Goal: Download file/media

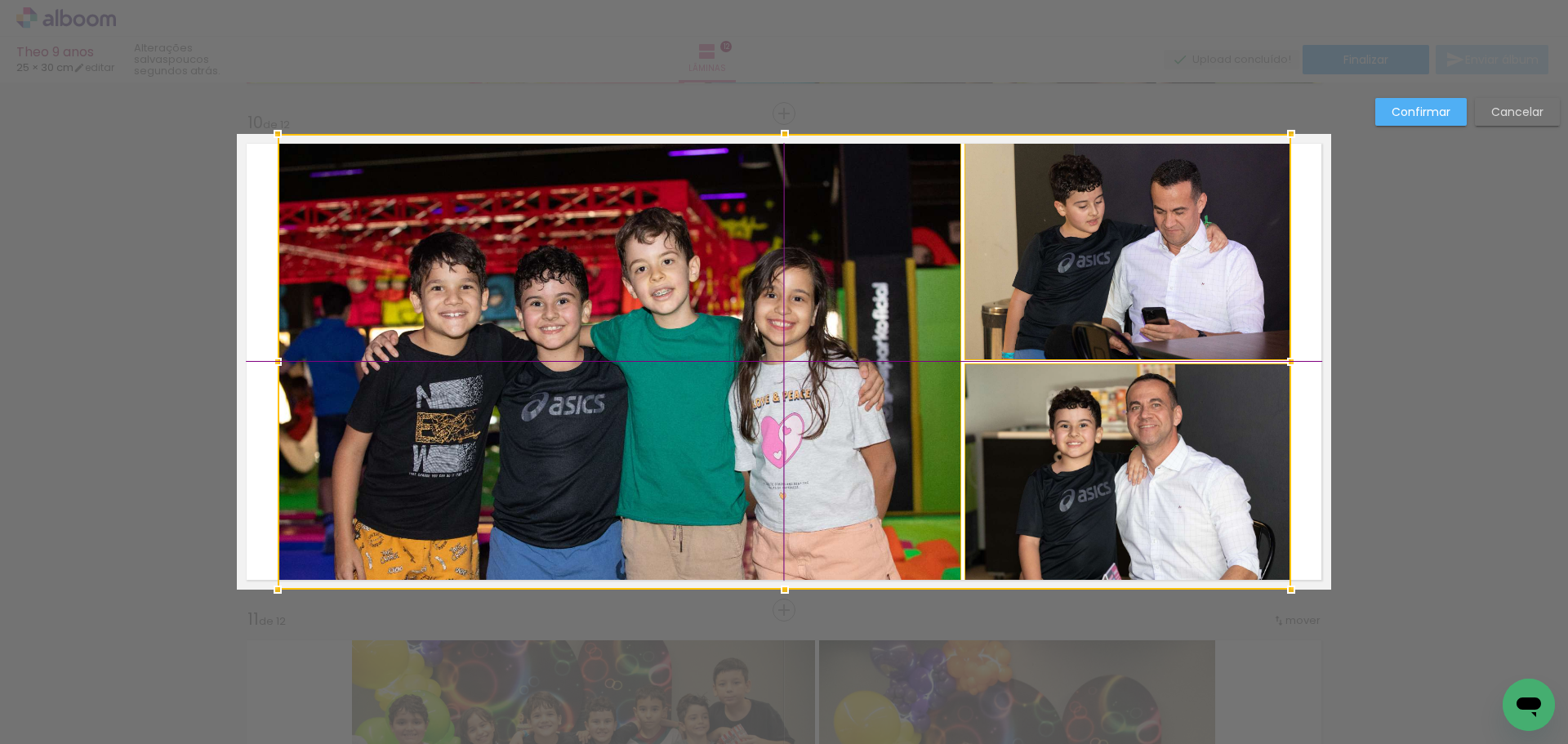
scroll to position [0, 5321]
click at [790, 392] on div at bounding box center [784, 361] width 1013 height 455
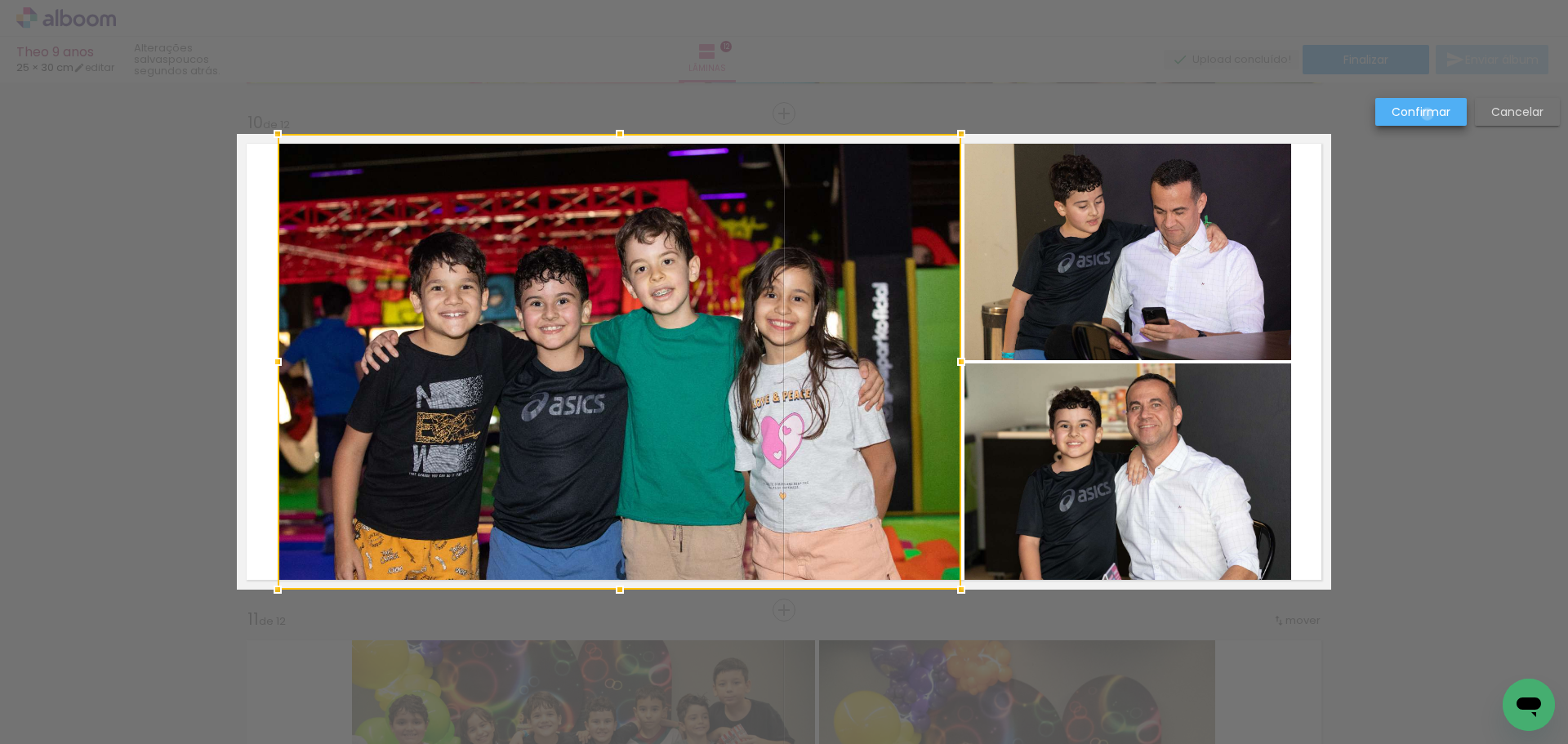
click at [0, 0] on slot "Confirmar" at bounding box center [0, 0] width 0 height 0
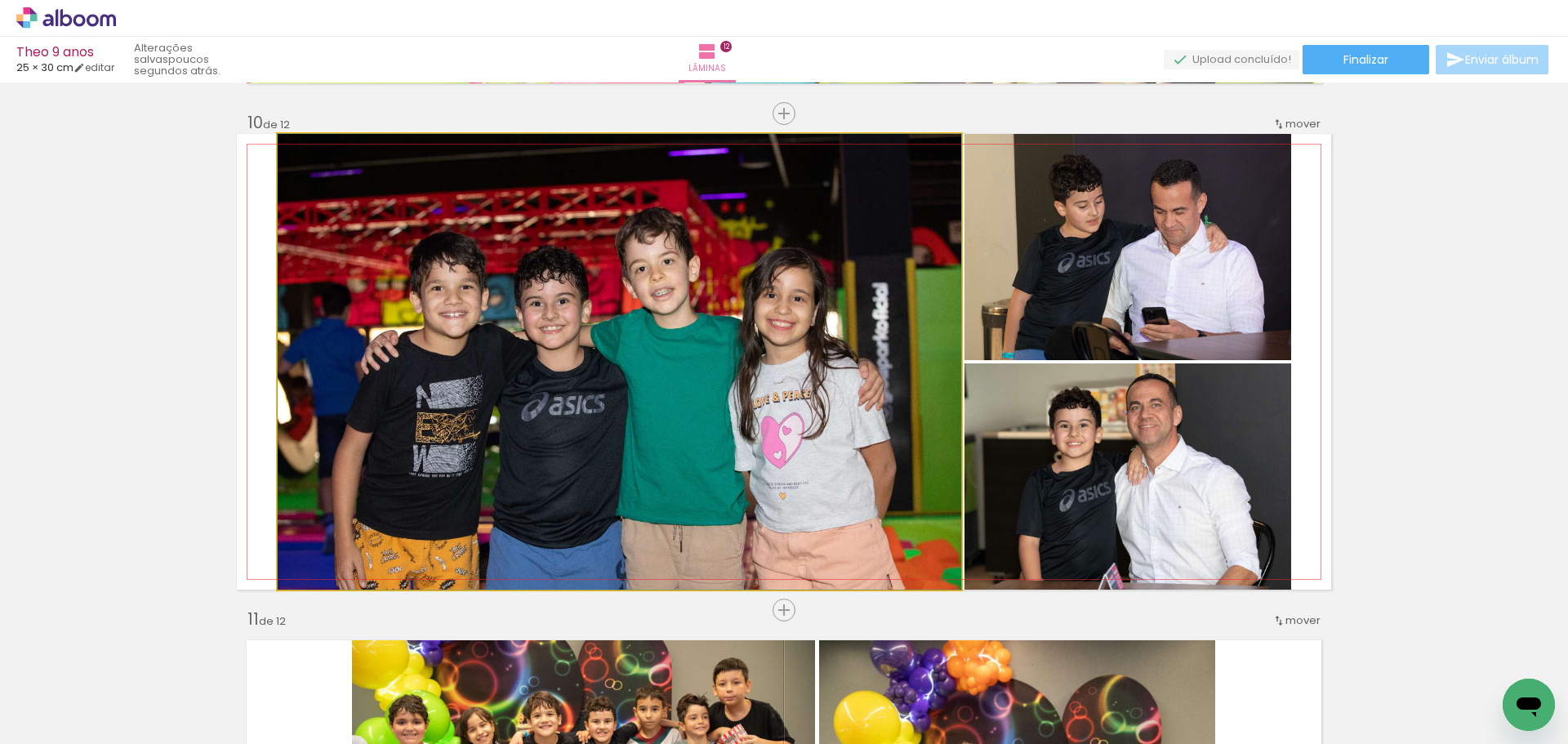
drag, startPoint x: 869, startPoint y: 366, endPoint x: 922, endPoint y: 362, distance: 53.2
drag, startPoint x: 853, startPoint y: 413, endPoint x: 863, endPoint y: 375, distance: 39.3
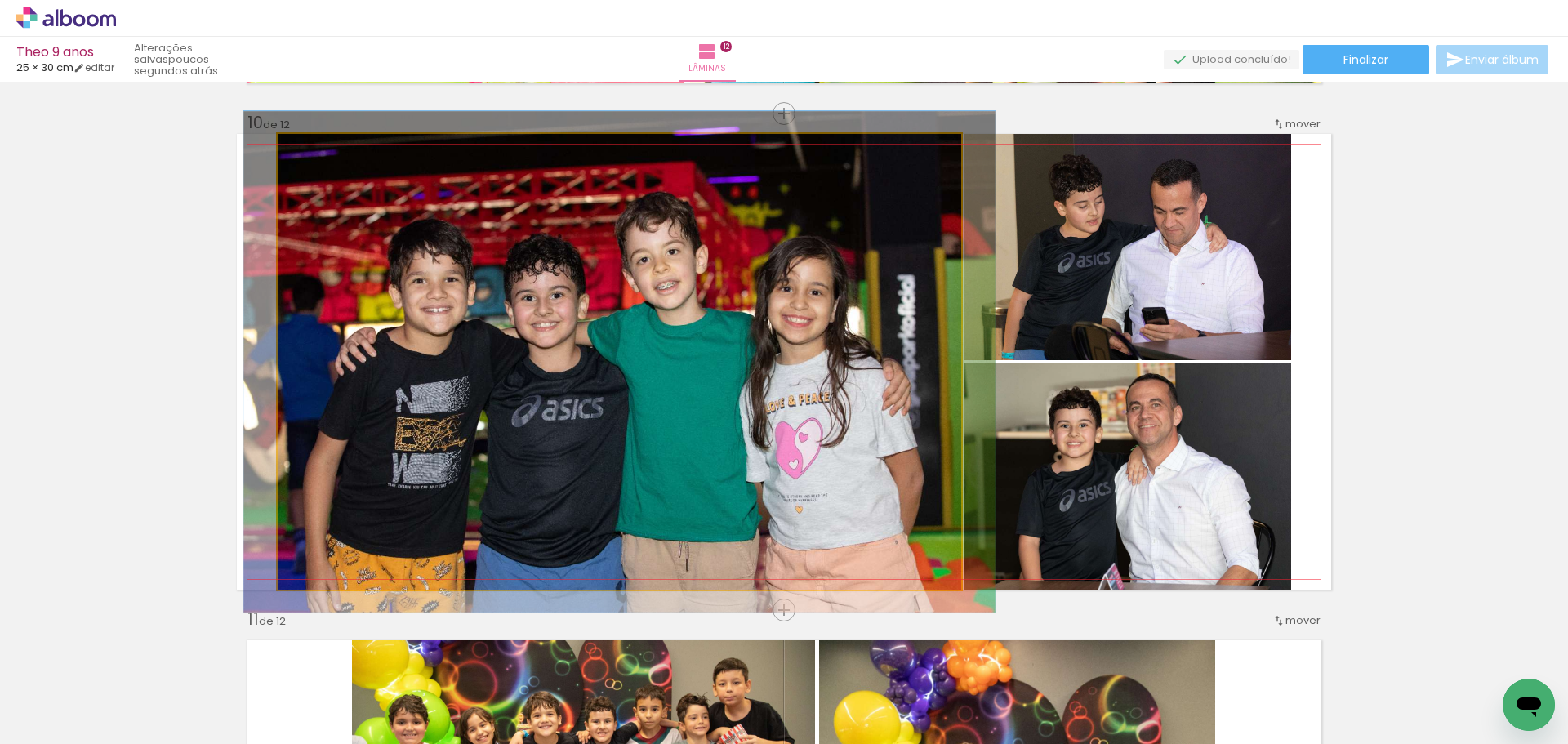
type paper-slider "110"
click at [323, 152] on div at bounding box center [321, 151] width 26 height 26
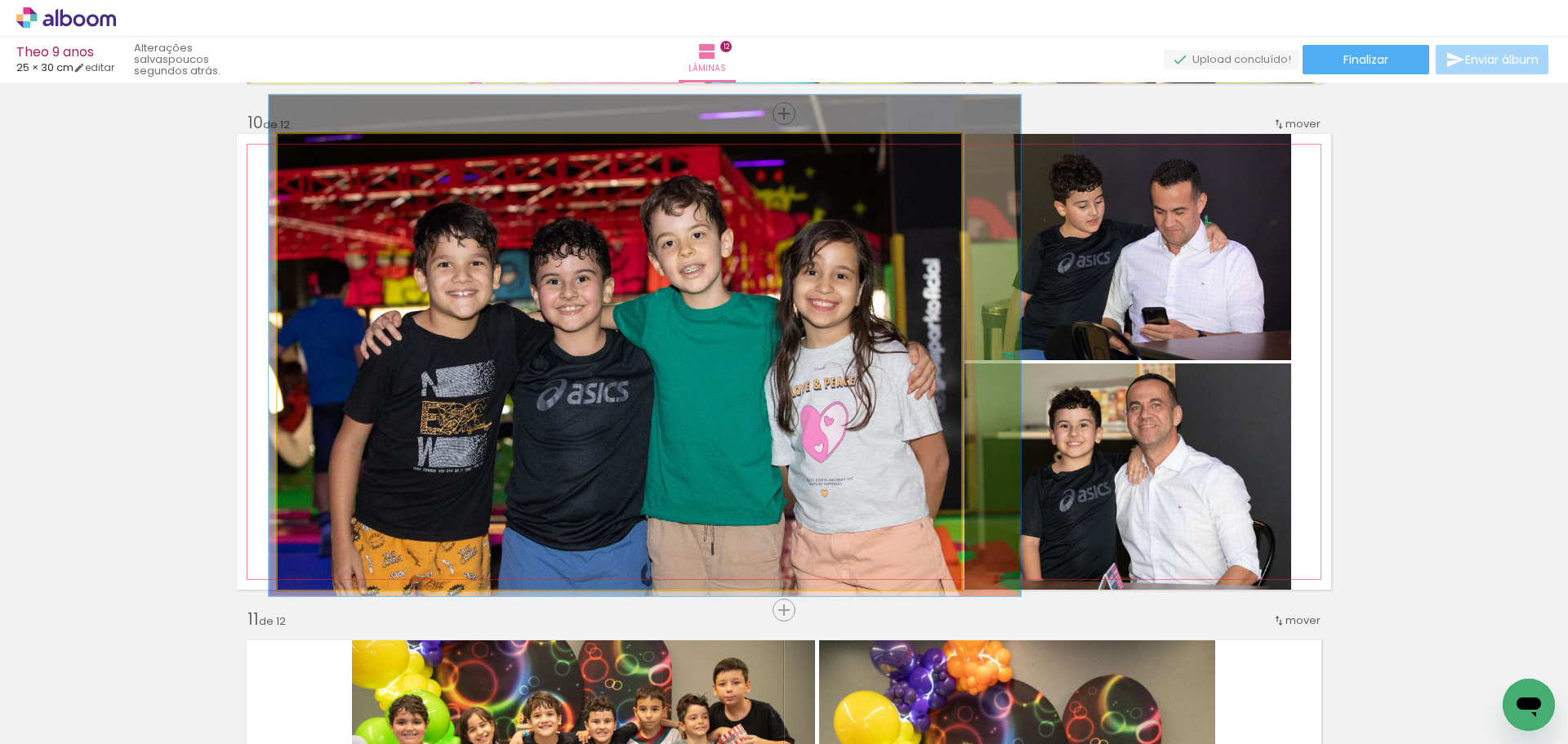
drag, startPoint x: 611, startPoint y: 413, endPoint x: 636, endPoint y: 397, distance: 29.7
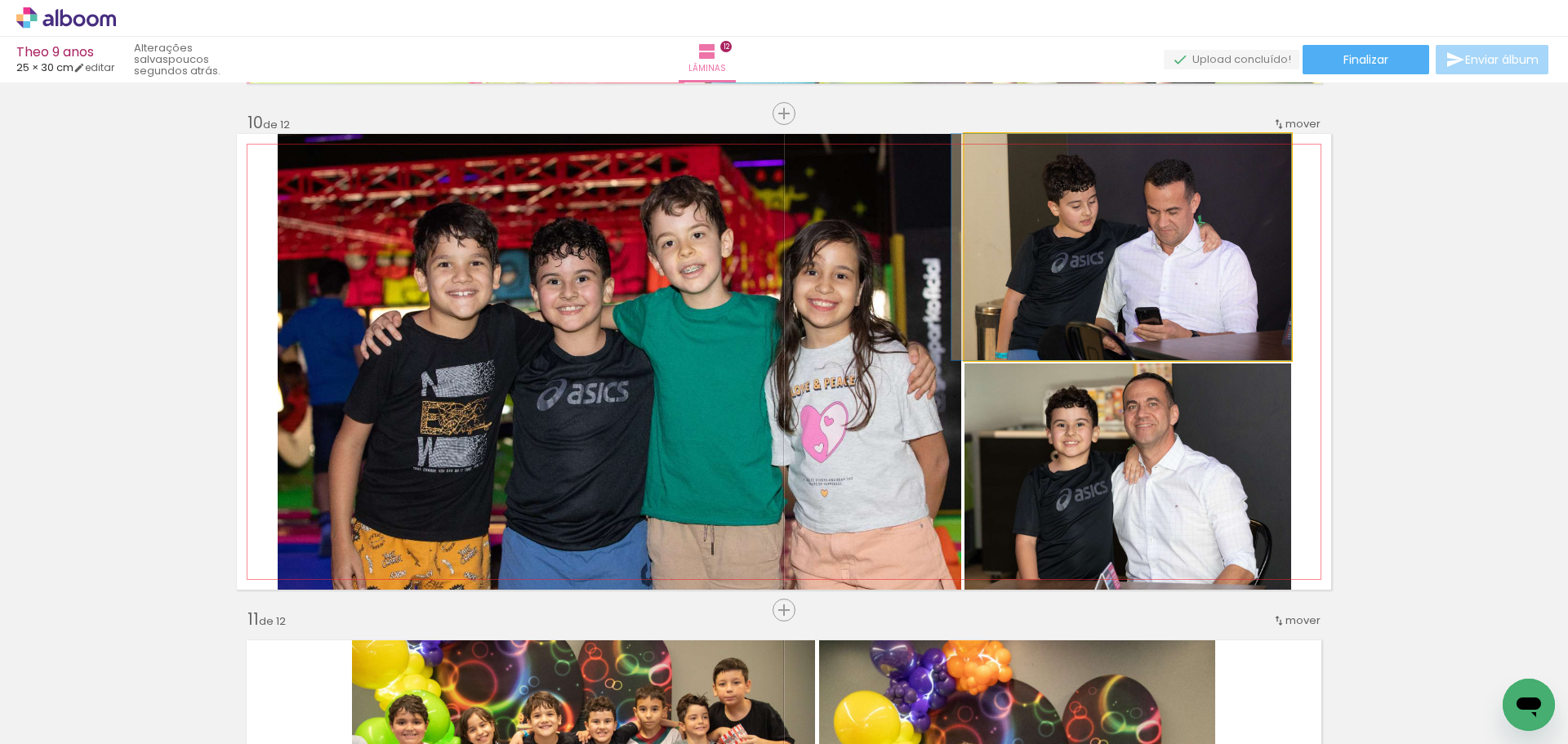
drag, startPoint x: 1174, startPoint y: 271, endPoint x: 1157, endPoint y: 271, distance: 17.0
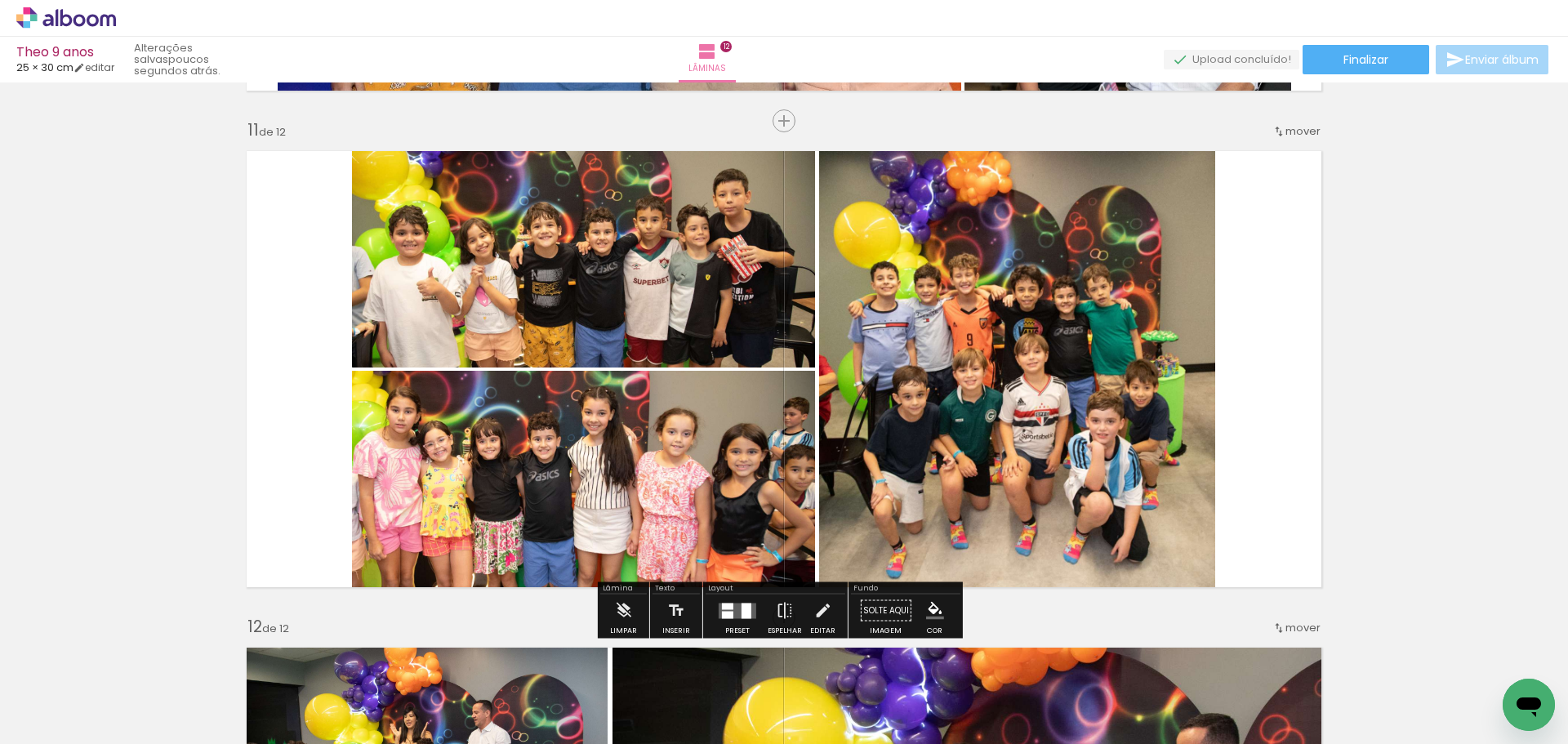
scroll to position [4953, 0]
click at [1028, 397] on quentale-photo at bounding box center [1017, 367] width 396 height 455
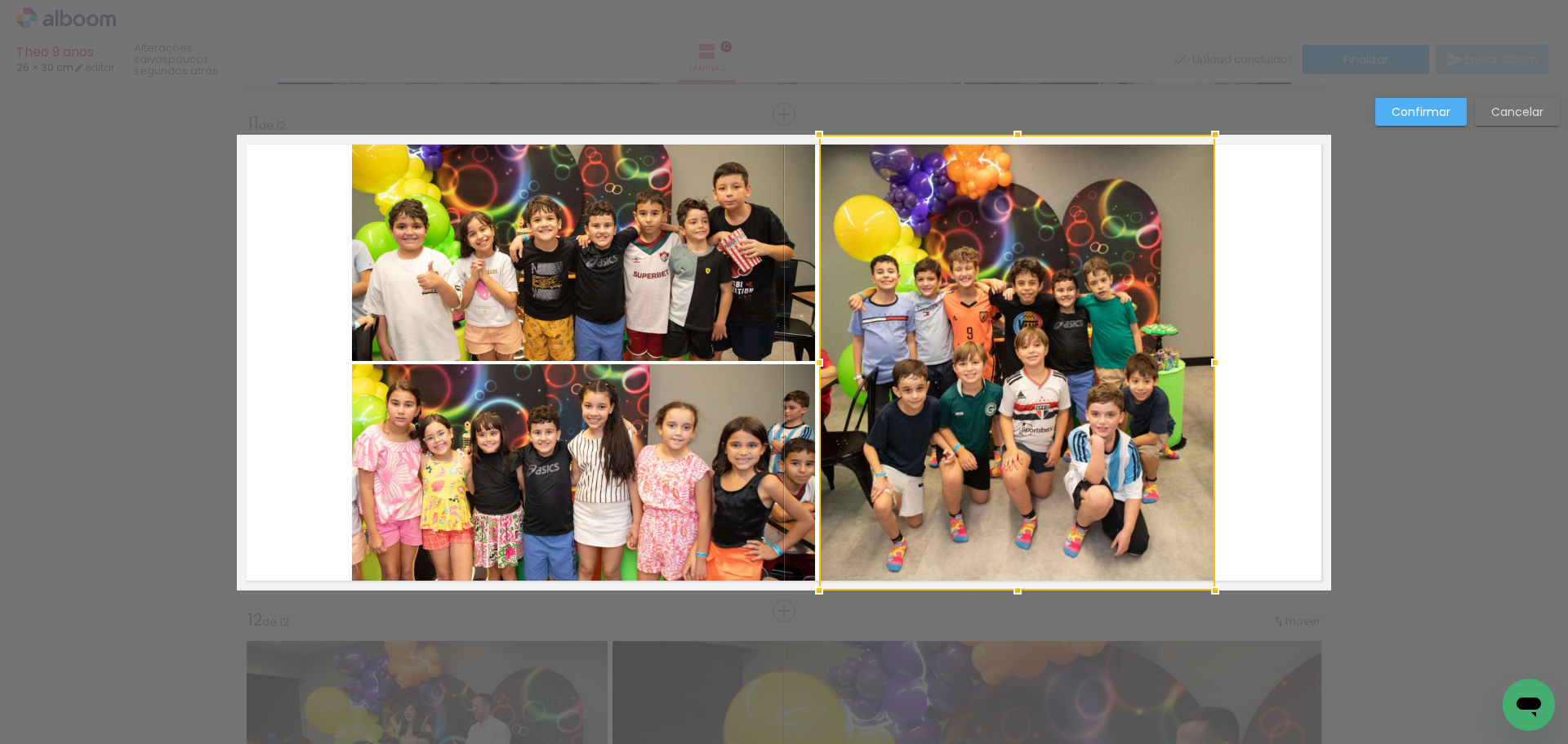
scroll to position [4959, 0]
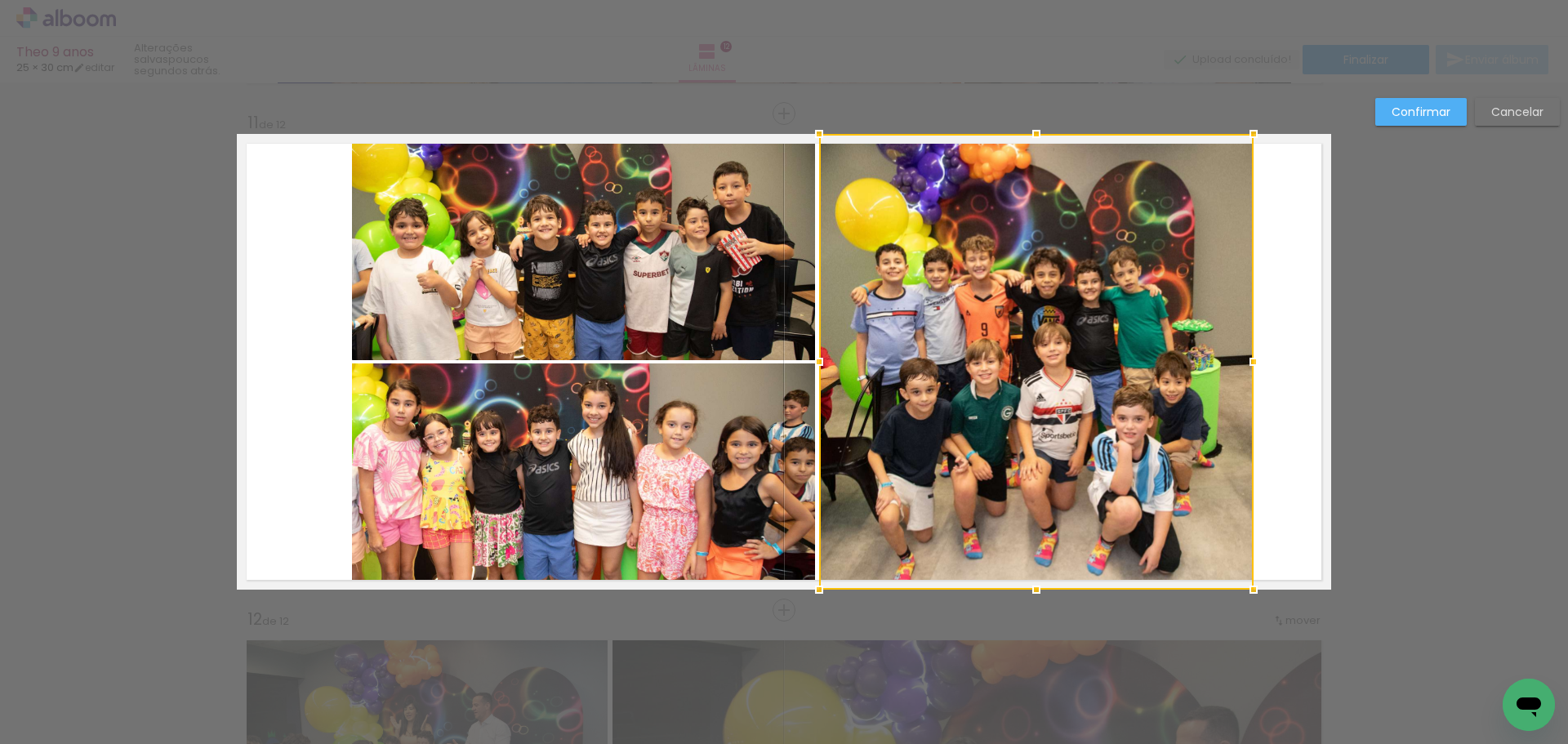
drag, startPoint x: 1204, startPoint y: 360, endPoint x: 1238, endPoint y: 342, distance: 38.5
click at [1238, 342] on div at bounding box center [1036, 361] width 434 height 455
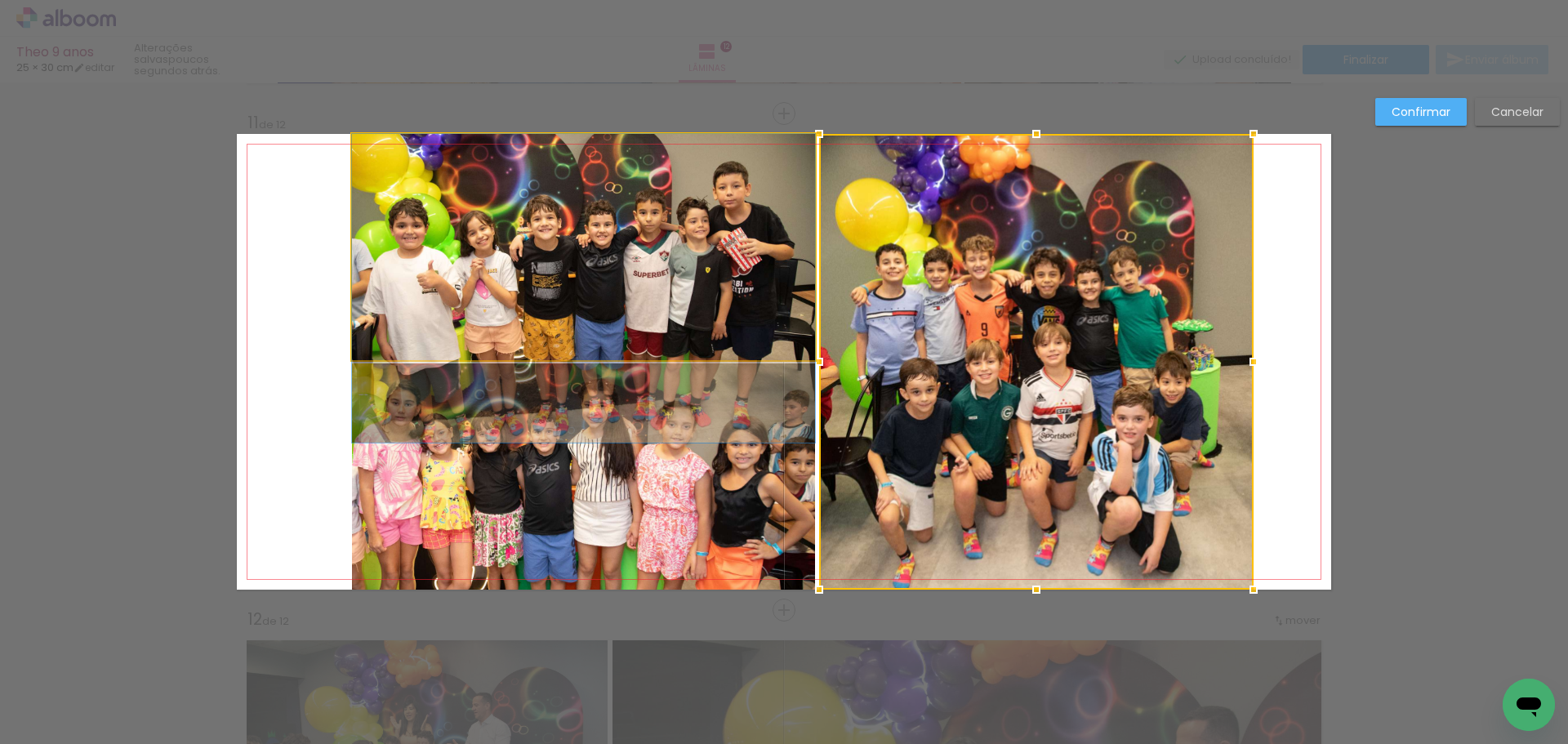
click at [693, 278] on quentale-photo at bounding box center [583, 247] width 463 height 226
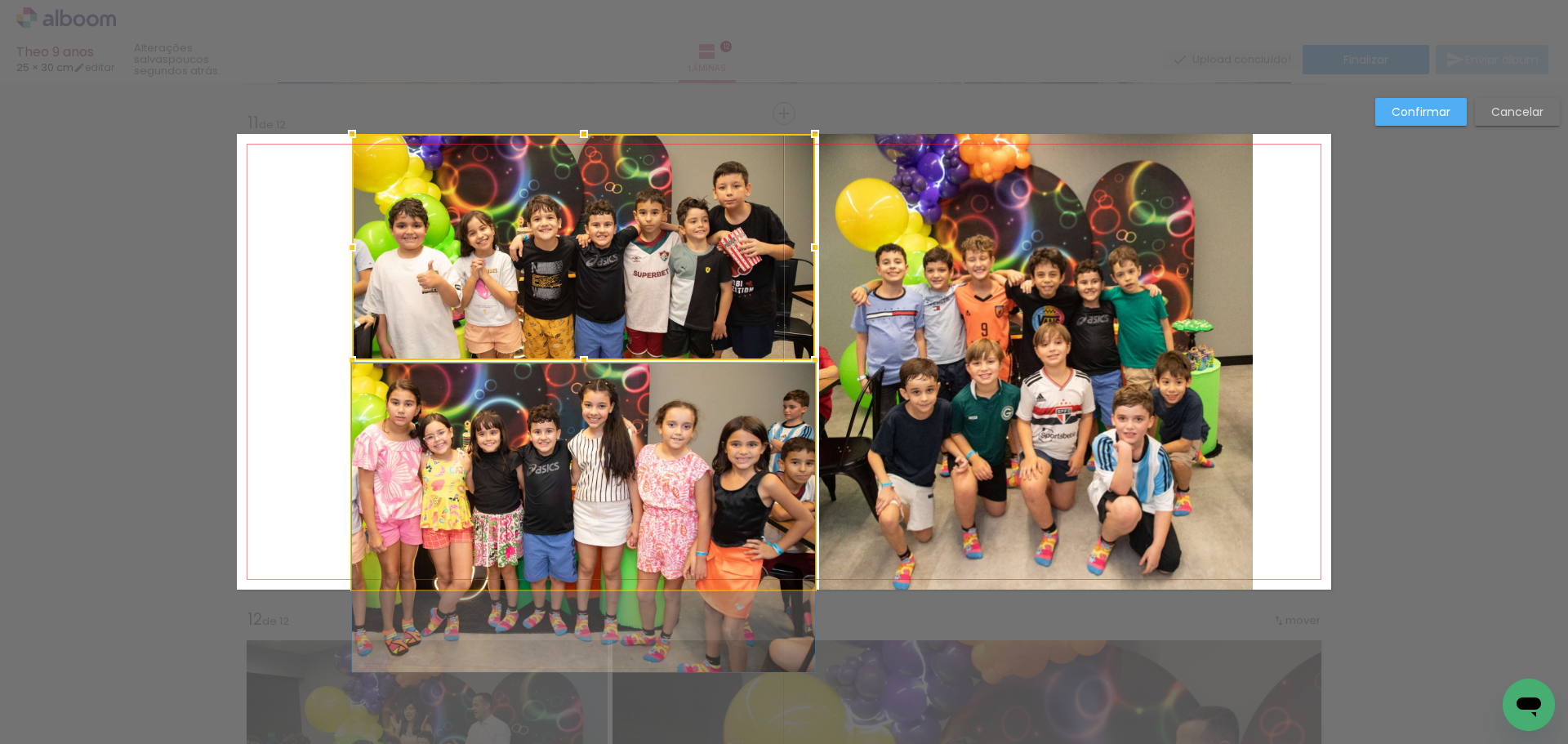
click at [701, 442] on quentale-photo at bounding box center [583, 476] width 463 height 226
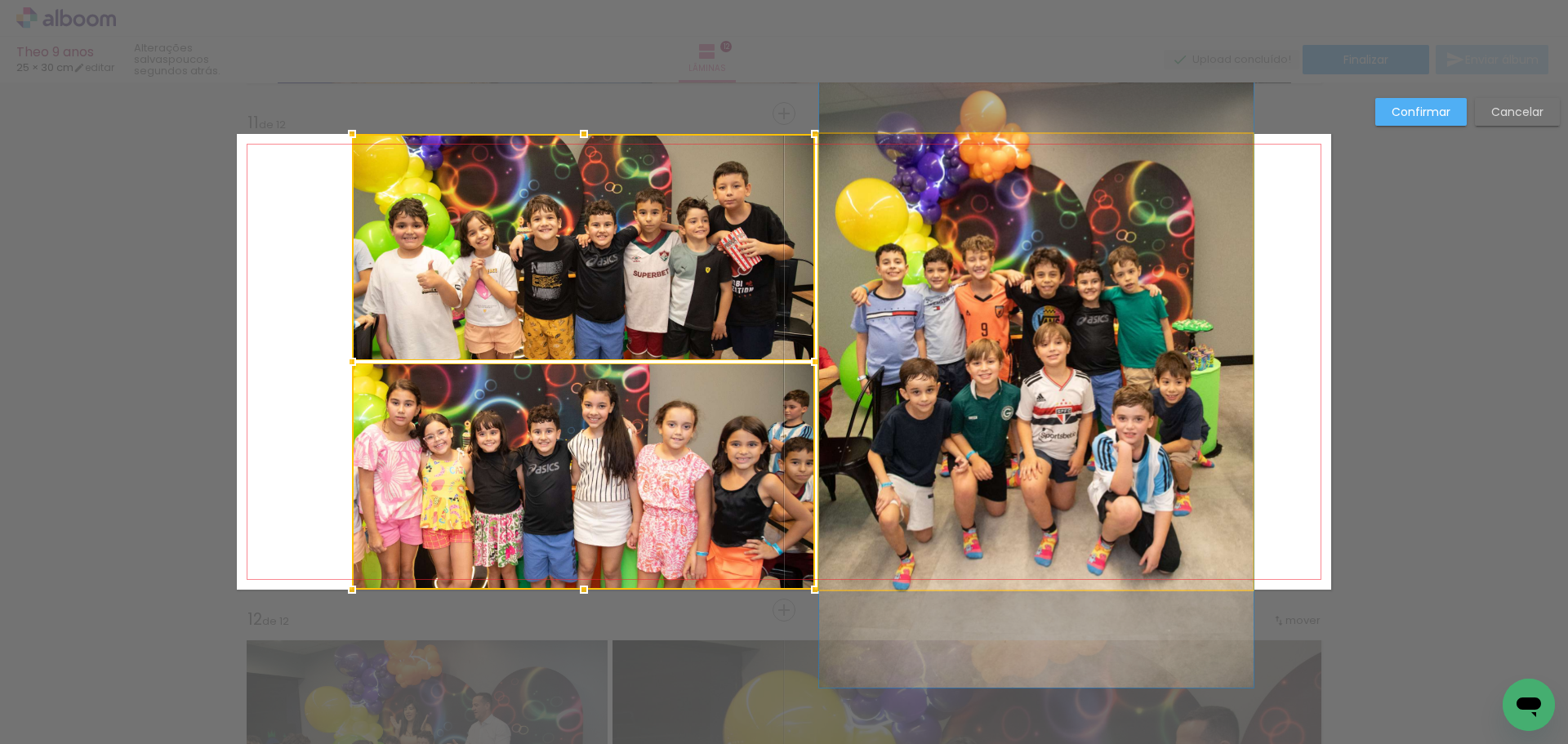
click at [989, 426] on quentale-photo at bounding box center [1036, 361] width 434 height 455
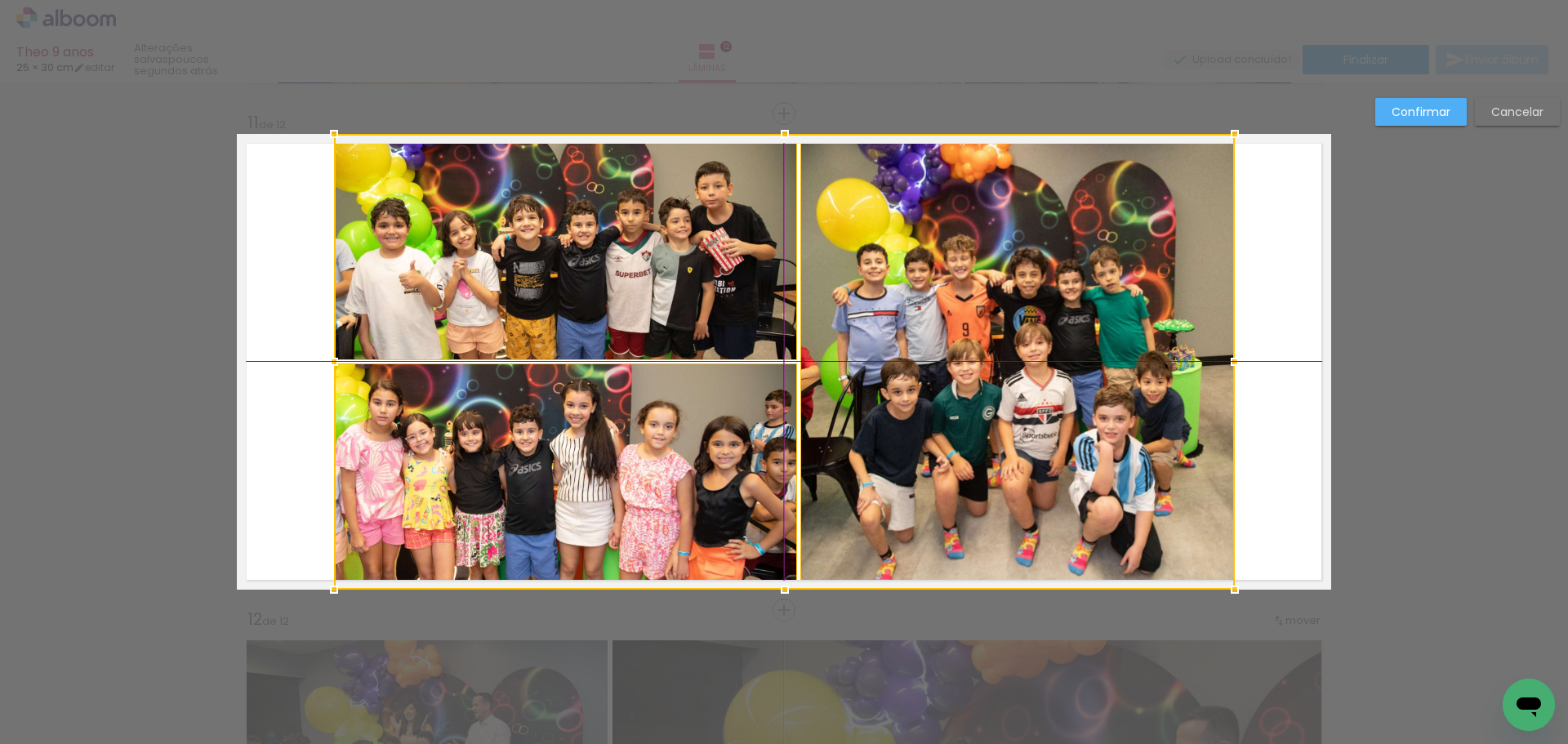
drag, startPoint x: 990, startPoint y: 408, endPoint x: 973, endPoint y: 403, distance: 17.7
click at [973, 403] on div at bounding box center [784, 361] width 901 height 455
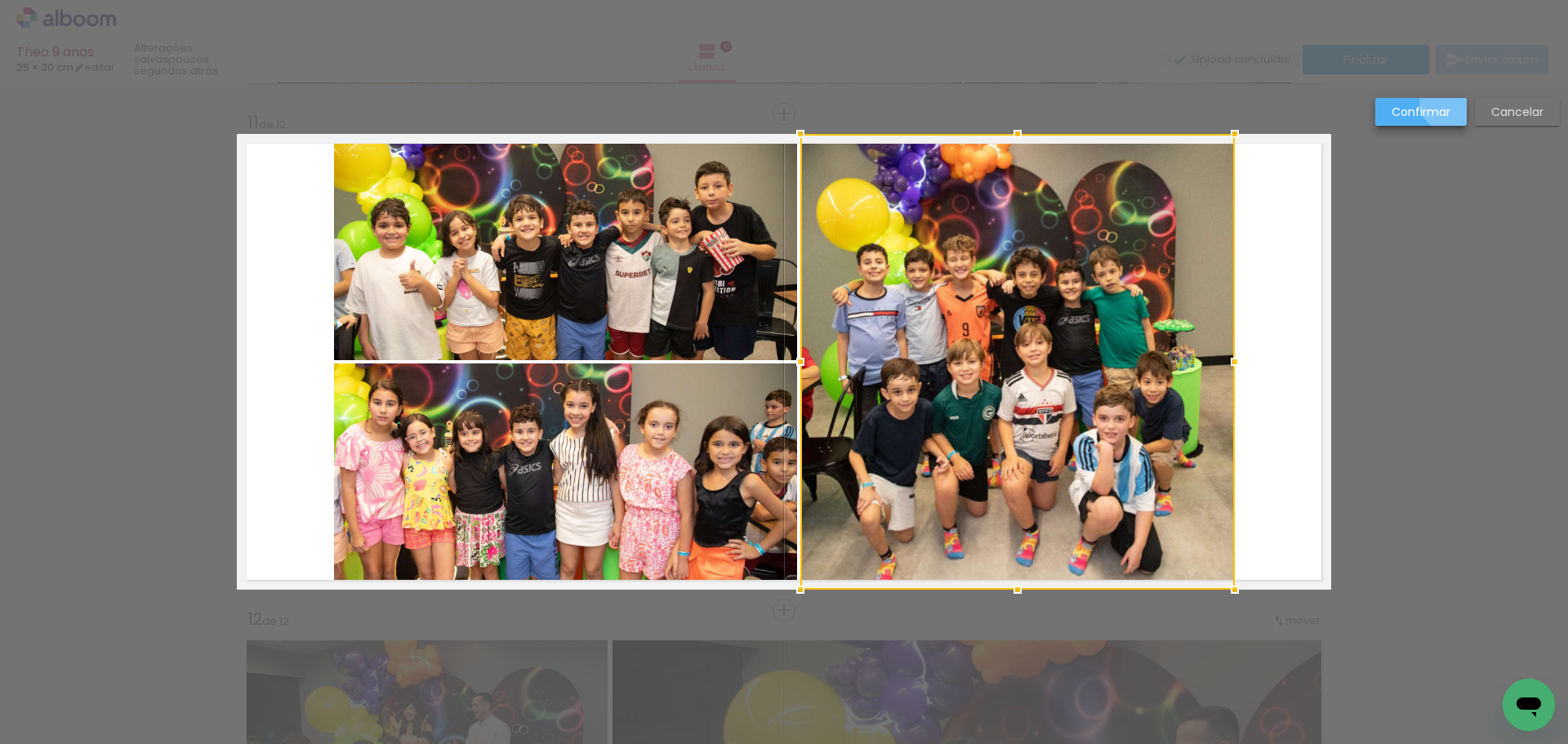
click at [1448, 103] on paper-button "Confirmar" at bounding box center [1421, 112] width 91 height 28
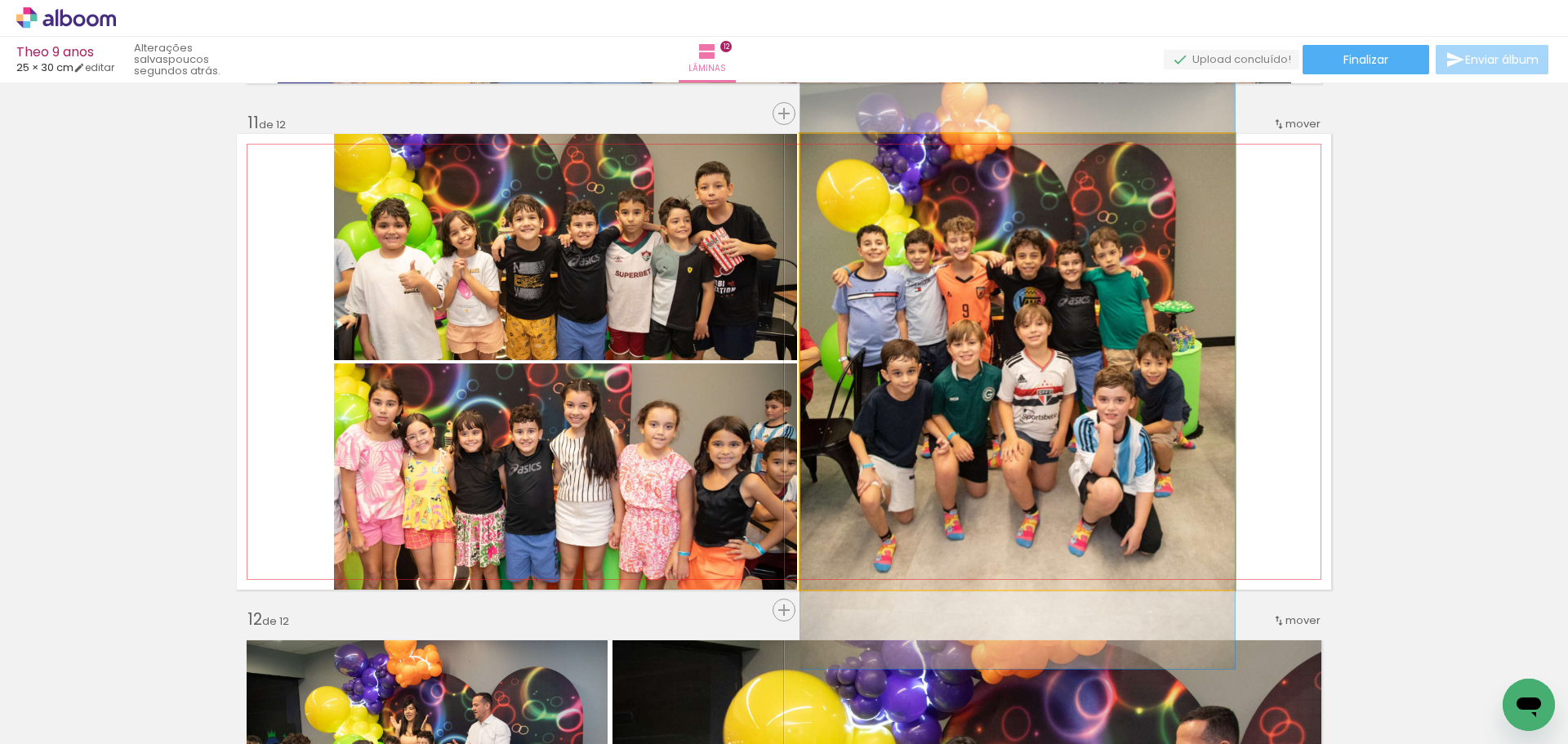
drag, startPoint x: 1079, startPoint y: 429, endPoint x: 1080, endPoint y: 411, distance: 18.0
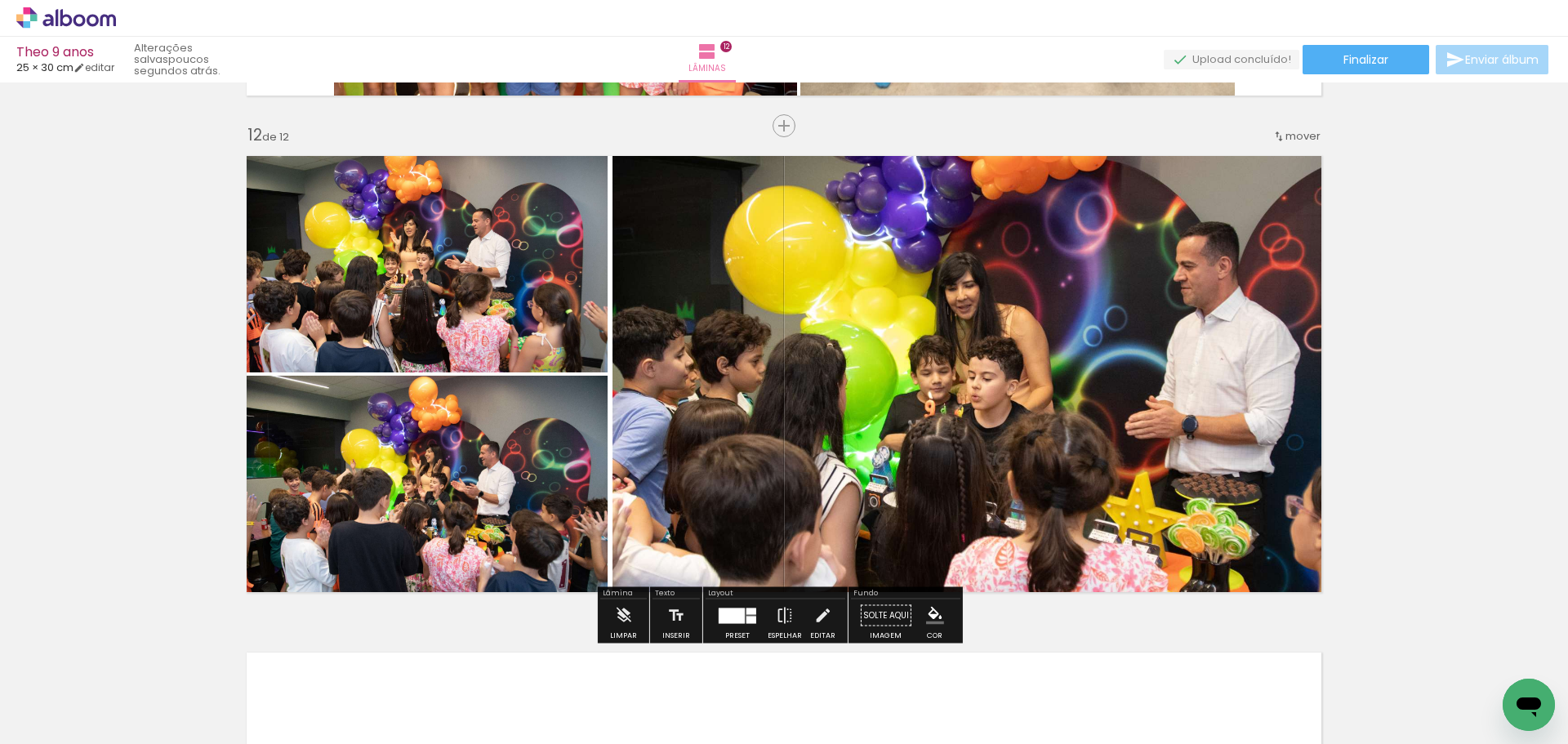
scroll to position [5449, 0]
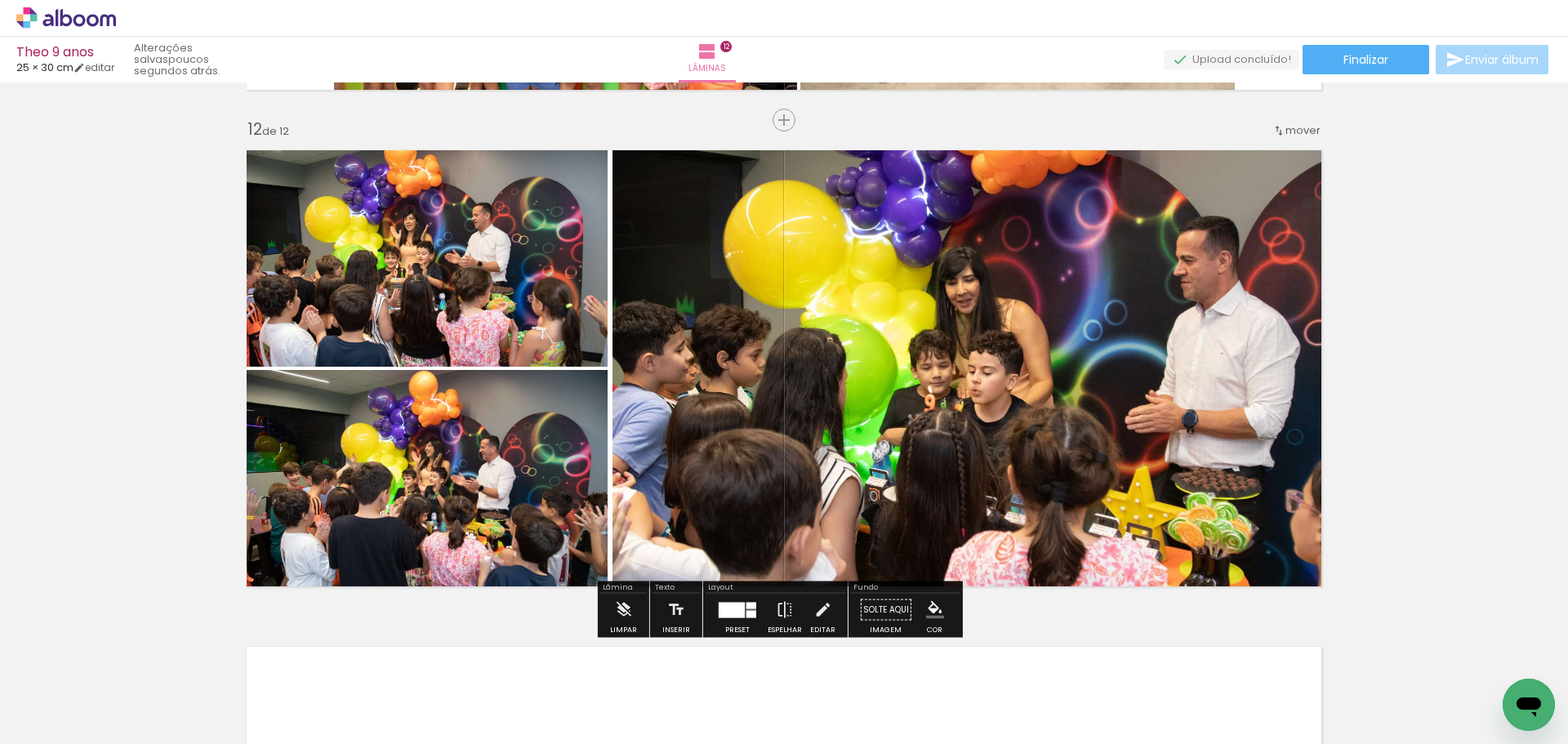
click at [790, 386] on quentale-photo at bounding box center [972, 367] width 719 height 455
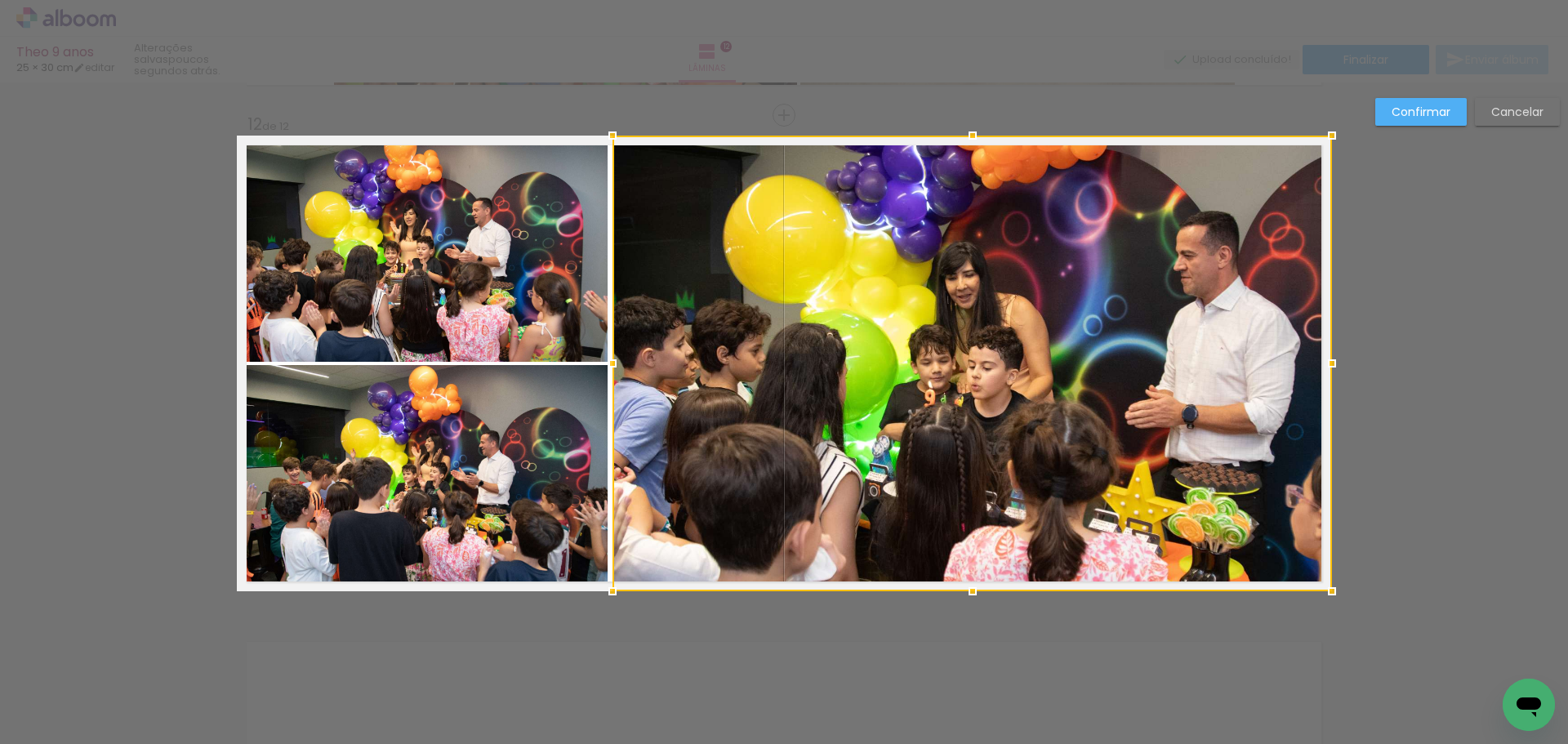
scroll to position [5456, 0]
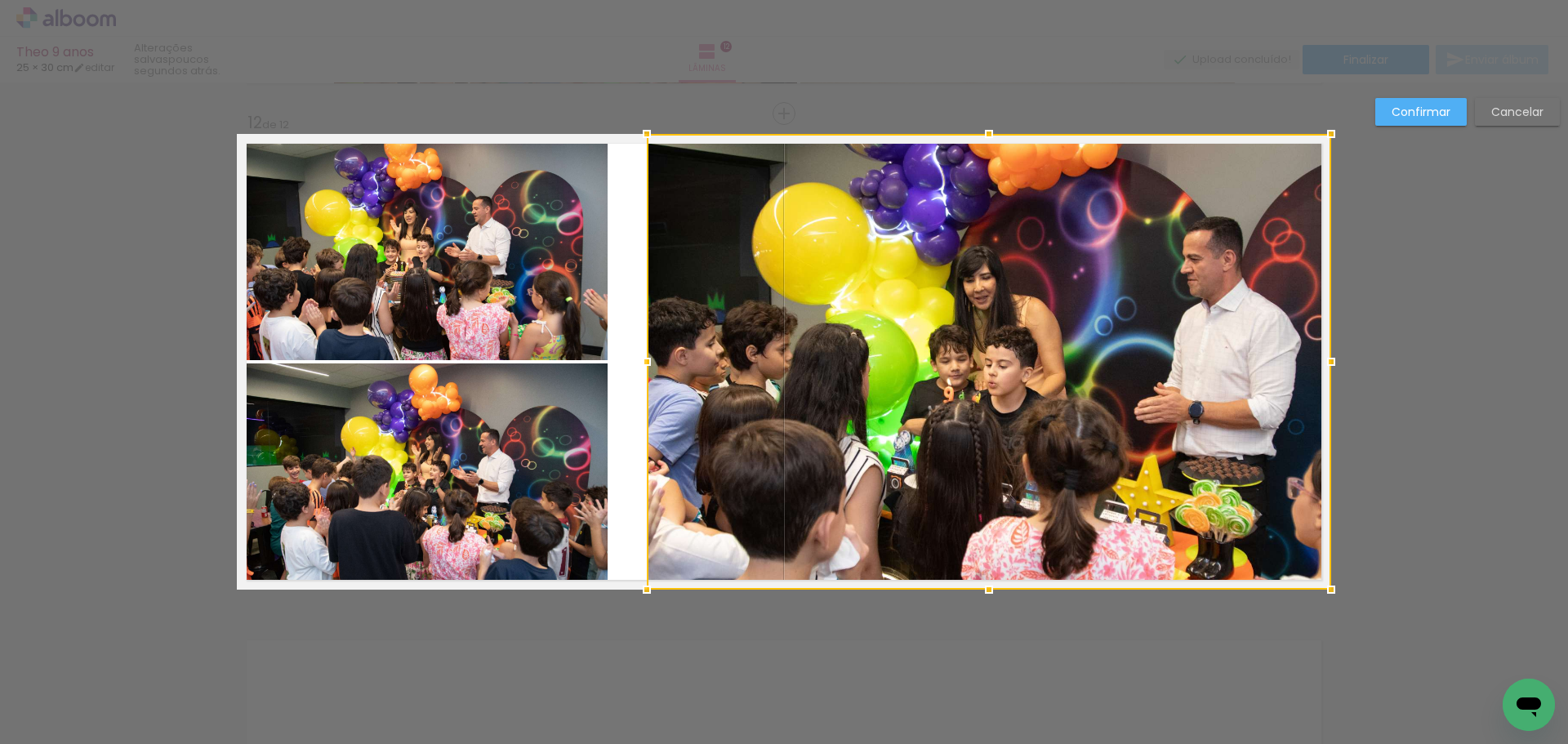
drag, startPoint x: 613, startPoint y: 361, endPoint x: 645, endPoint y: 359, distance: 32.1
click at [645, 359] on div at bounding box center [647, 362] width 33 height 33
click at [565, 347] on quentale-photo at bounding box center [422, 247] width 371 height 226
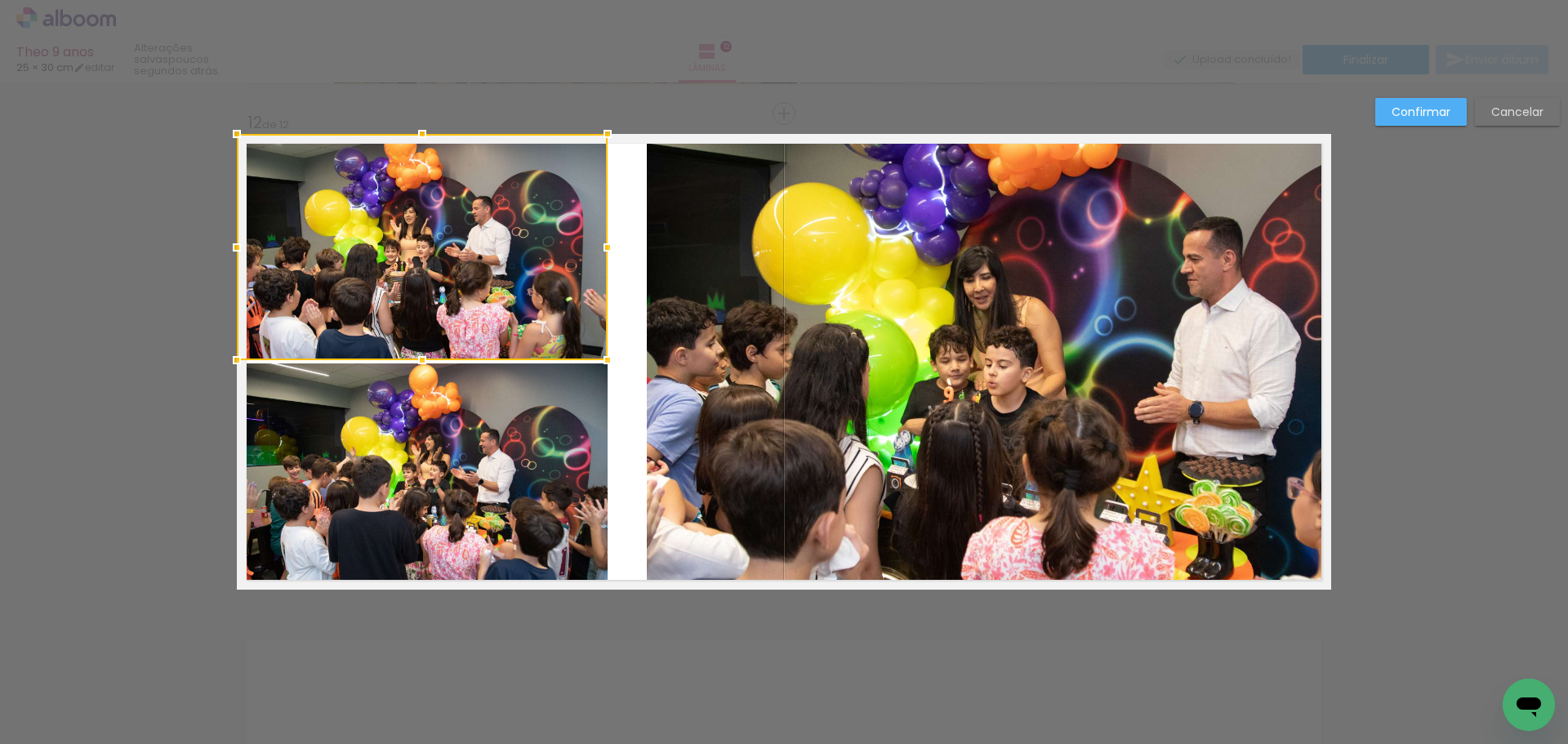
click at [549, 449] on quentale-photo at bounding box center [422, 476] width 371 height 226
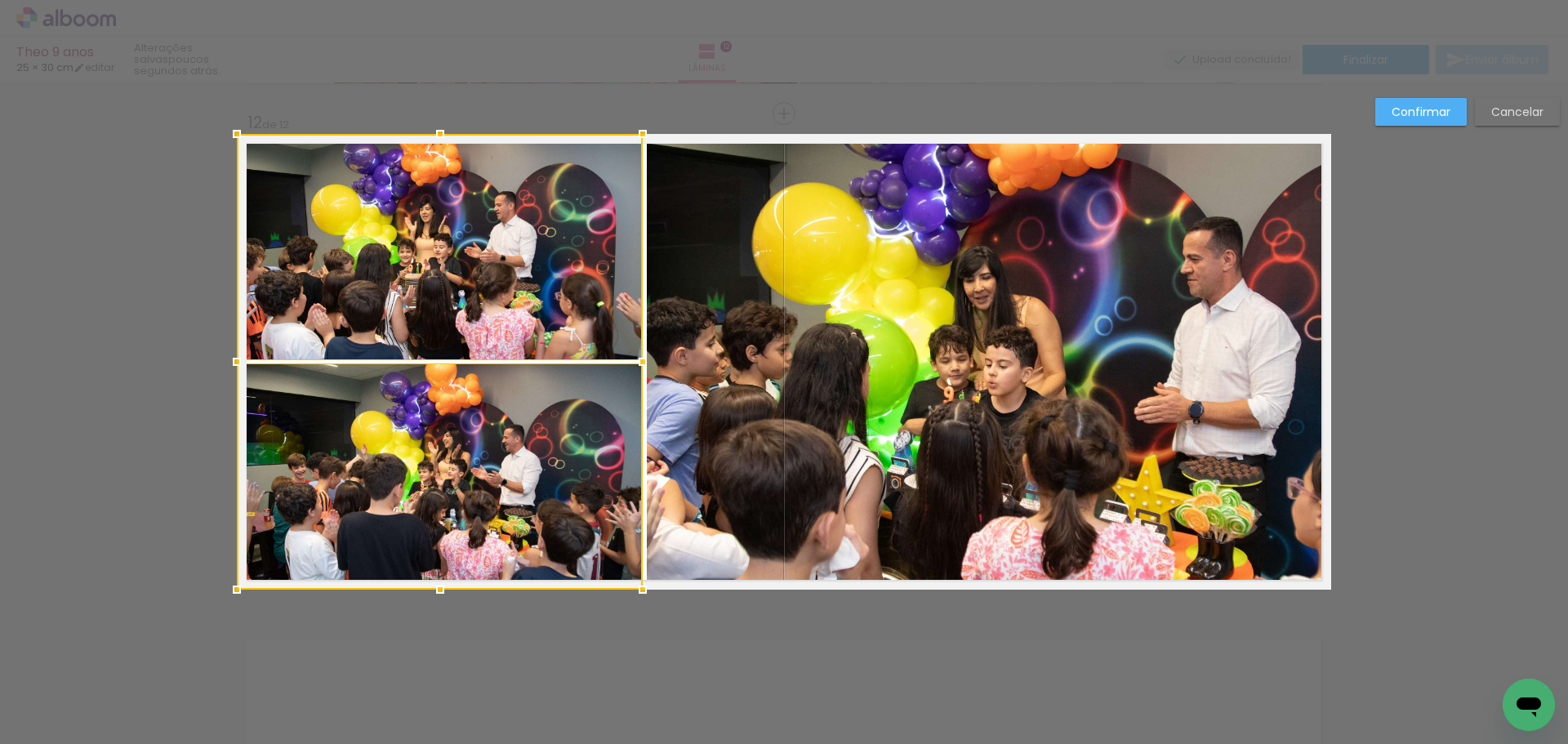
drag, startPoint x: 608, startPoint y: 361, endPoint x: 643, endPoint y: 357, distance: 35.2
click at [643, 357] on div at bounding box center [643, 362] width 33 height 33
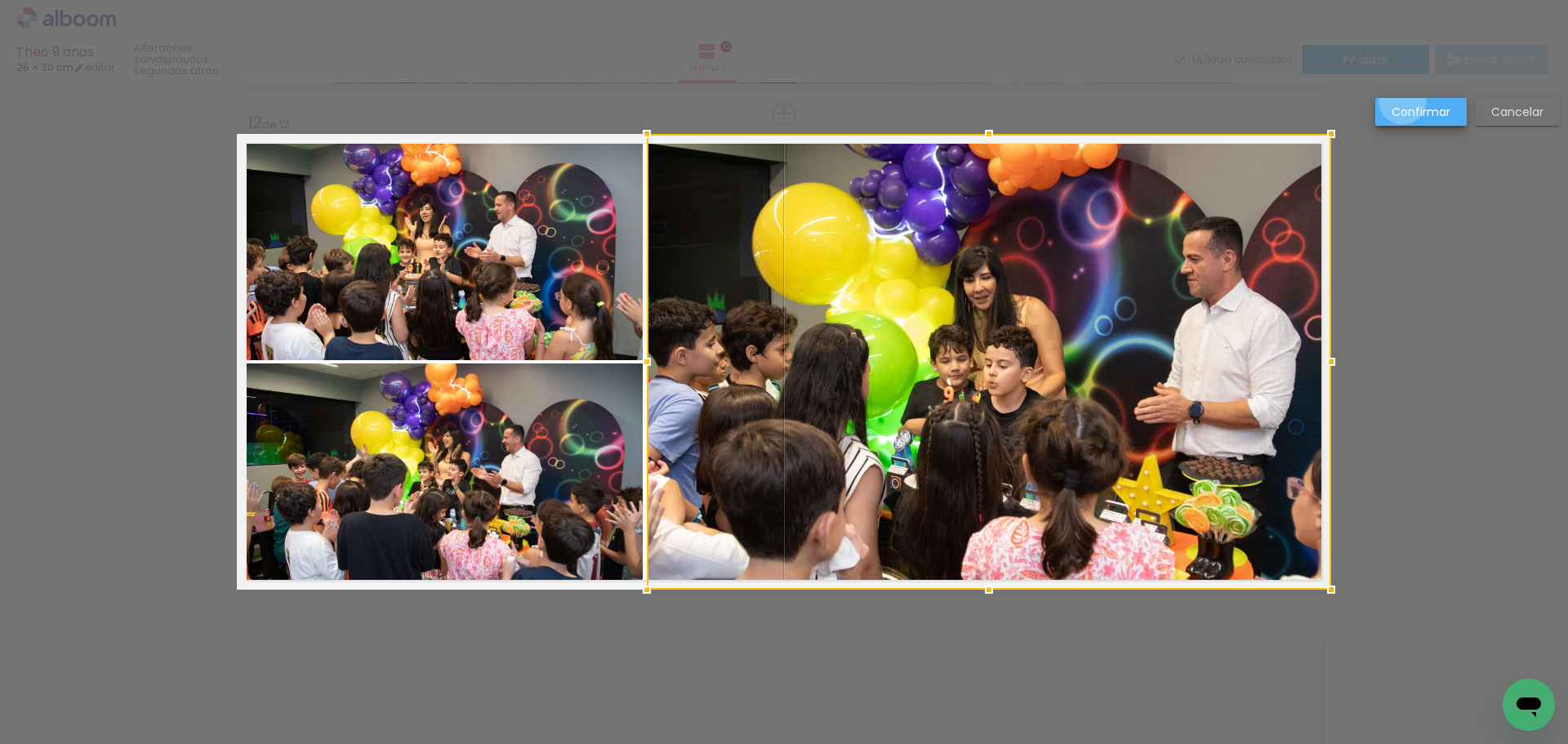
click at [1403, 101] on paper-button "Confirmar" at bounding box center [1421, 112] width 91 height 28
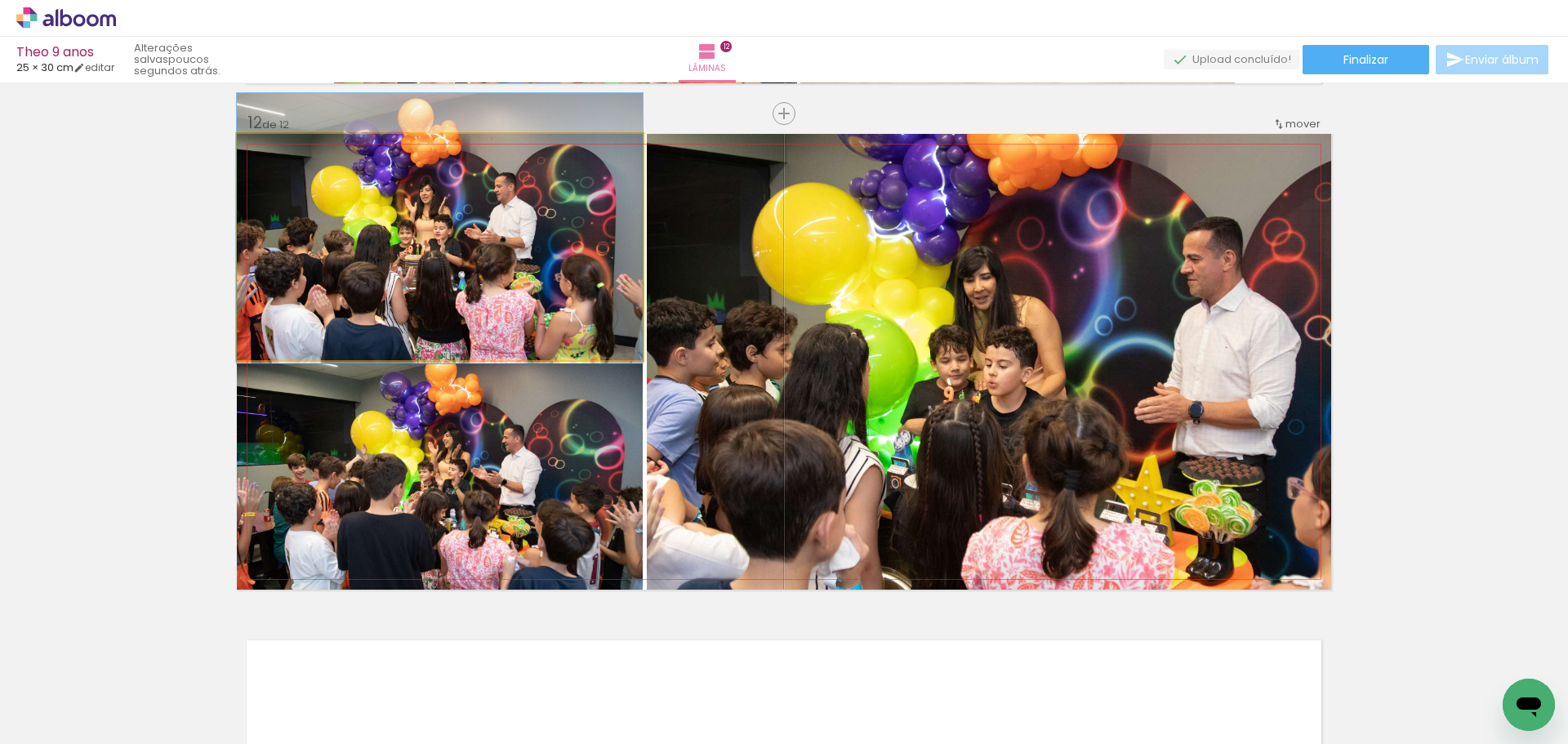
drag, startPoint x: 548, startPoint y: 317, endPoint x: 548, endPoint y: 298, distance: 19.0
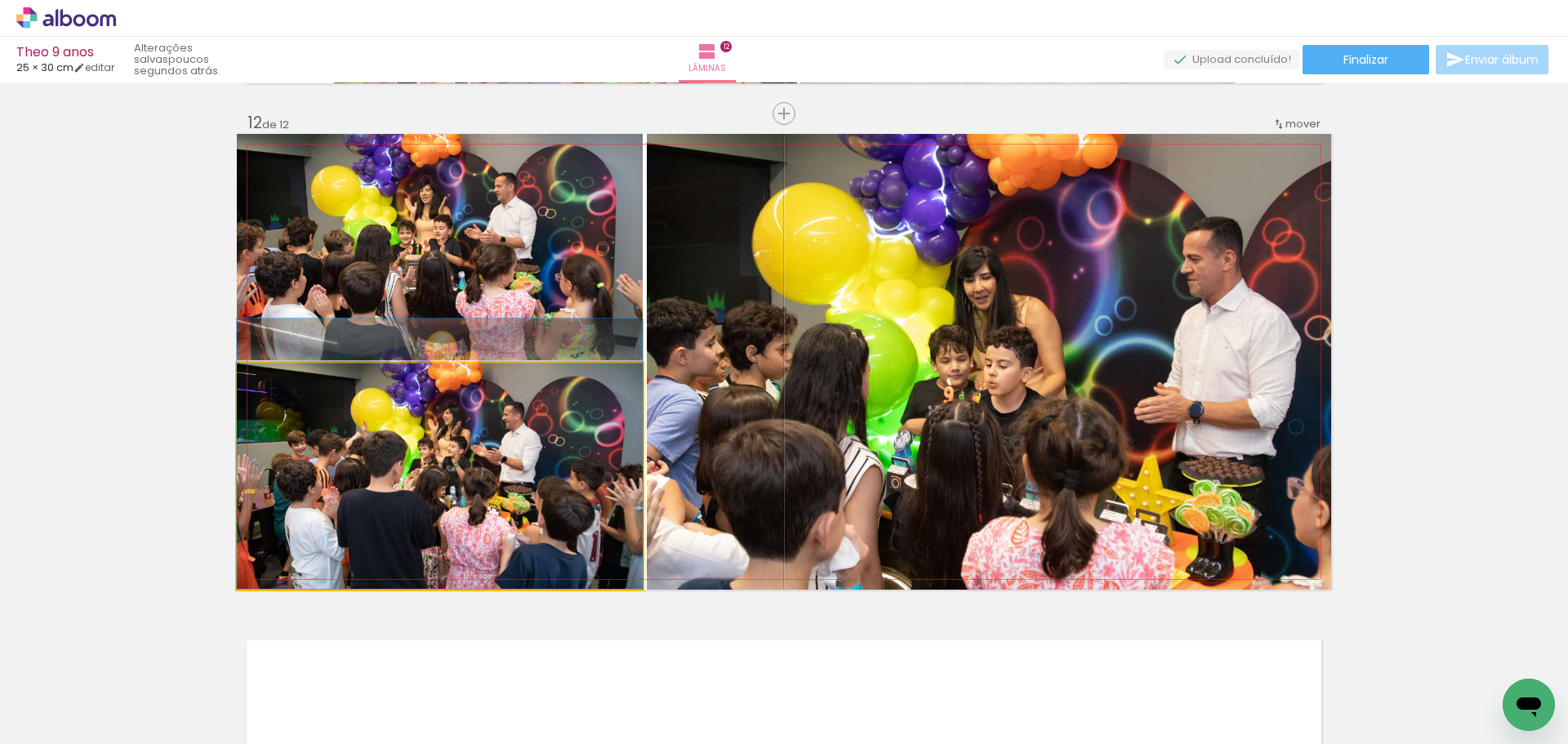
drag, startPoint x: 467, startPoint y: 467, endPoint x: 468, endPoint y: 444, distance: 23.0
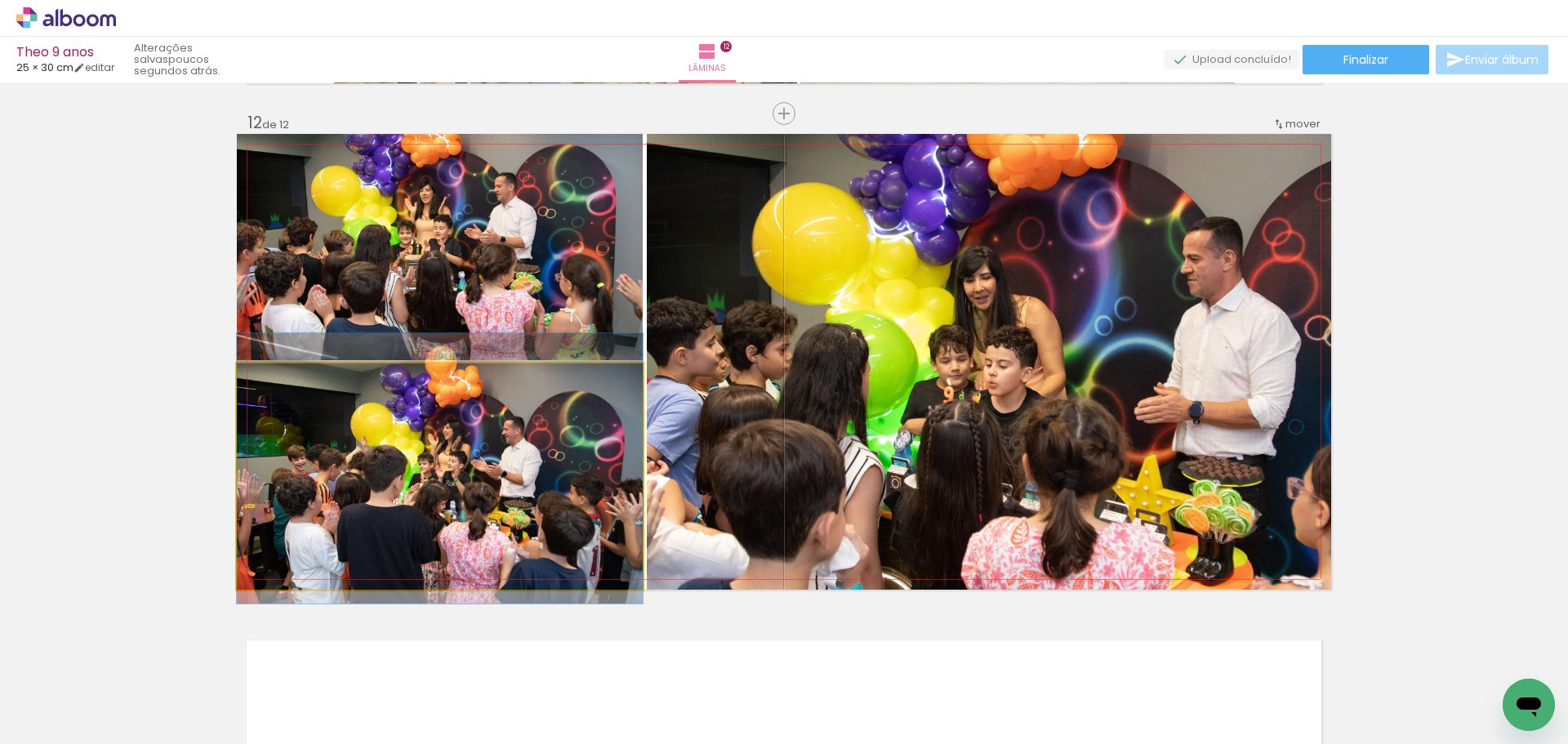
drag, startPoint x: 495, startPoint y: 481, endPoint x: 486, endPoint y: 495, distance: 16.6
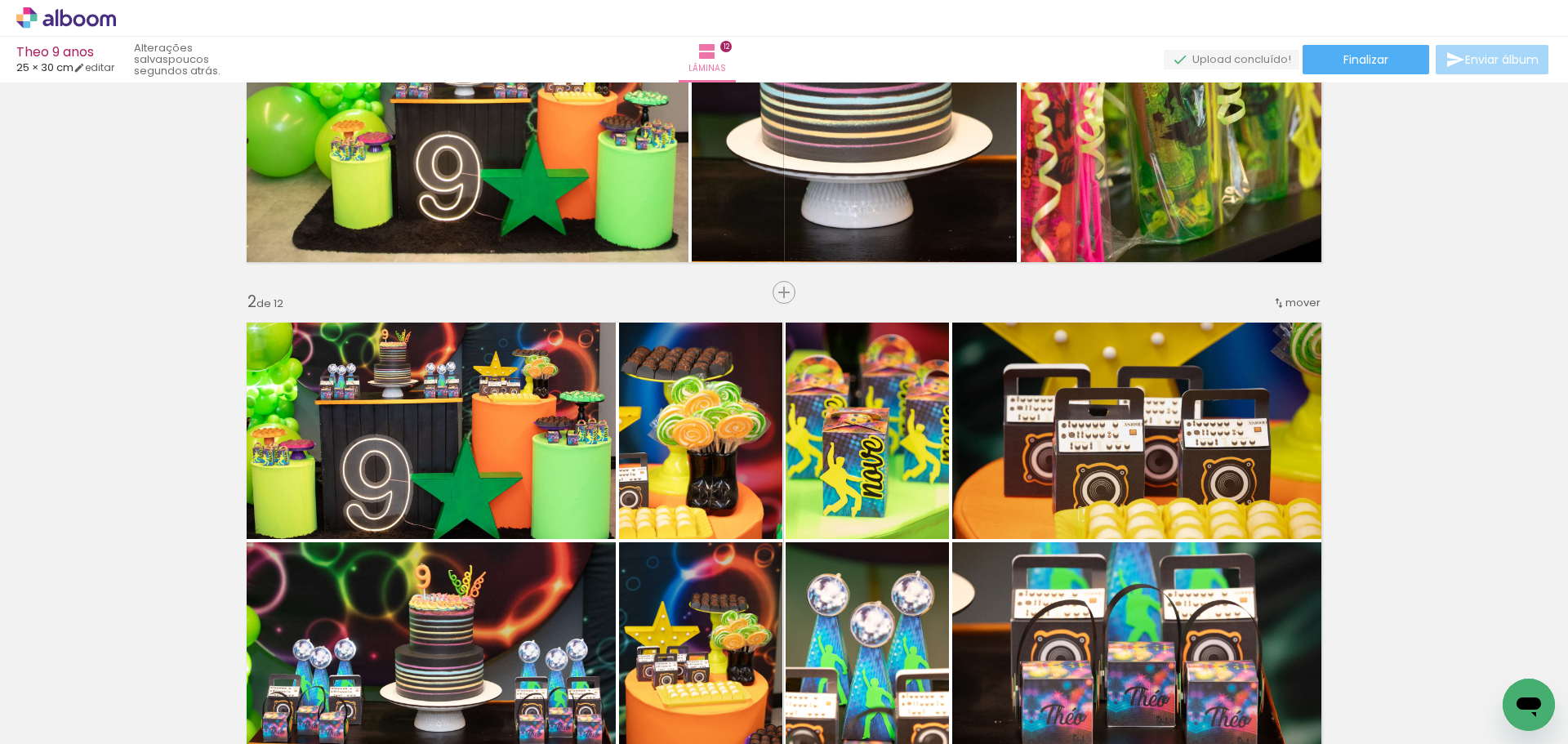
scroll to position [312, 0]
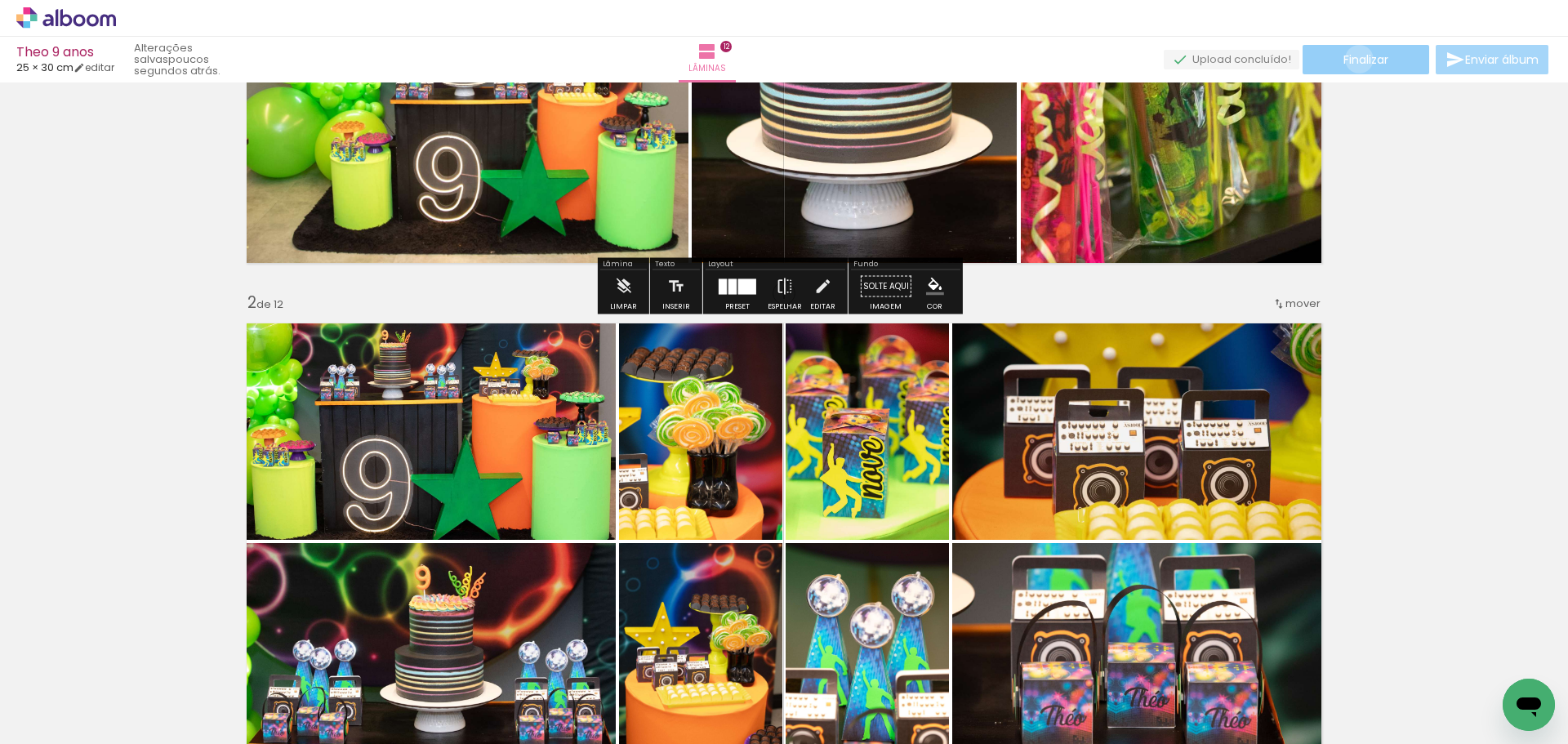
click at [1353, 59] on span "Finalizar" at bounding box center [1366, 59] width 45 height 11
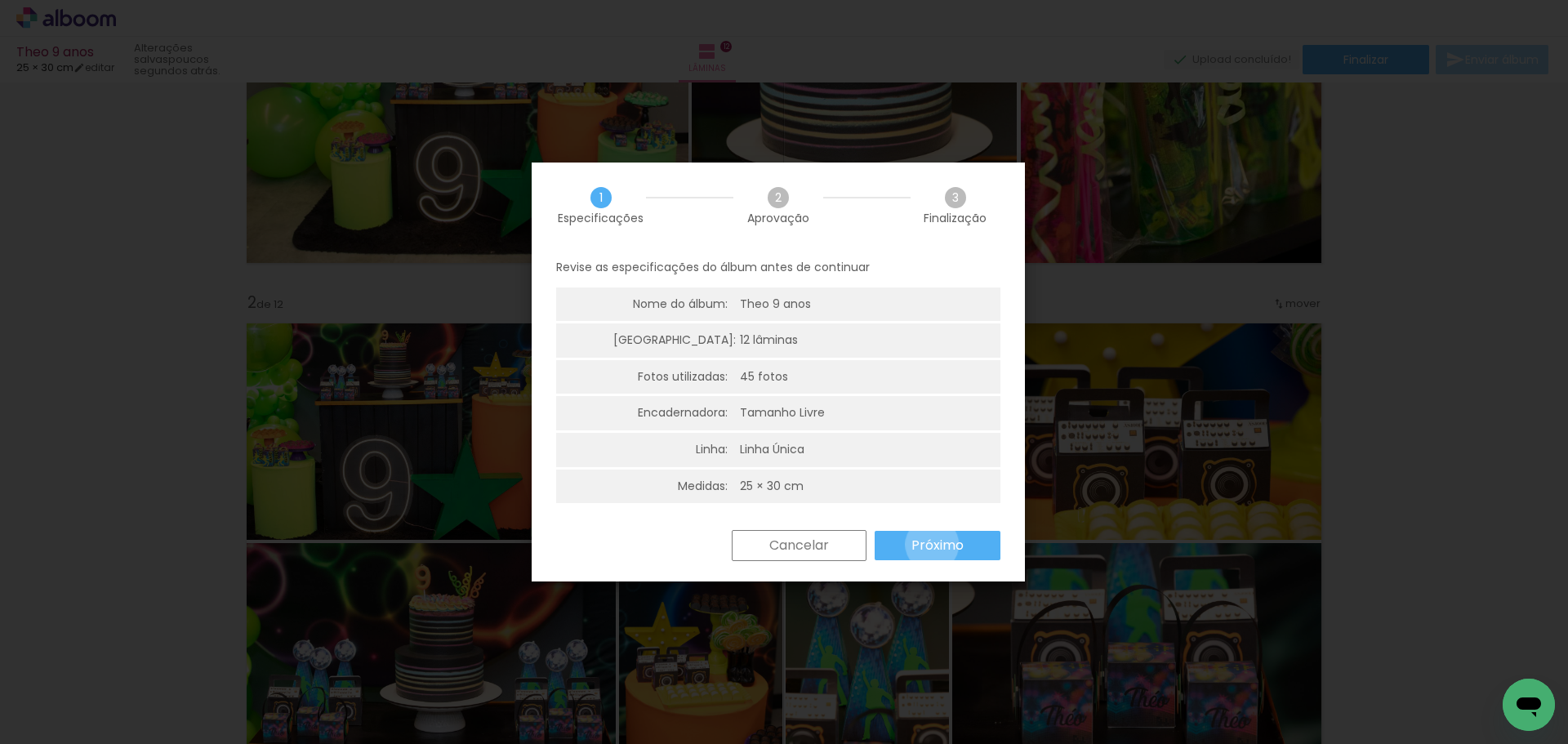
click at [0, 0] on slot "Próximo" at bounding box center [0, 0] width 0 height 0
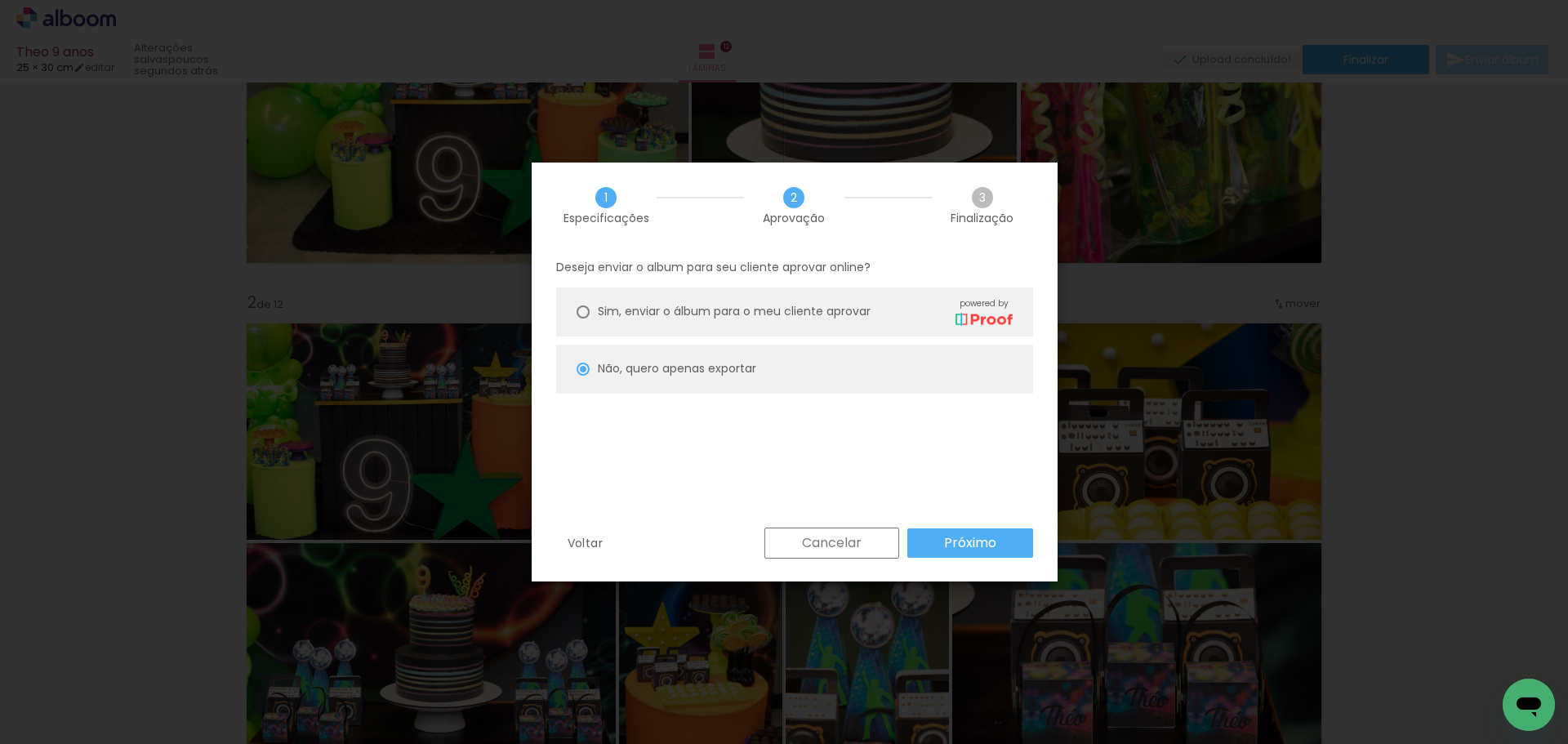
click at [0, 0] on slot "Próximo" at bounding box center [0, 0] width 0 height 0
type input "Alta, 300 DPI"
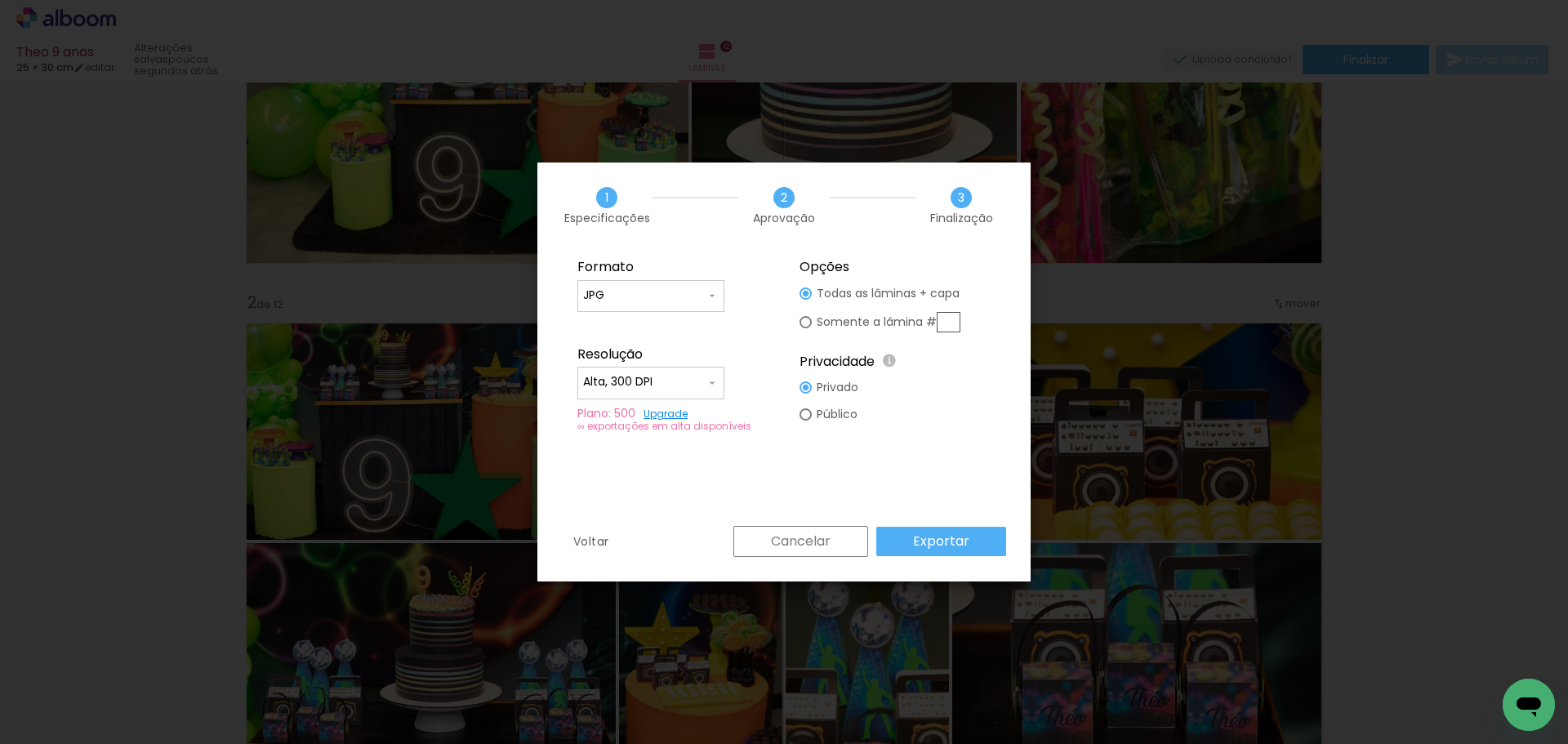
click at [911, 534] on paper-button "Exportar" at bounding box center [941, 541] width 130 height 30
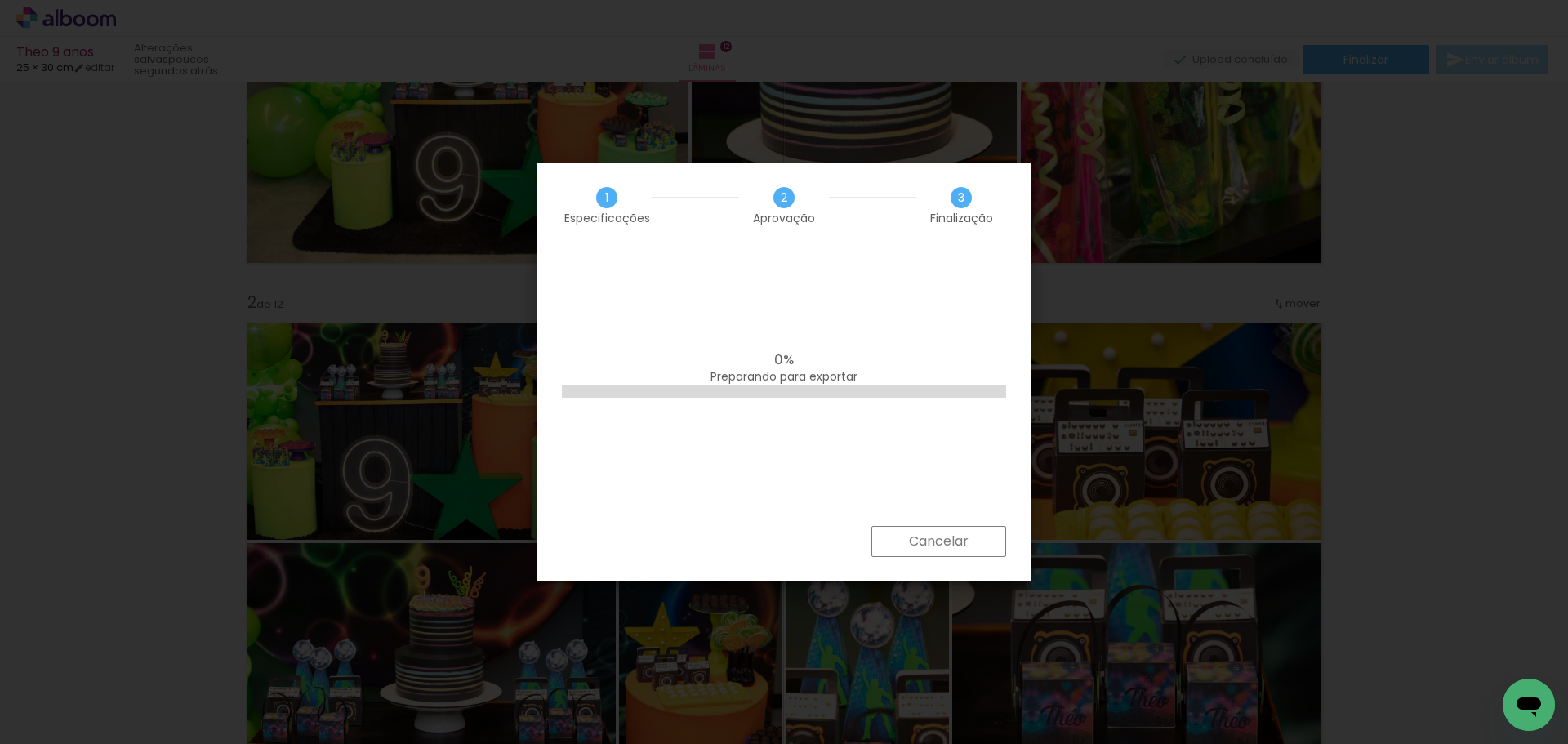
click at [0, 0] on slot "Cancelar" at bounding box center [0, 0] width 0 height 0
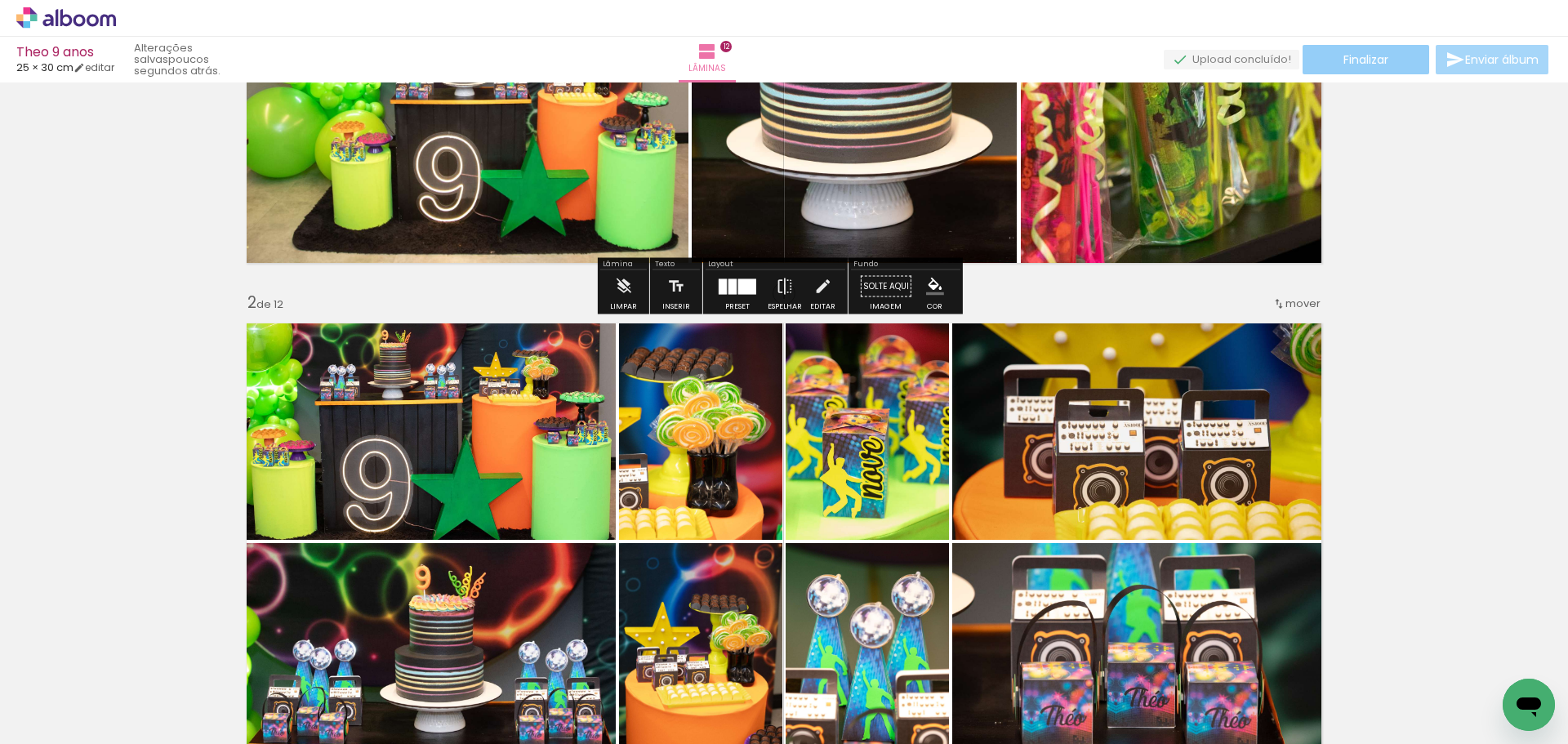
click at [1365, 65] on span "Finalizar" at bounding box center [1366, 59] width 45 height 11
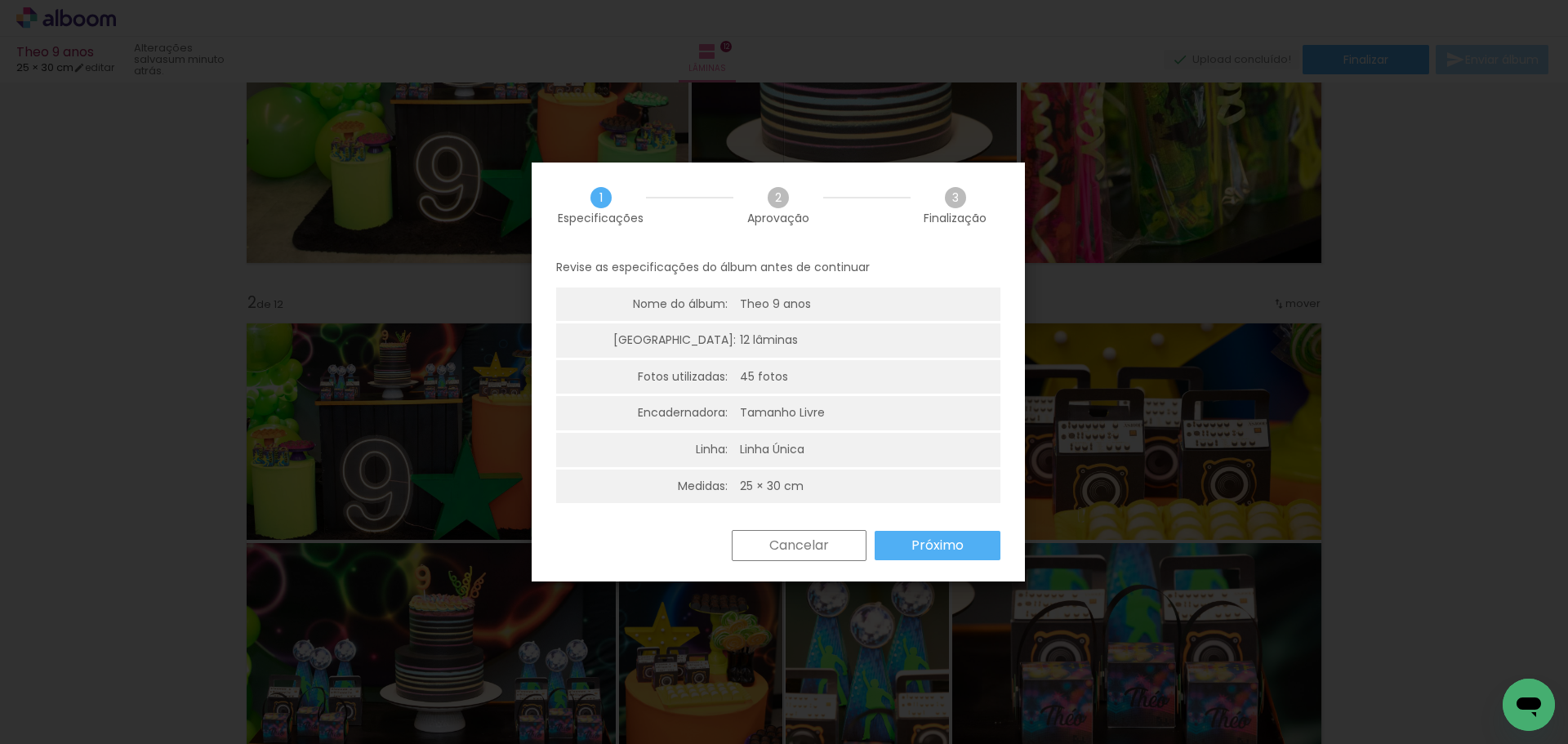
click at [919, 555] on paper-button "Próximo" at bounding box center [938, 546] width 125 height 30
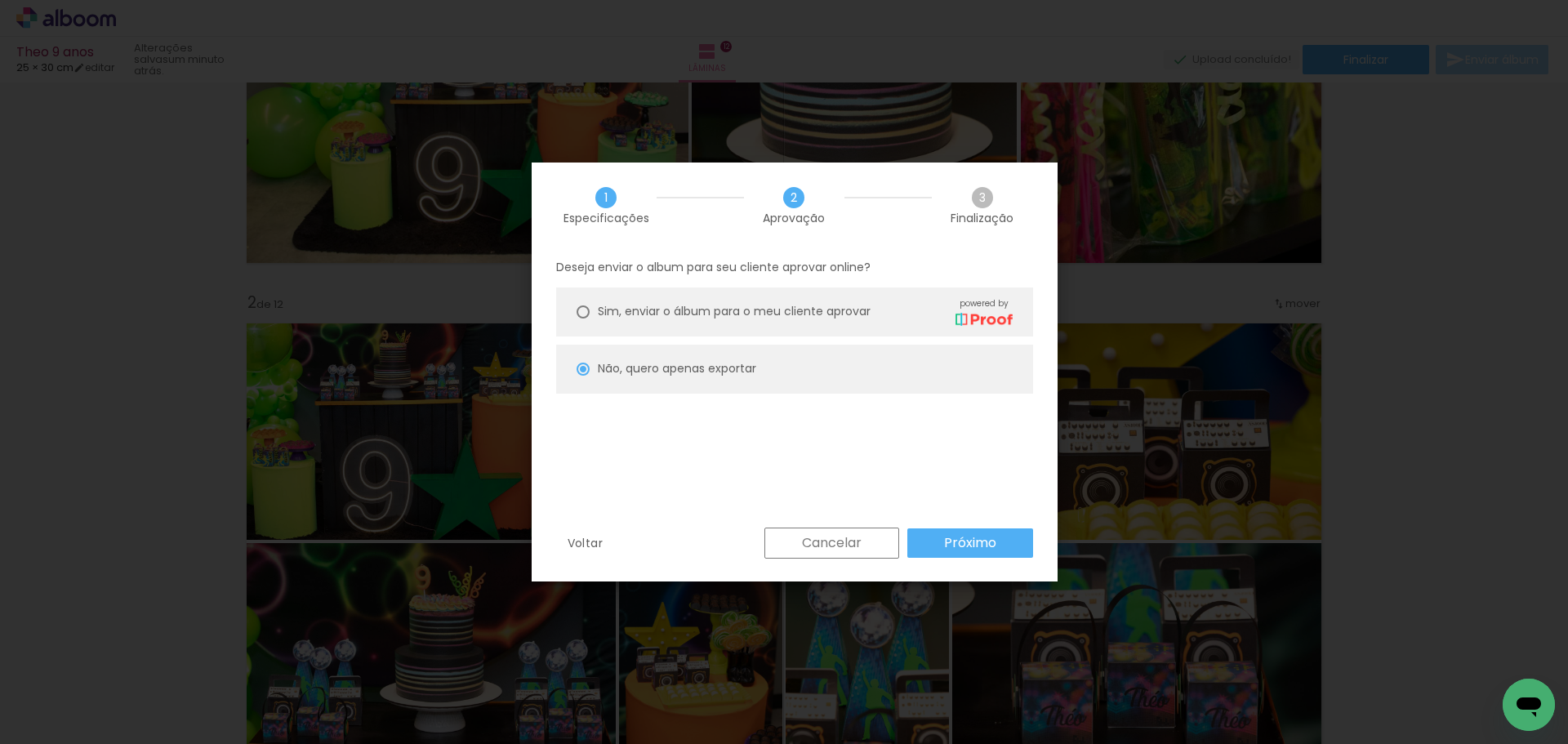
click at [0, 0] on slot "Próximo" at bounding box center [0, 0] width 0 height 0
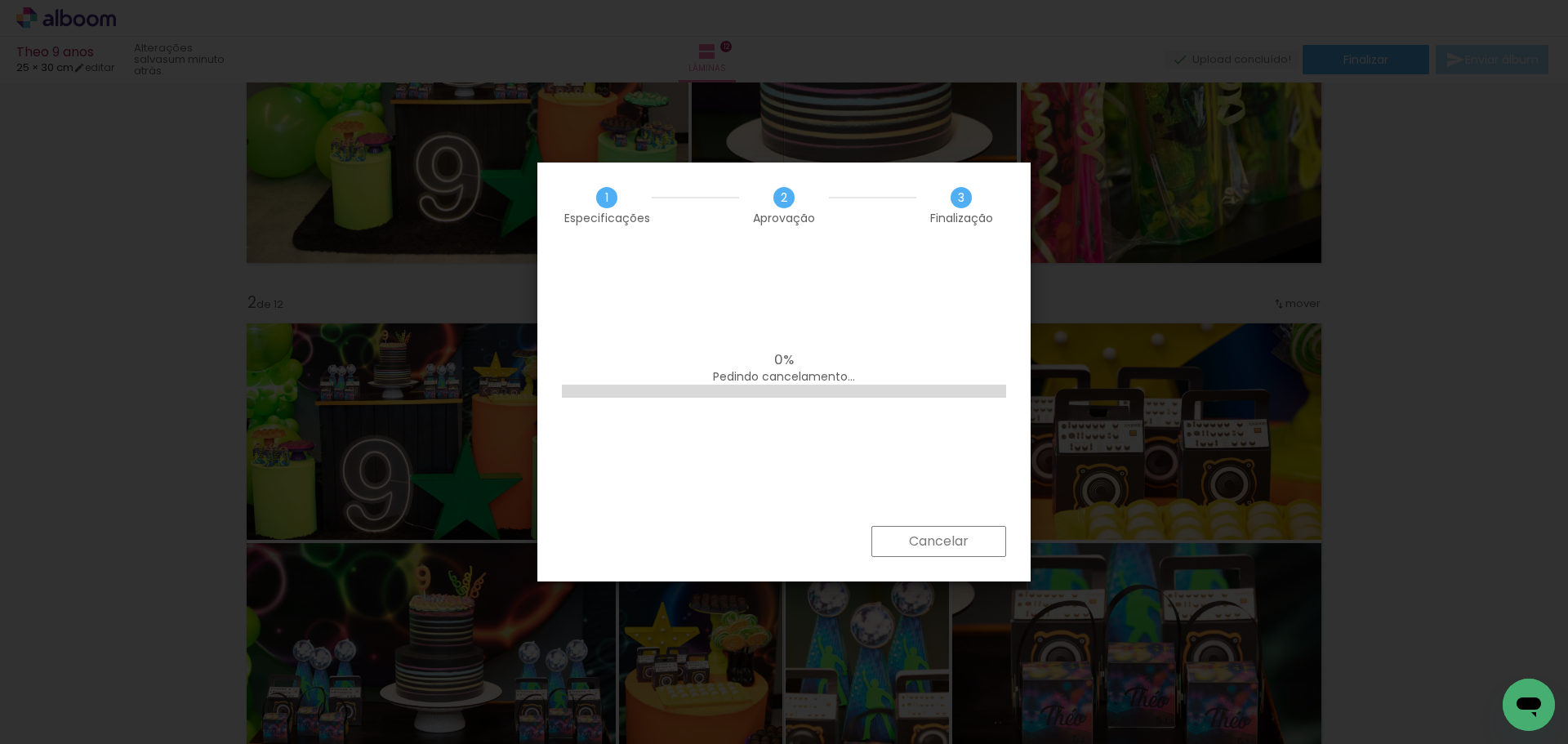
click at [975, 543] on paper-button "Cancelar" at bounding box center [939, 541] width 135 height 31
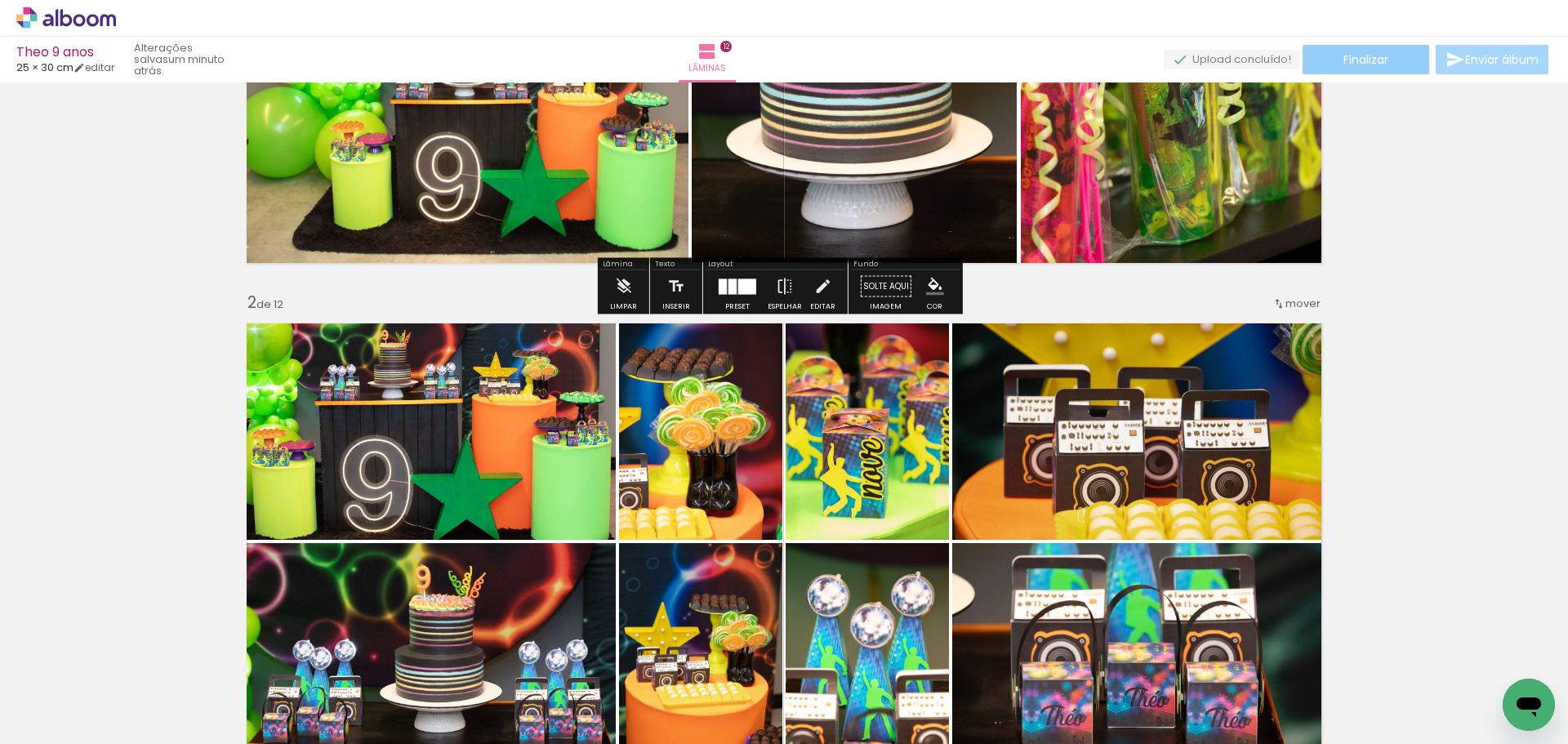
click at [1345, 73] on paper-button "Finalizar" at bounding box center [1365, 60] width 126 height 30
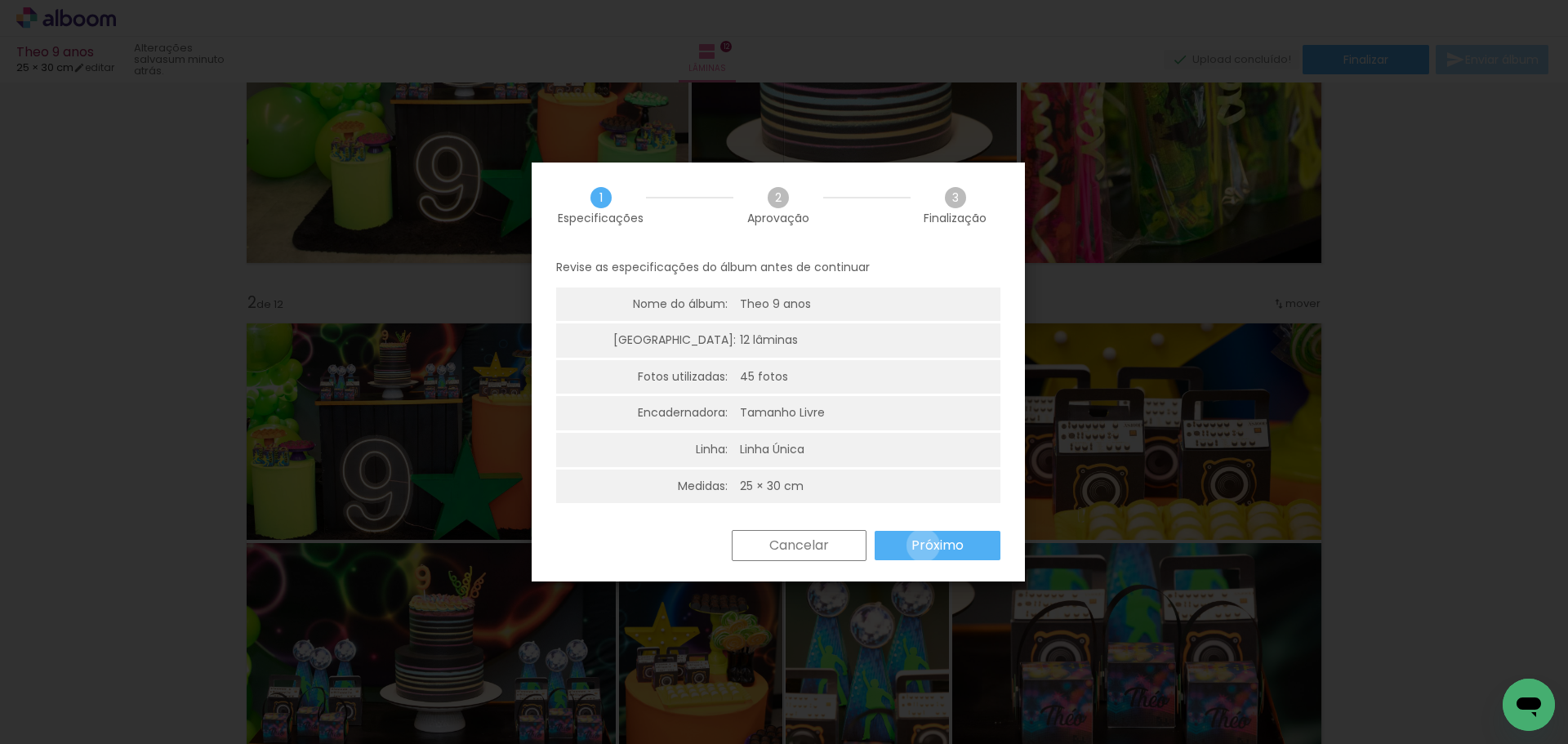
click at [0, 0] on slot "Próximo" at bounding box center [0, 0] width 0 height 0
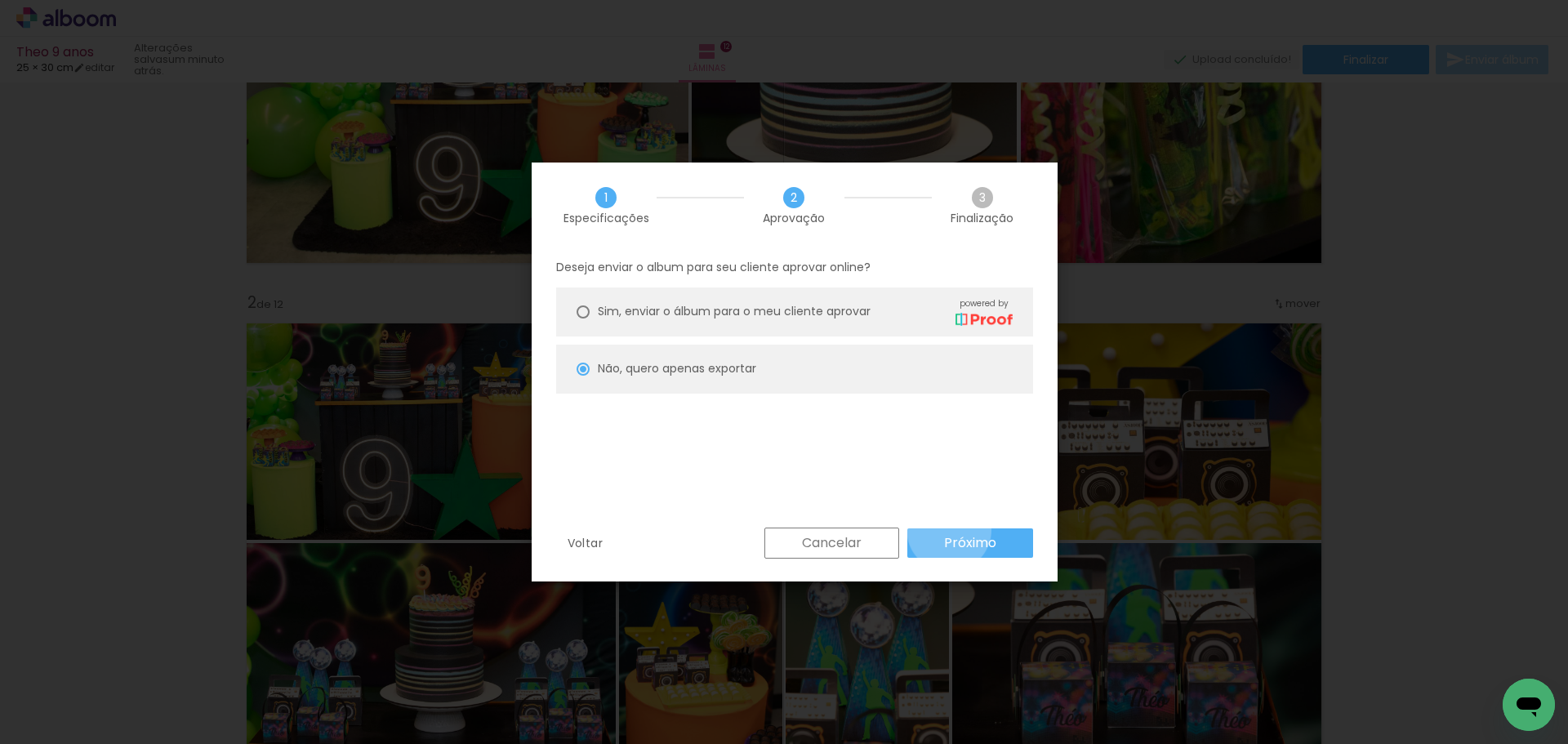
click at [949, 529] on paper-button "Próximo" at bounding box center [970, 543] width 125 height 30
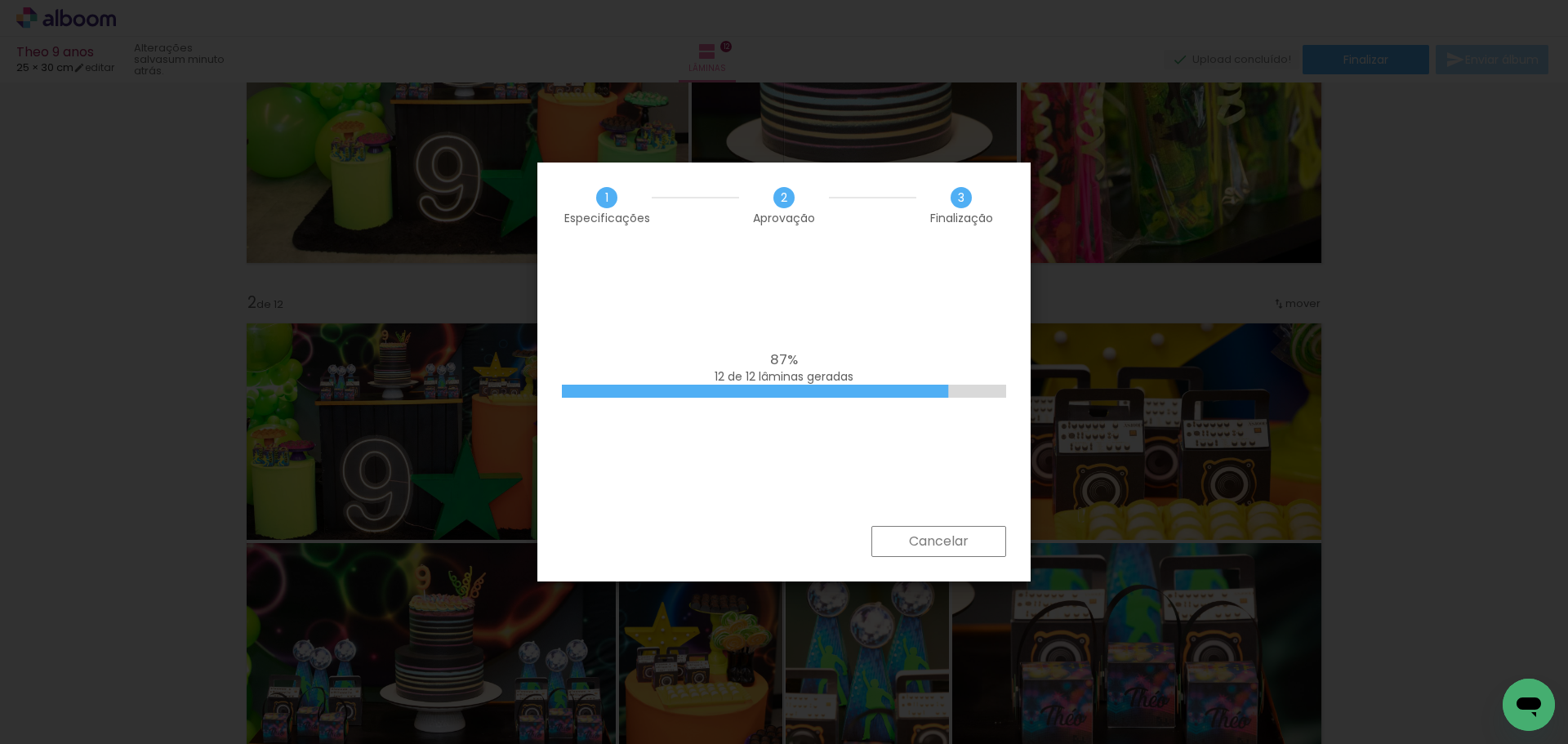
scroll to position [0, 5321]
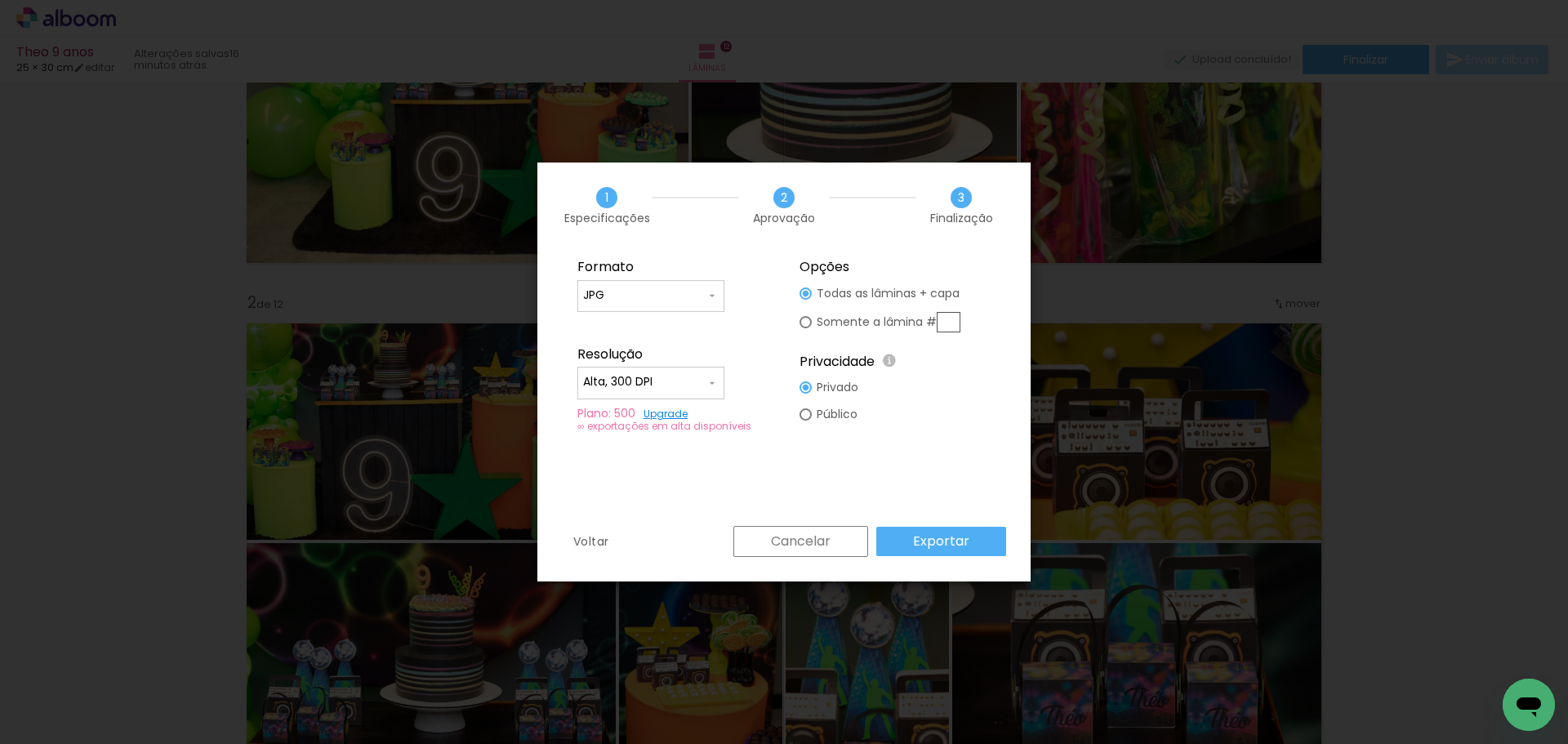
scroll to position [0, 5321]
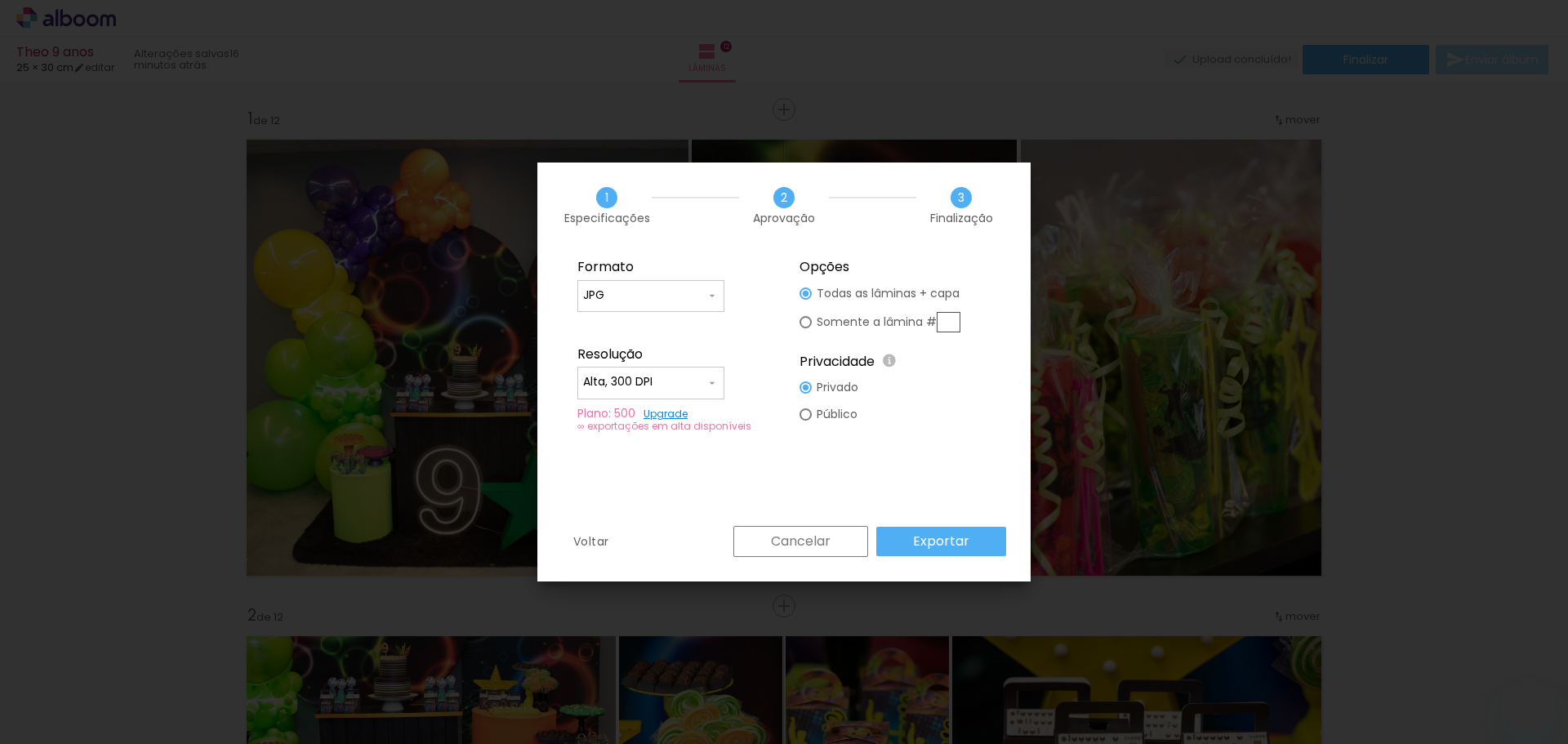
click at [0, 0] on slot "Exportar" at bounding box center [0, 0] width 0 height 0
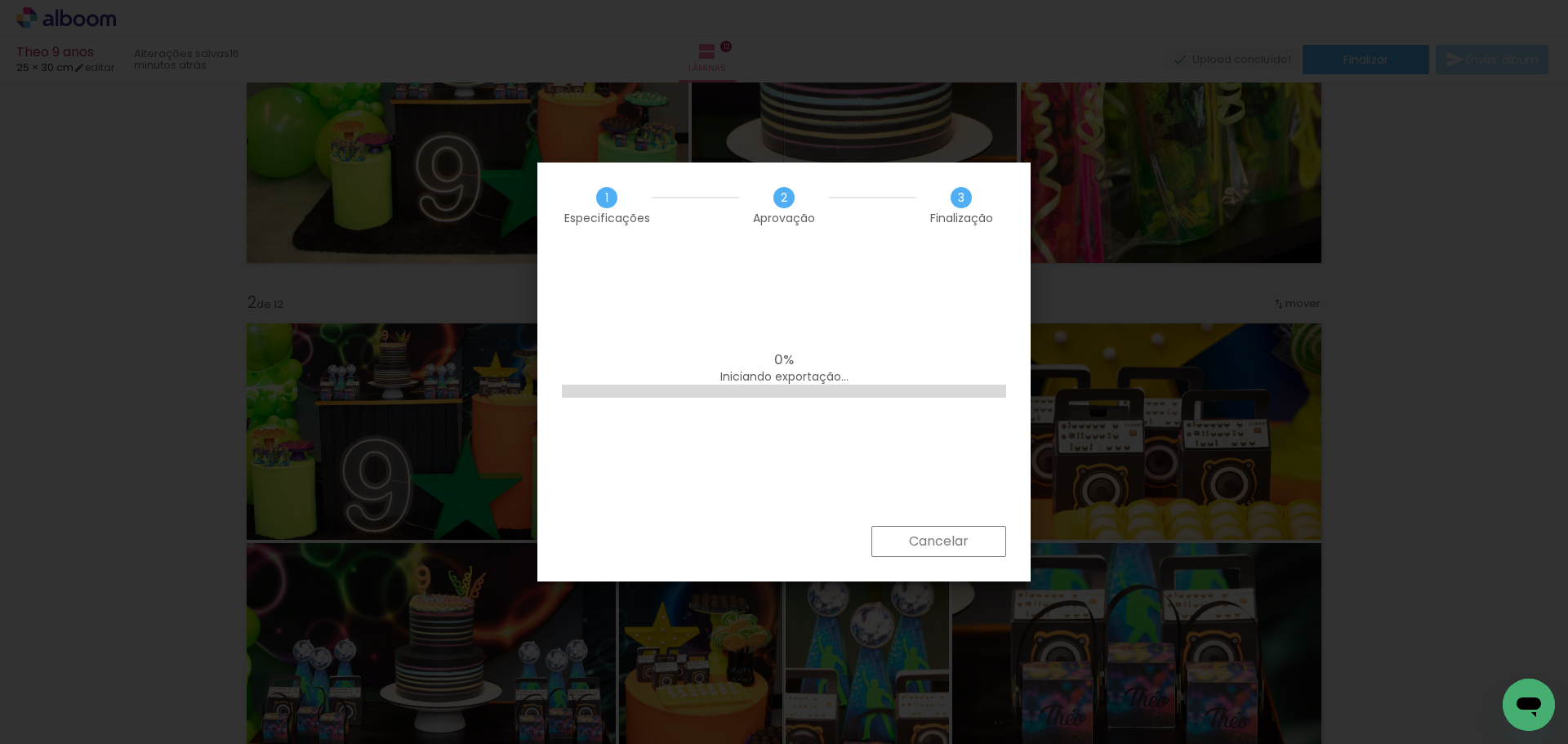
scroll to position [0, 5321]
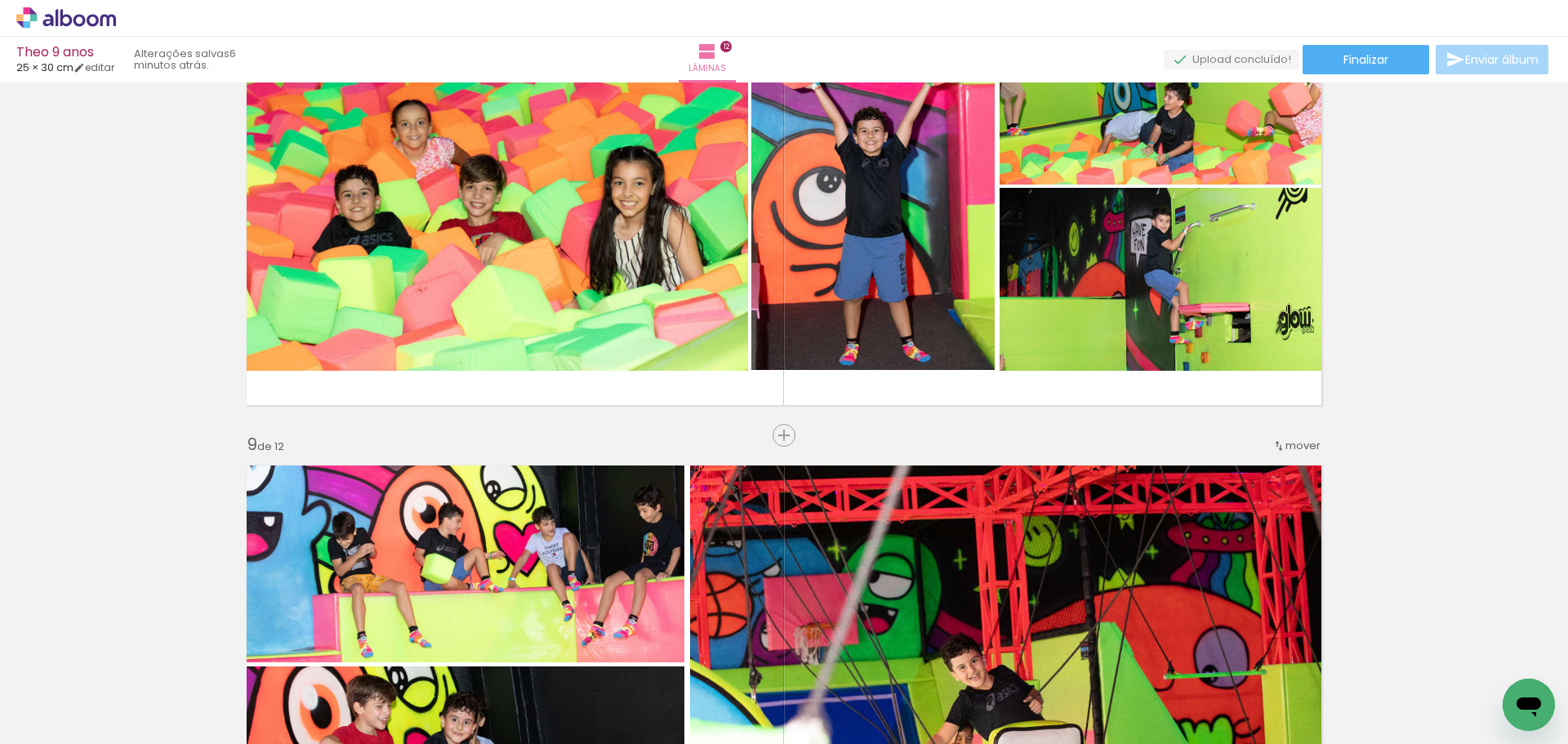
scroll to position [3496, 0]
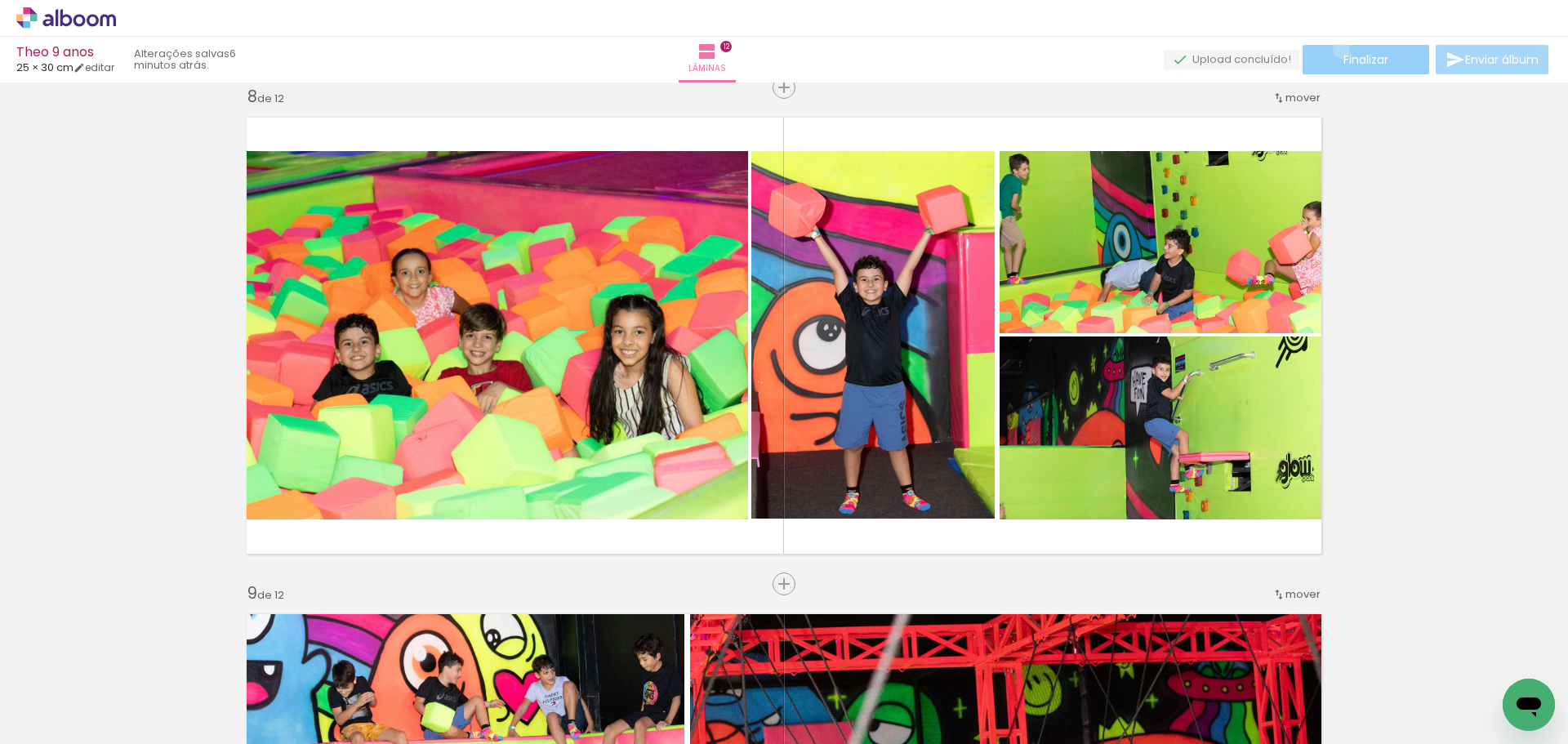
click at [1336, 50] on paper-button "Finalizar" at bounding box center [1365, 60] width 126 height 30
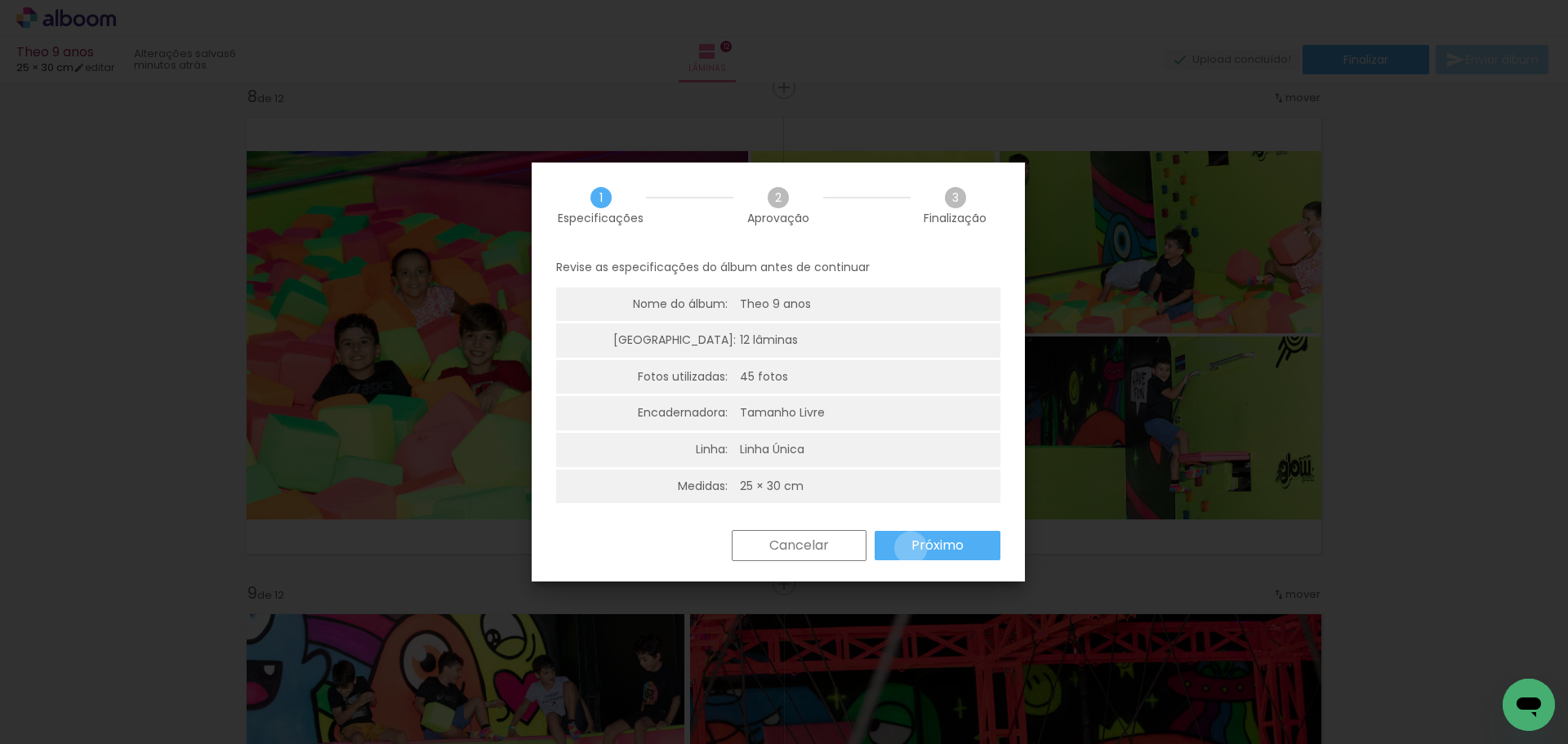
click at [911, 547] on paper-button "Próximo" at bounding box center [938, 546] width 125 height 30
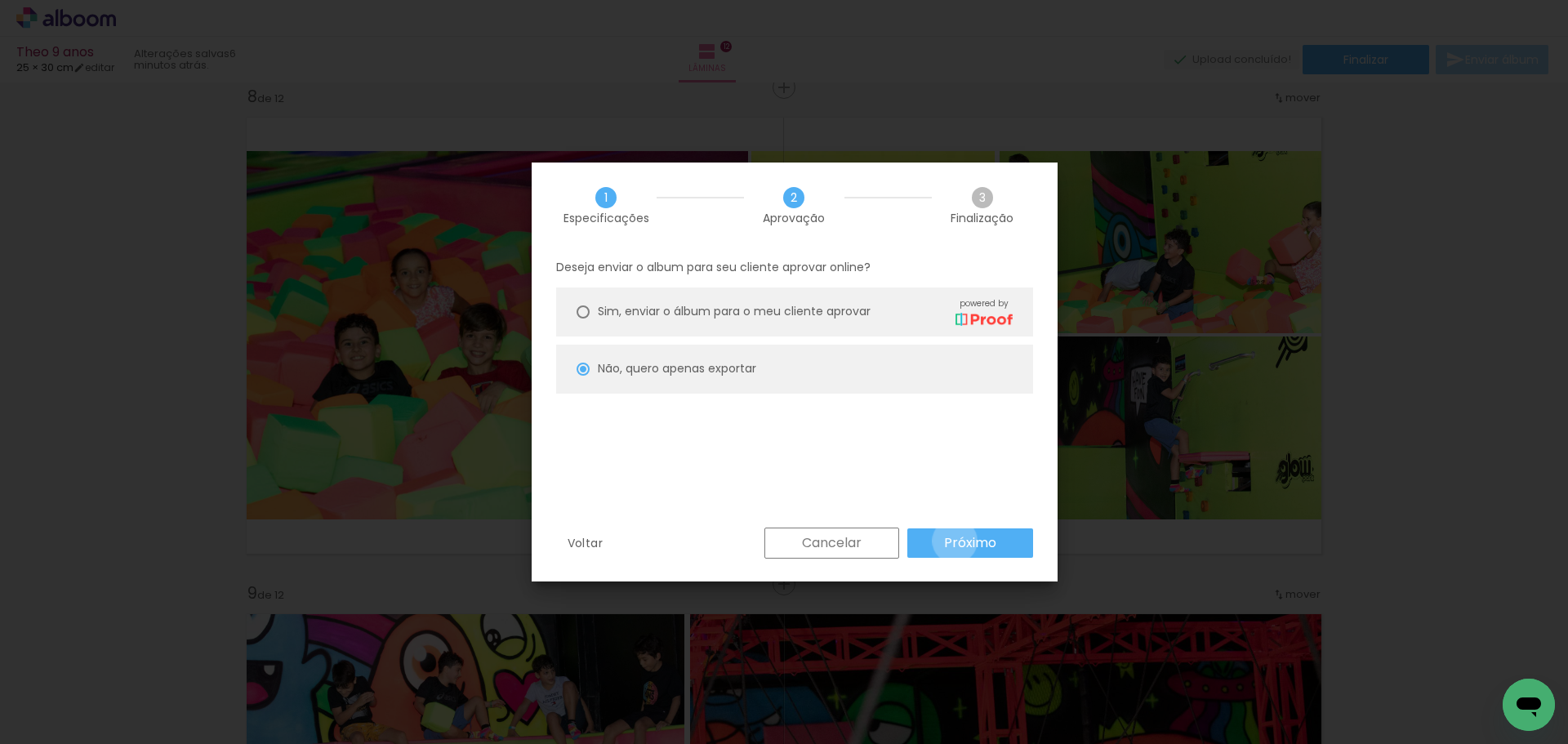
click at [0, 0] on slot "Próximo" at bounding box center [0, 0] width 0 height 0
type input "Alta, 300 DPI"
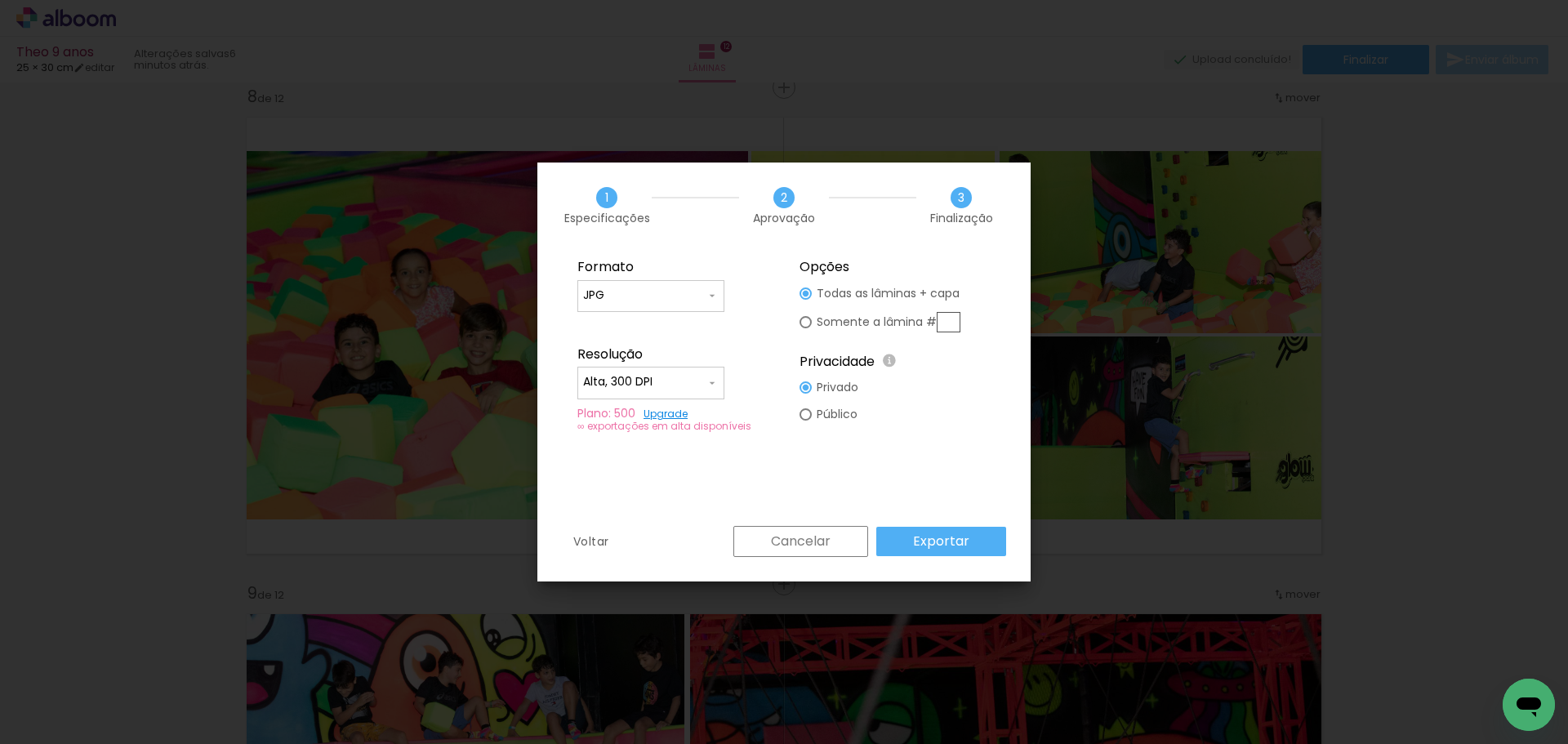
click at [0, 0] on slot "Exportar" at bounding box center [0, 0] width 0 height 0
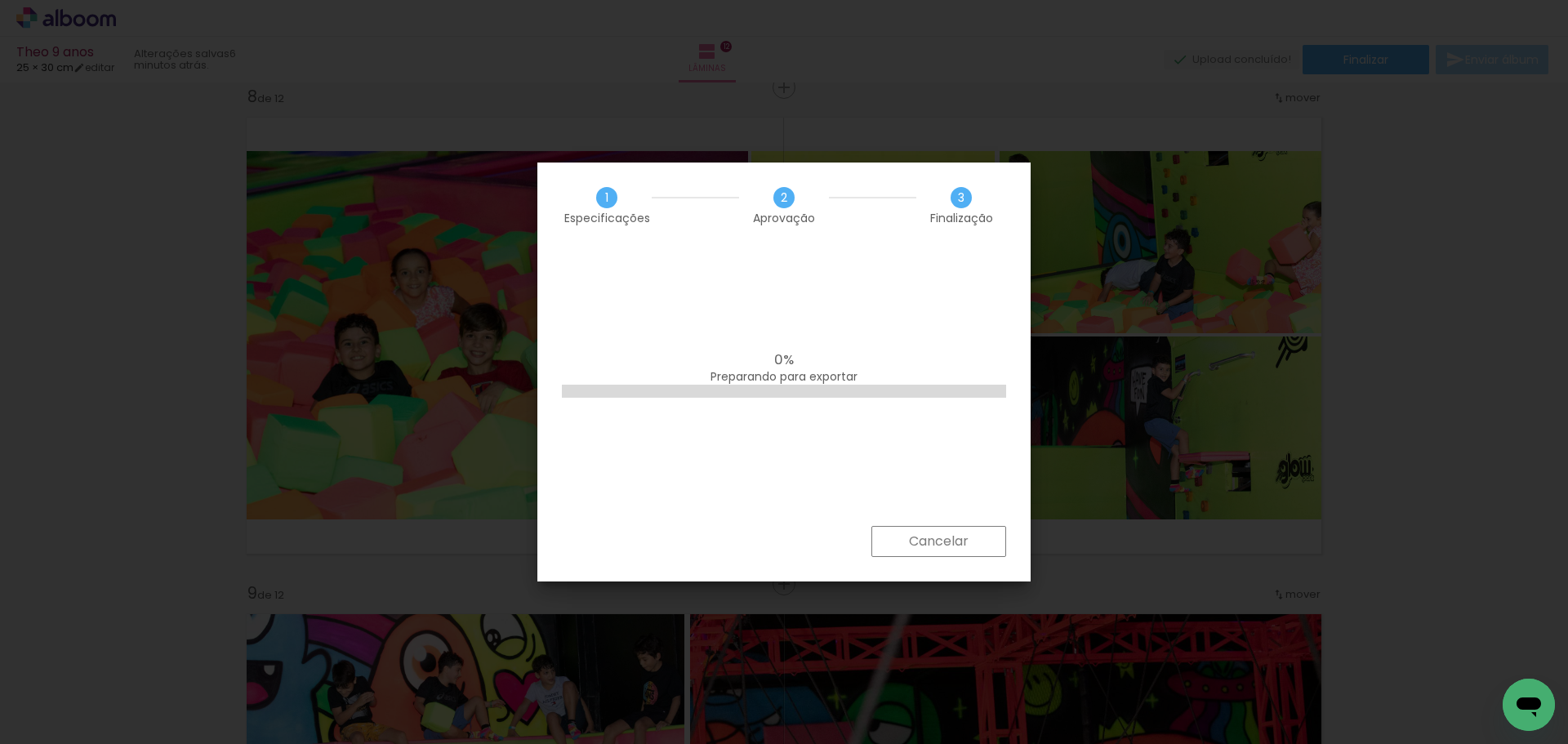
click at [0, 0] on slot "Cancelar" at bounding box center [0, 0] width 0 height 0
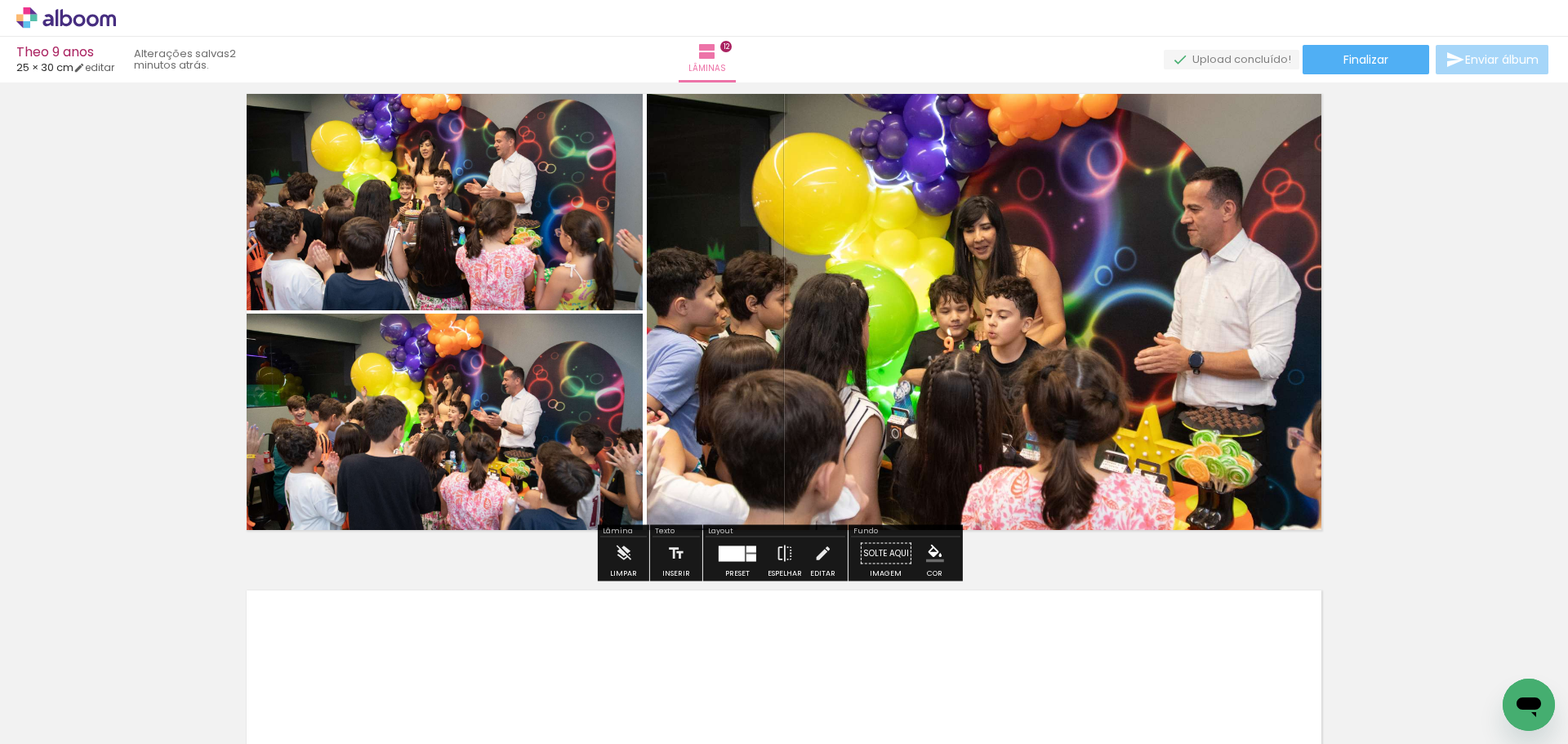
scroll to position [5561, 0]
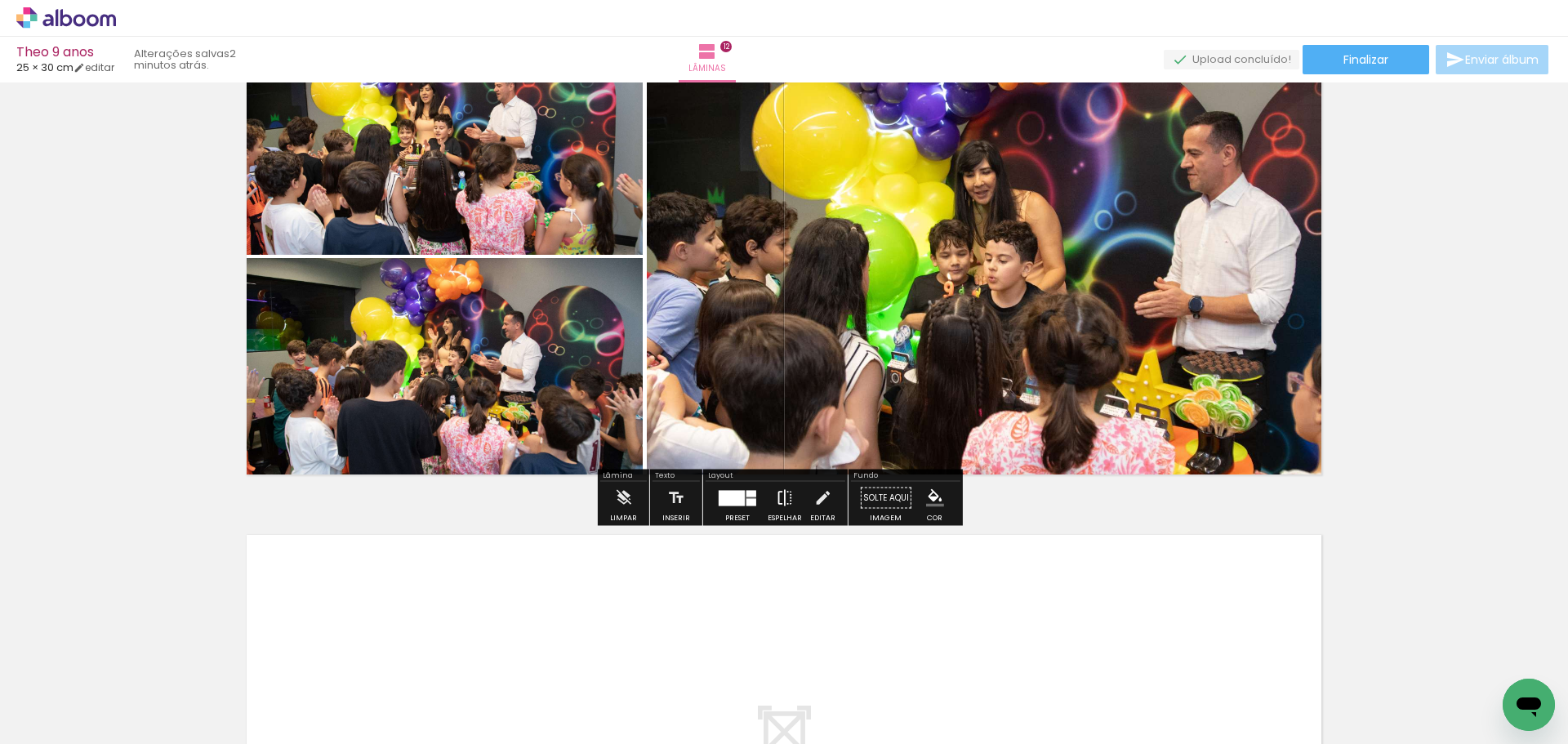
click at [778, 502] on iron-icon at bounding box center [784, 498] width 18 height 33
click at [785, 499] on iron-icon at bounding box center [784, 498] width 18 height 33
click at [701, 385] on quentale-photo at bounding box center [989, 256] width 684 height 455
click at [740, 508] on div at bounding box center [737, 498] width 44 height 33
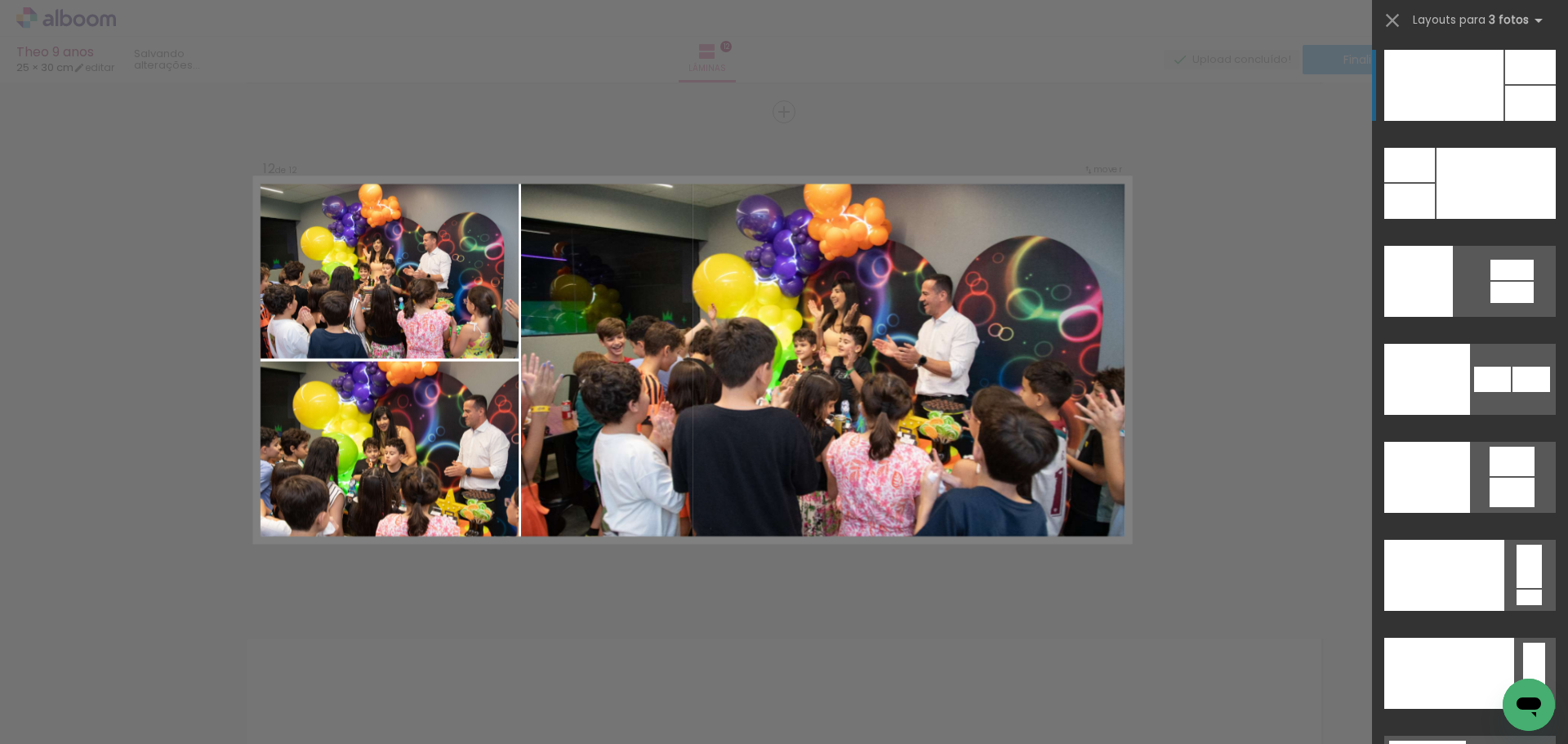
scroll to position [5456, 0]
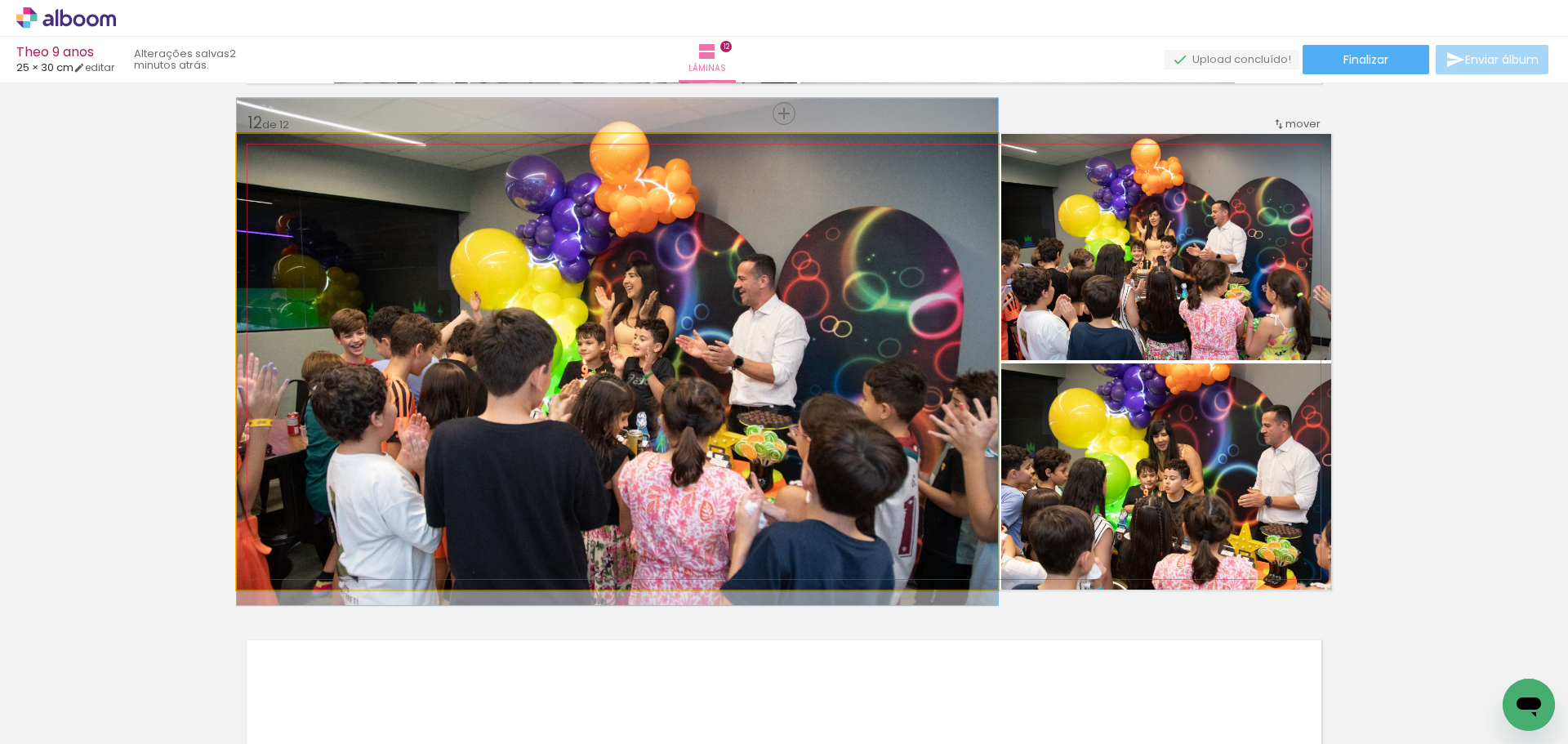
click at [770, 391] on quentale-photo at bounding box center [617, 361] width 761 height 455
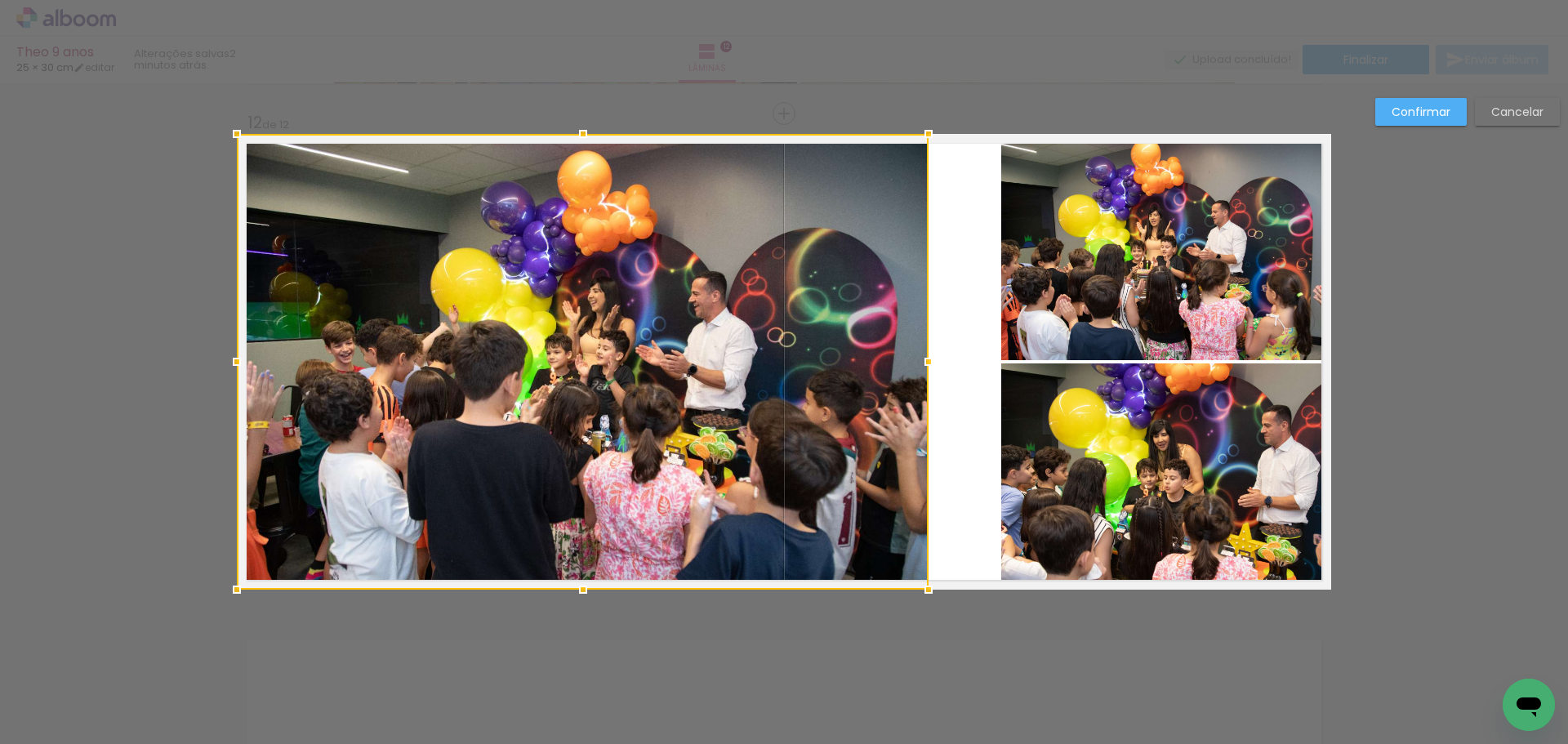
drag, startPoint x: 987, startPoint y: 366, endPoint x: 925, endPoint y: 369, distance: 62.1
click at [925, 369] on div at bounding box center [929, 362] width 33 height 33
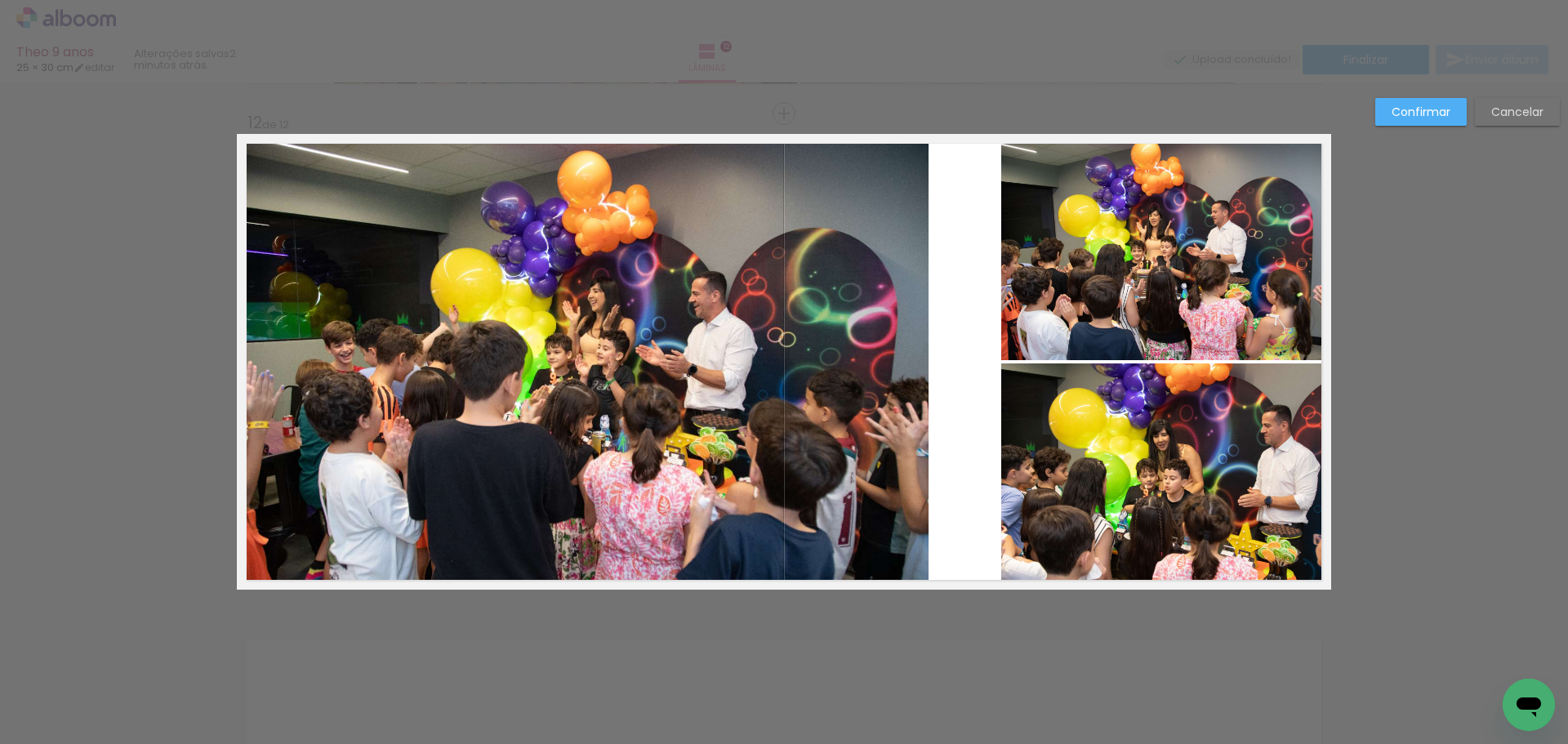
click at [1044, 288] on quentale-photo at bounding box center [1166, 247] width 330 height 226
click at [1056, 444] on quentale-photo at bounding box center [1166, 476] width 330 height 226
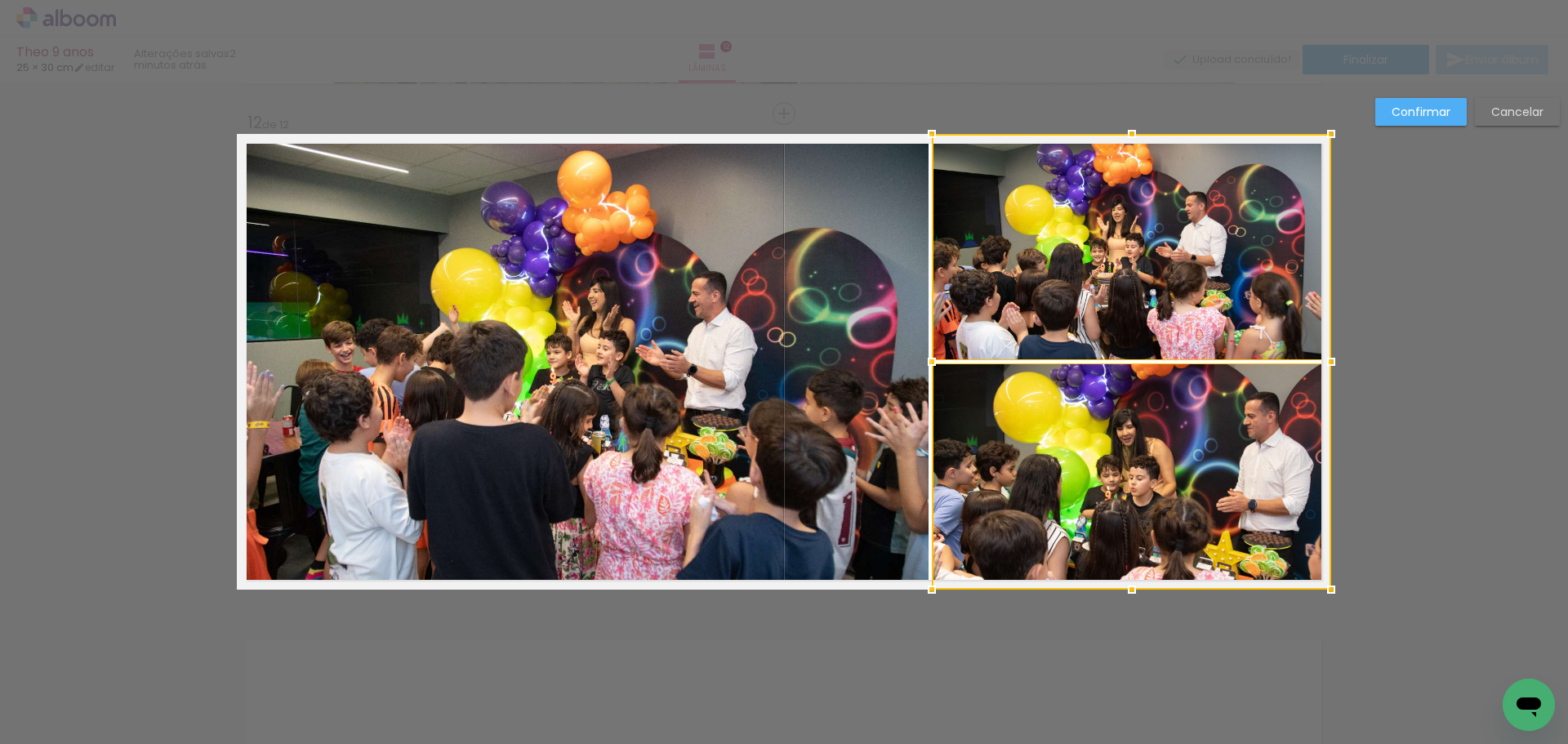
drag, startPoint x: 998, startPoint y: 364, endPoint x: 929, endPoint y: 365, distance: 69.0
click at [929, 365] on div at bounding box center [932, 362] width 33 height 33
click at [0, 0] on slot "Confirmar" at bounding box center [0, 0] width 0 height 0
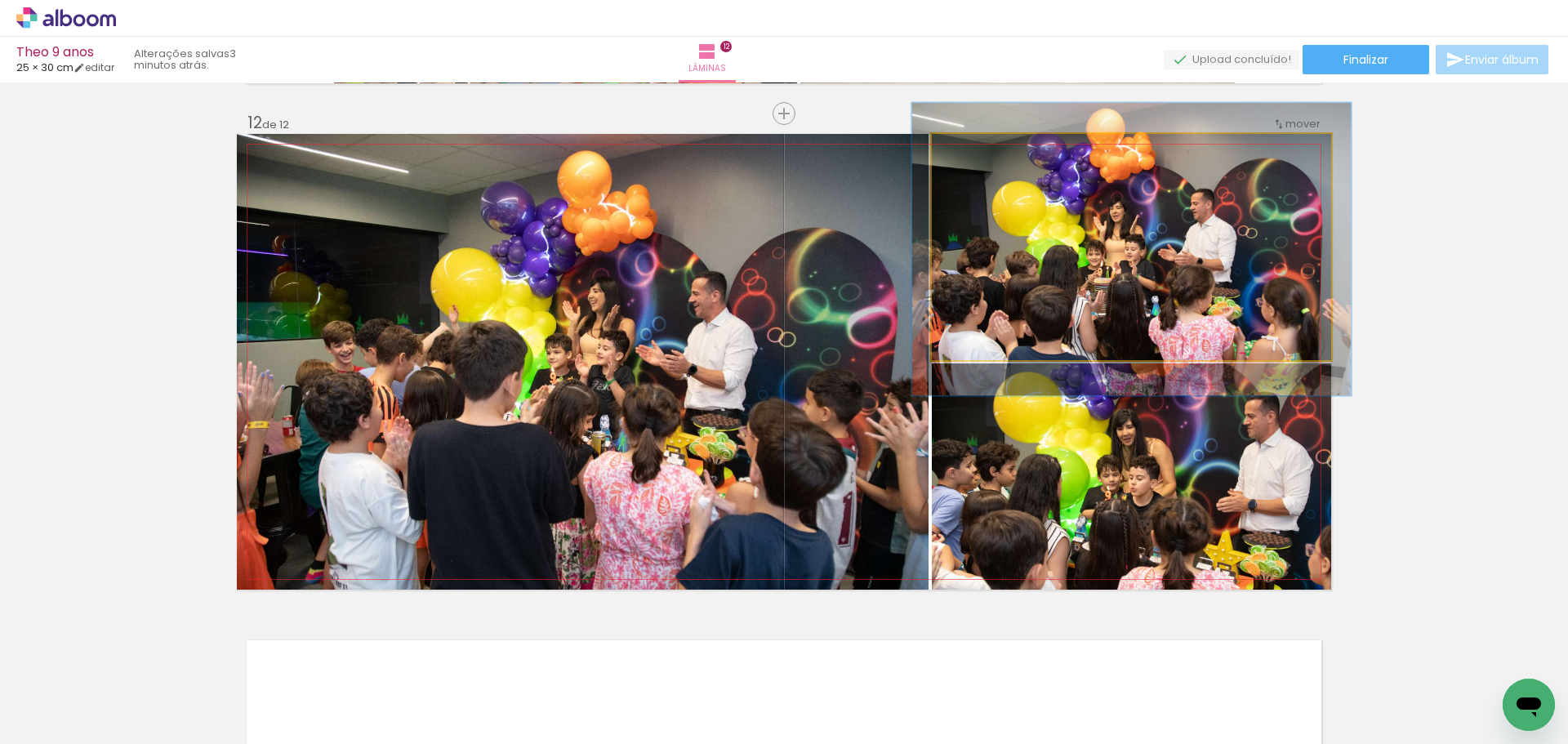
type paper-slider "110"
click at [972, 151] on div at bounding box center [976, 151] width 15 height 15
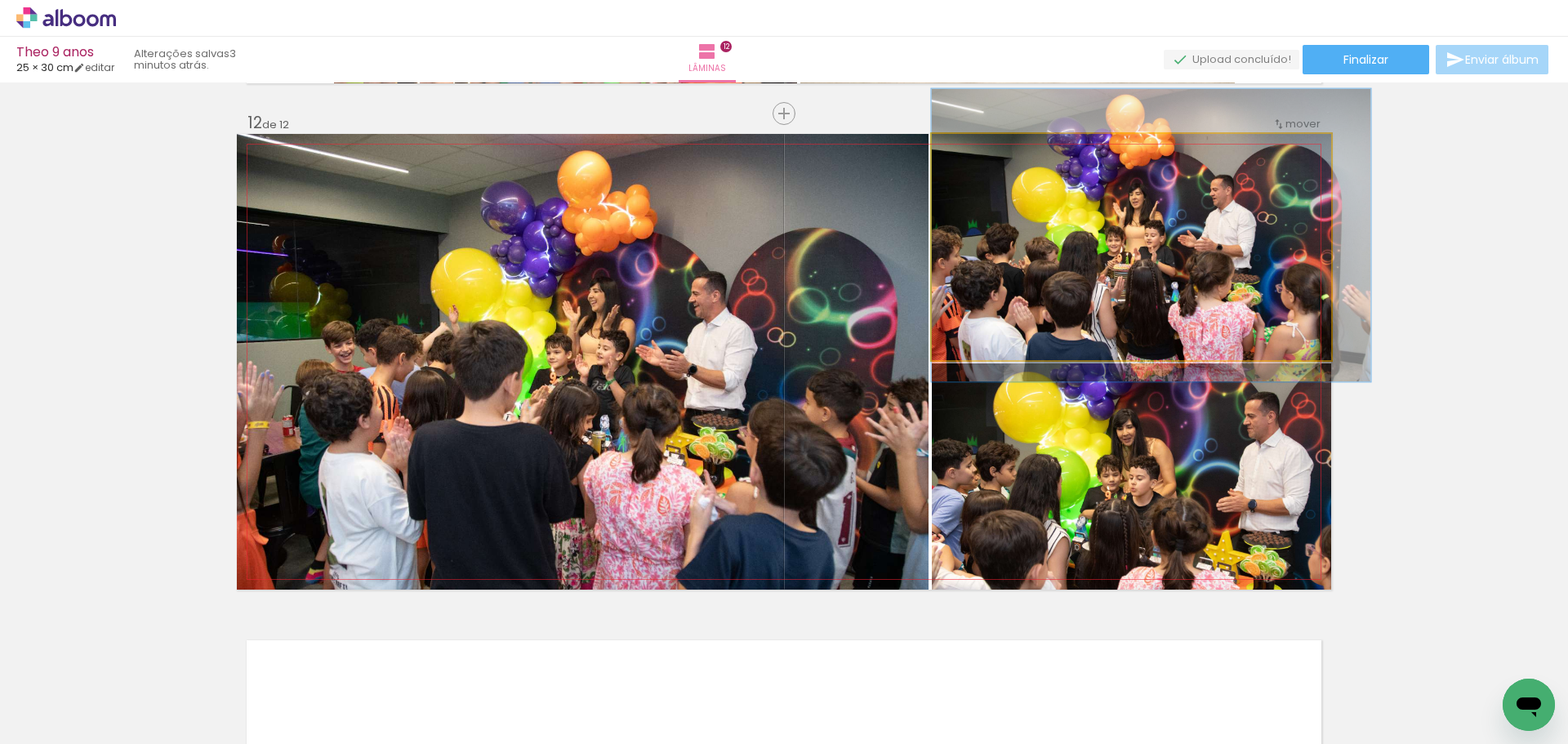
drag, startPoint x: 1037, startPoint y: 271, endPoint x: 1058, endPoint y: 258, distance: 24.7
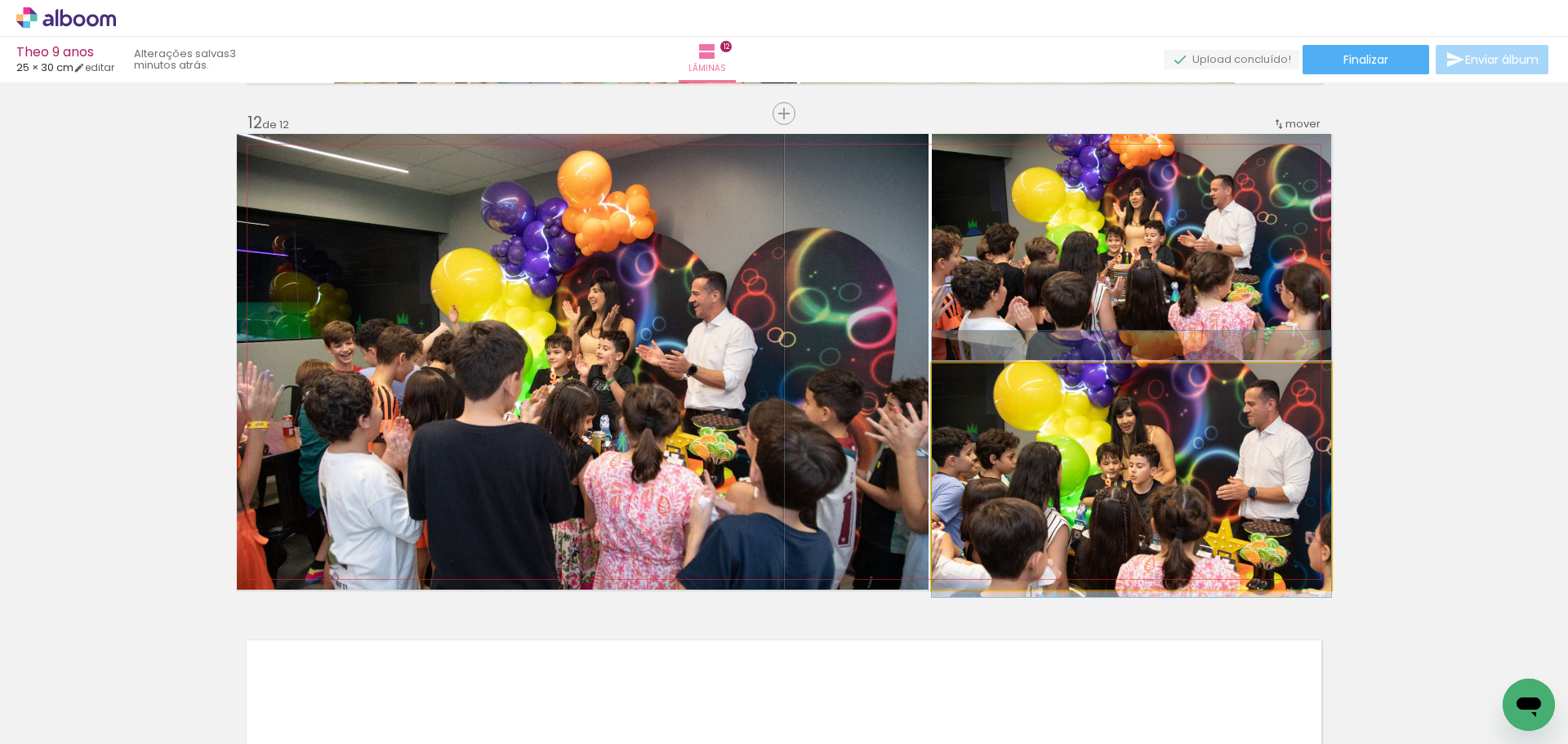
drag, startPoint x: 1107, startPoint y: 495, endPoint x: 1112, endPoint y: 482, distance: 13.9
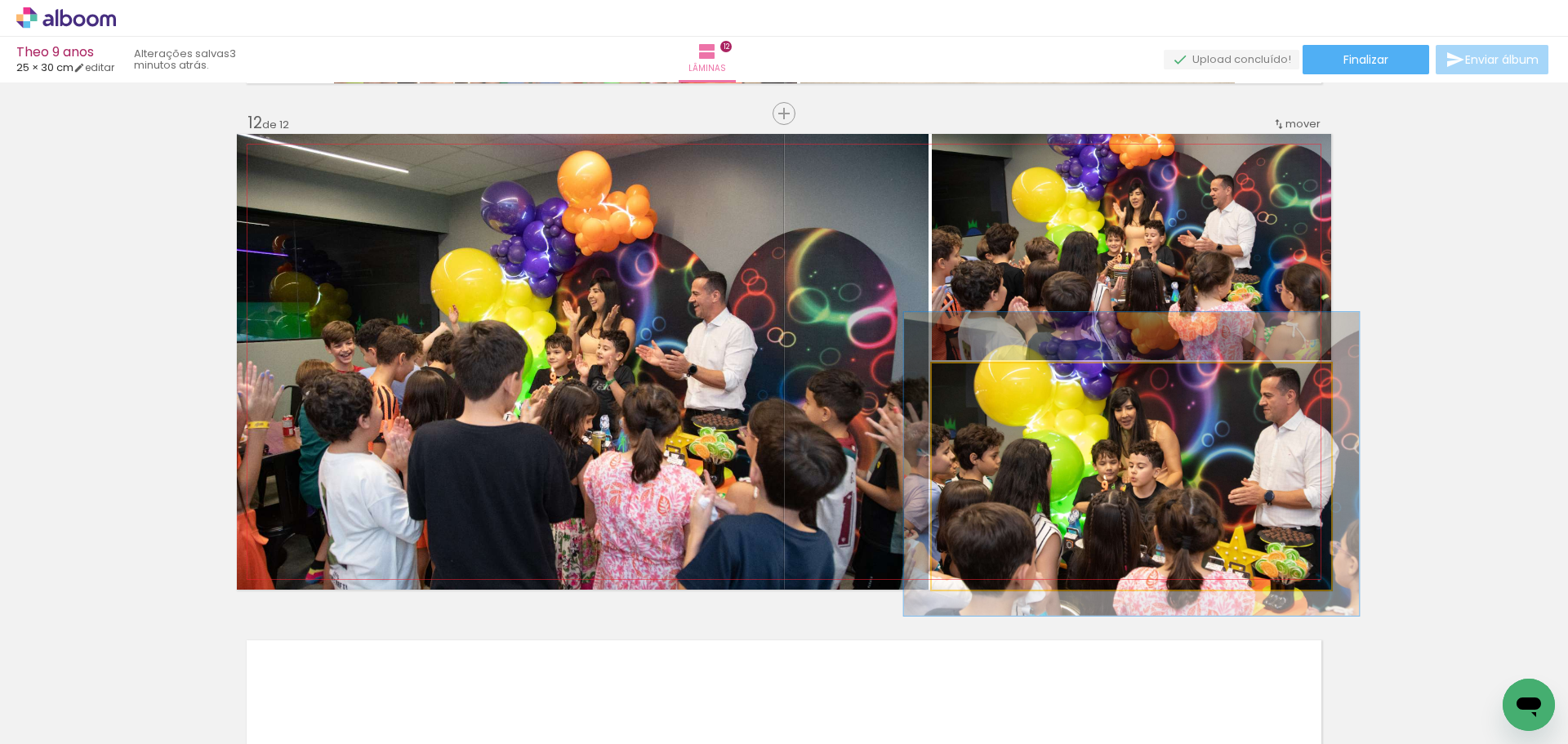
drag, startPoint x: 966, startPoint y: 381, endPoint x: 974, endPoint y: 380, distance: 8.1
type paper-slider "114"
click at [974, 380] on div at bounding box center [978, 380] width 15 height 15
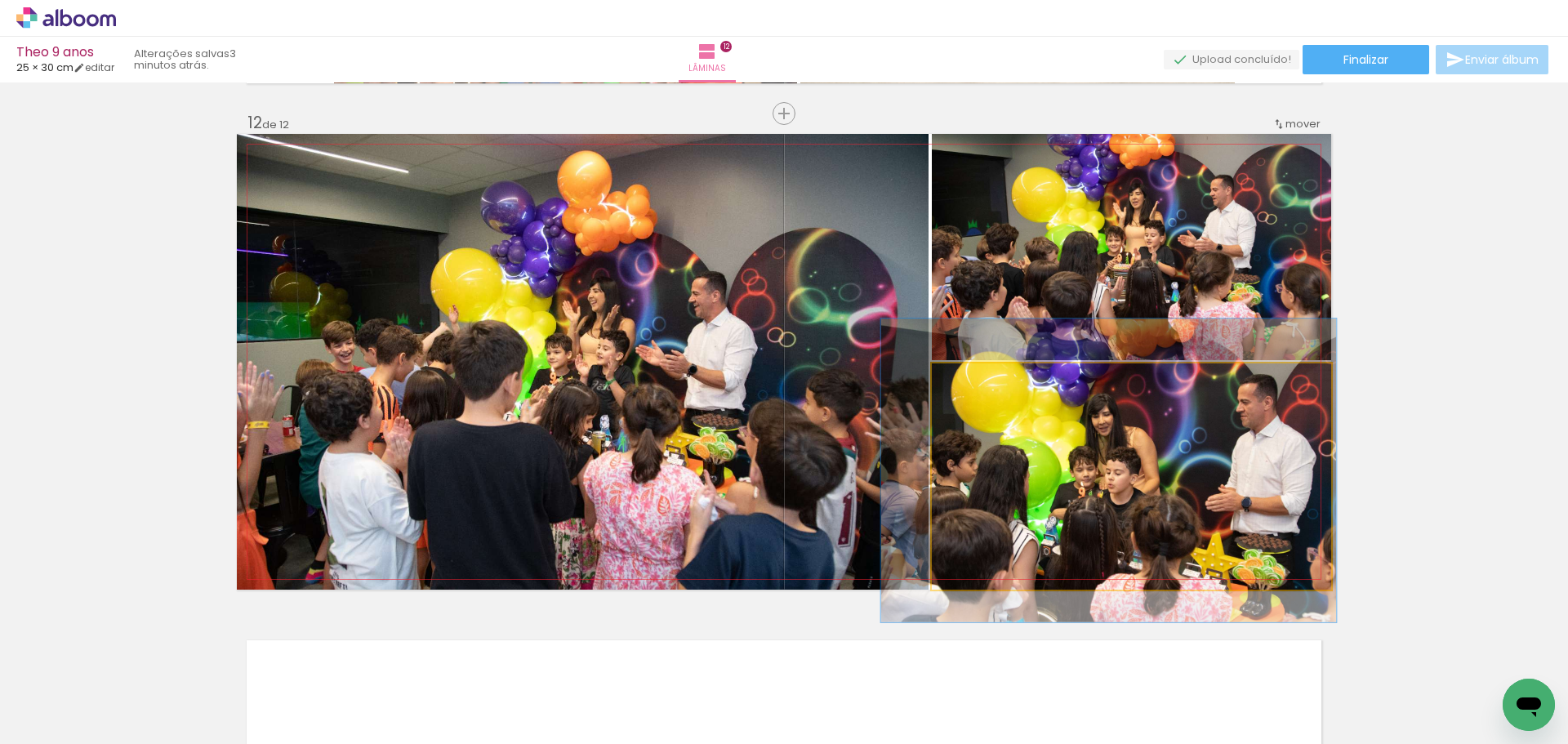
drag, startPoint x: 1127, startPoint y: 445, endPoint x: 1103, endPoint y: 452, distance: 25.0
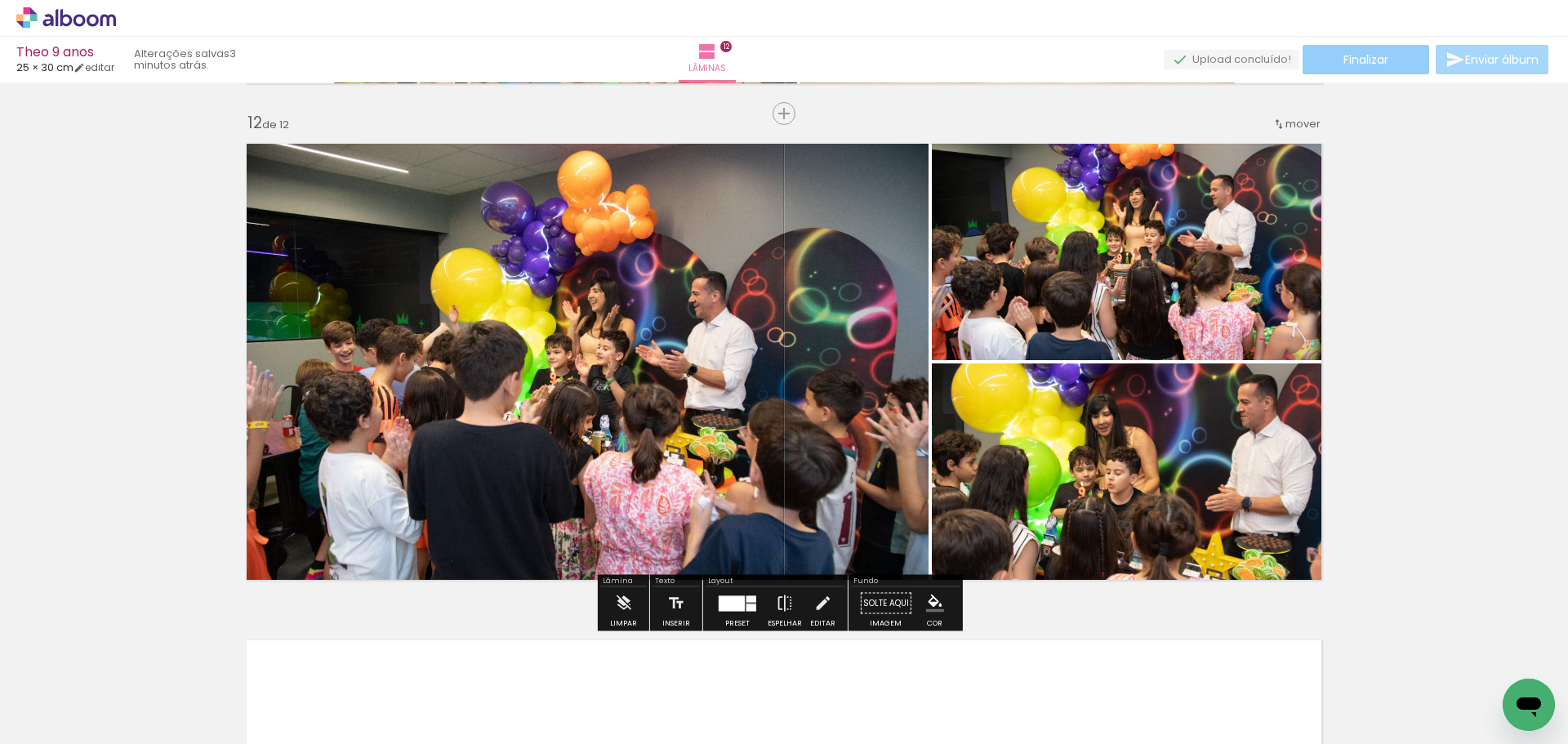
click at [1367, 64] on span "Finalizar" at bounding box center [1366, 59] width 45 height 11
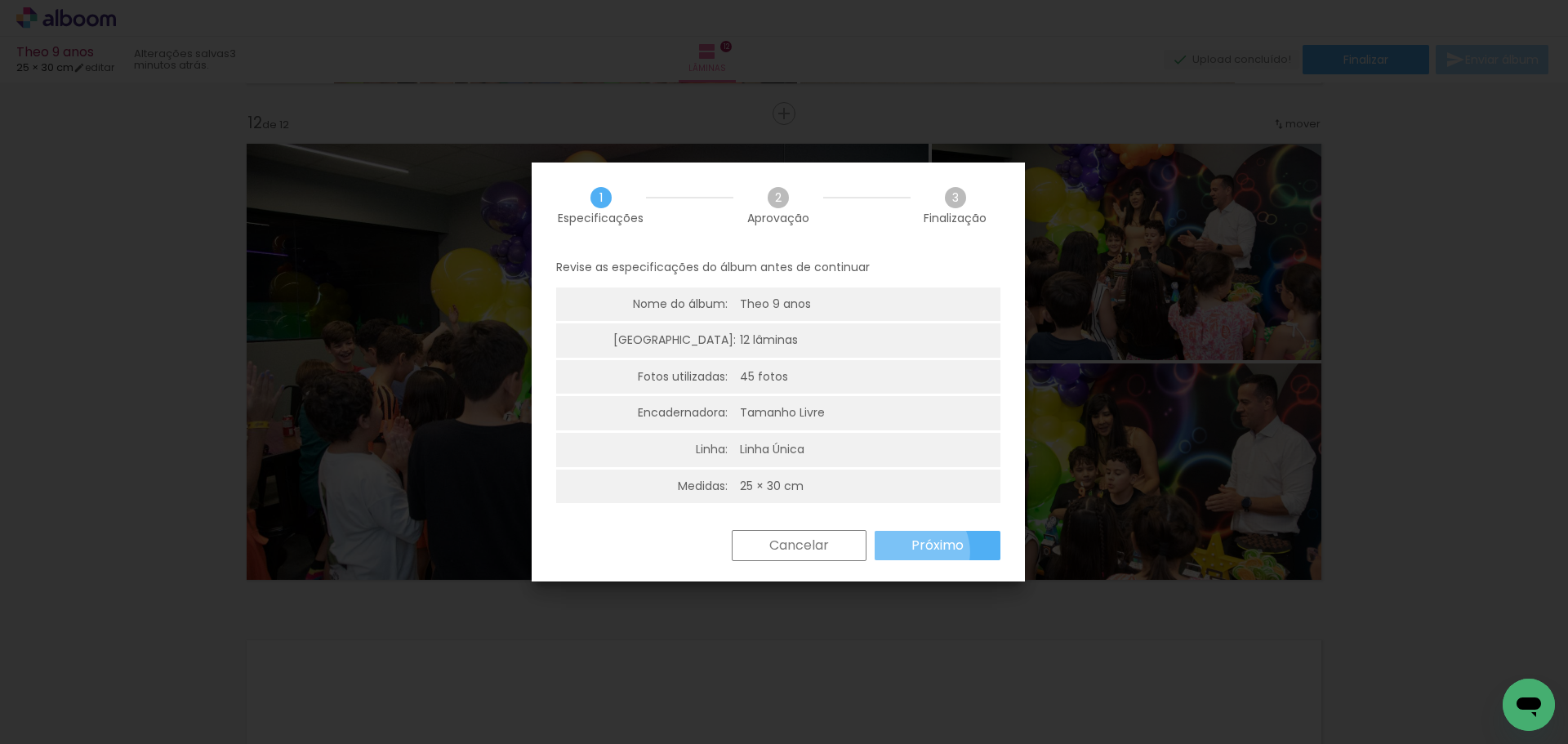
click at [0, 0] on slot "Próximo" at bounding box center [0, 0] width 0 height 0
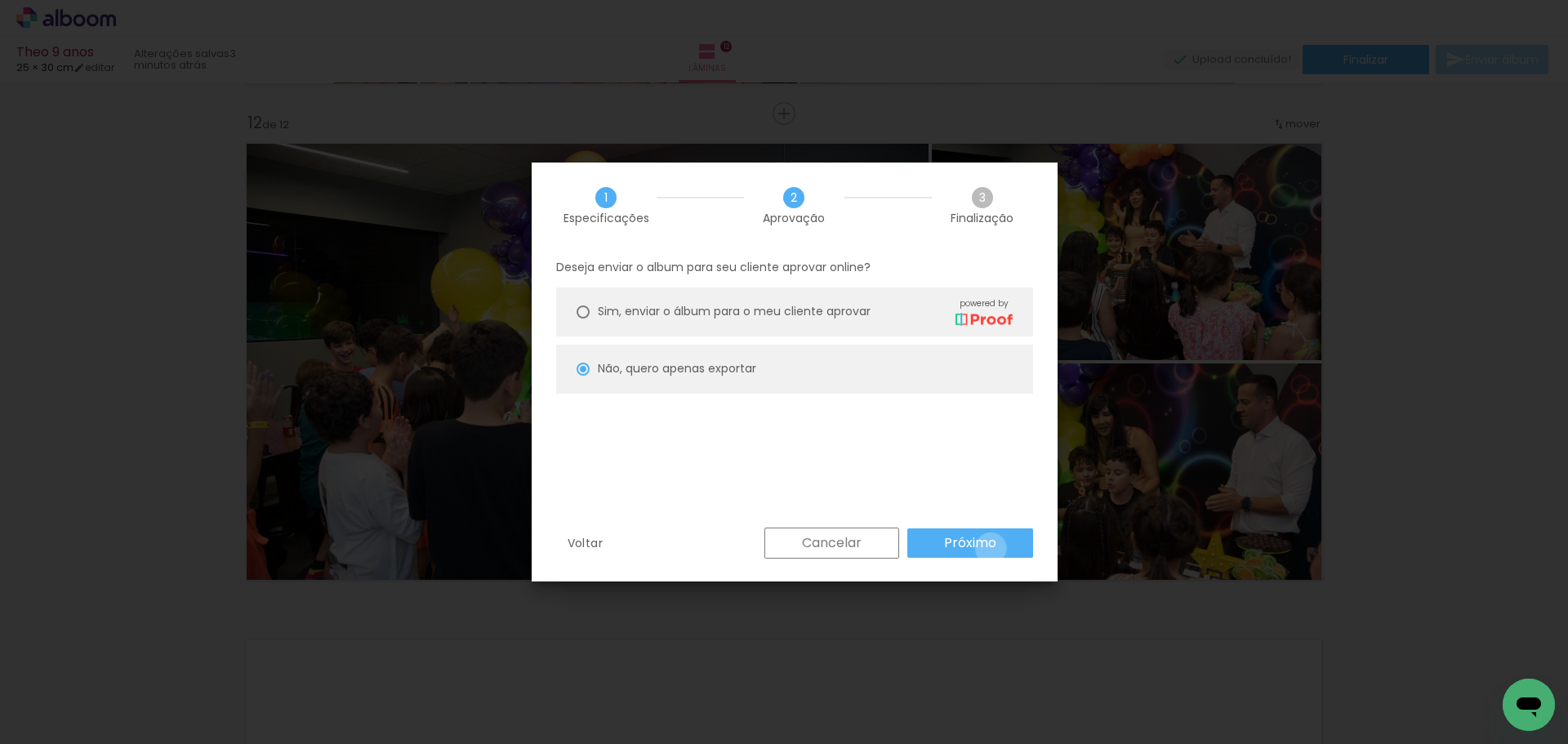
click at [0, 0] on slot "Próximo" at bounding box center [0, 0] width 0 height 0
type input "Alta, 300 DPI"
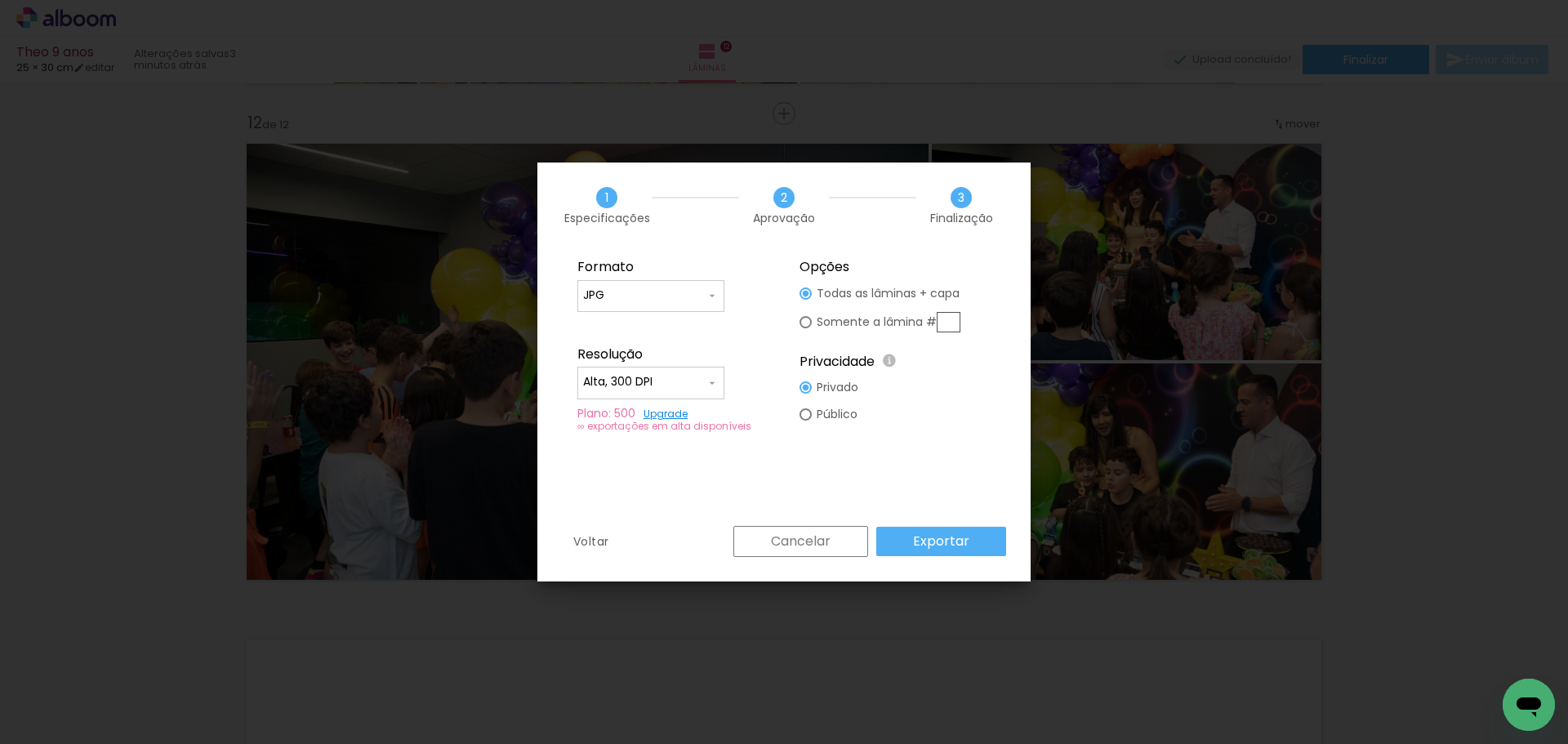
click at [808, 299] on div at bounding box center [805, 293] width 12 height 12
type paper-radio-button "on"
click at [946, 323] on input "text" at bounding box center [948, 321] width 24 height 20
type input "12"
click at [0, 0] on slot "Exportar" at bounding box center [0, 0] width 0 height 0
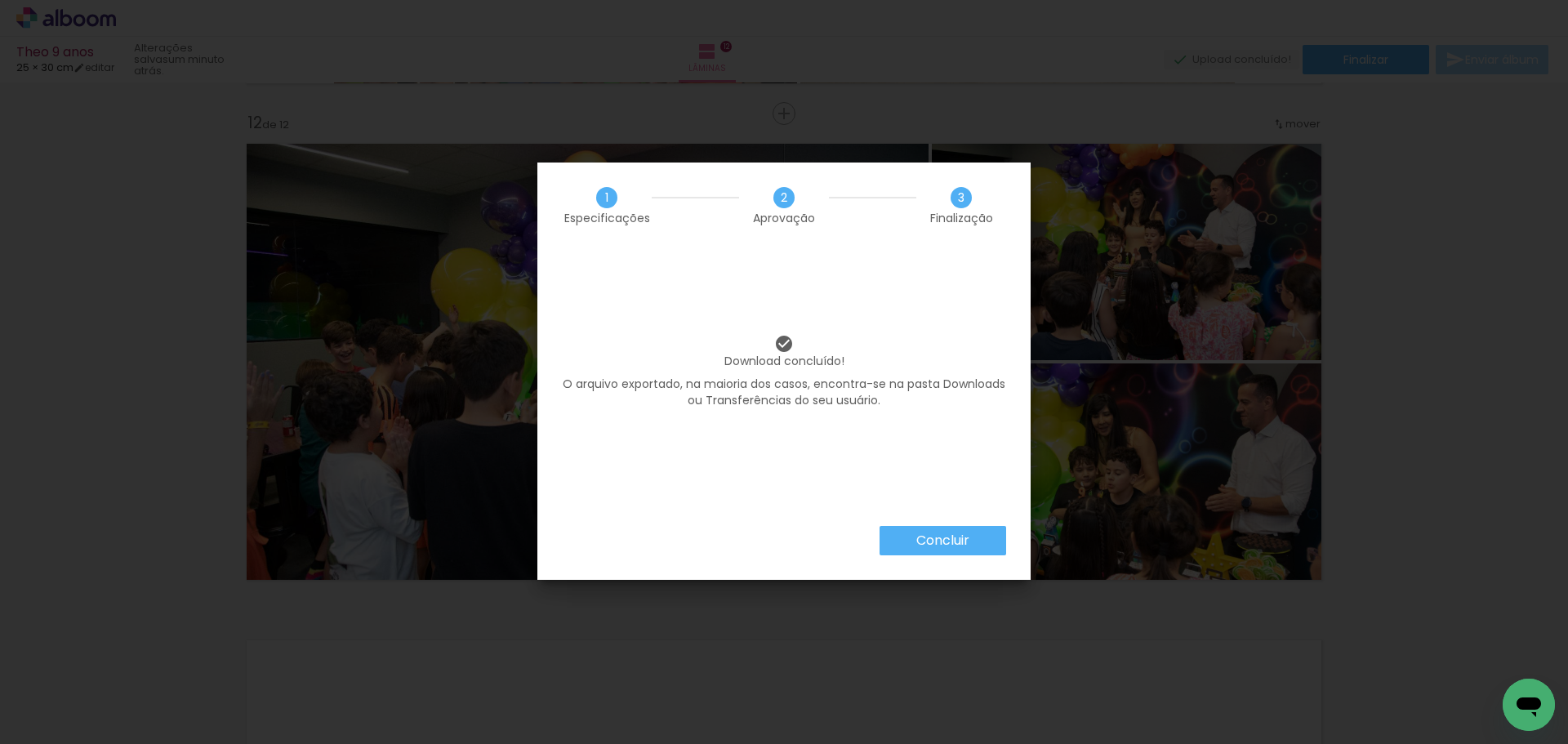
scroll to position [0, 5321]
click at [944, 553] on paper-button "Concluir" at bounding box center [942, 540] width 126 height 30
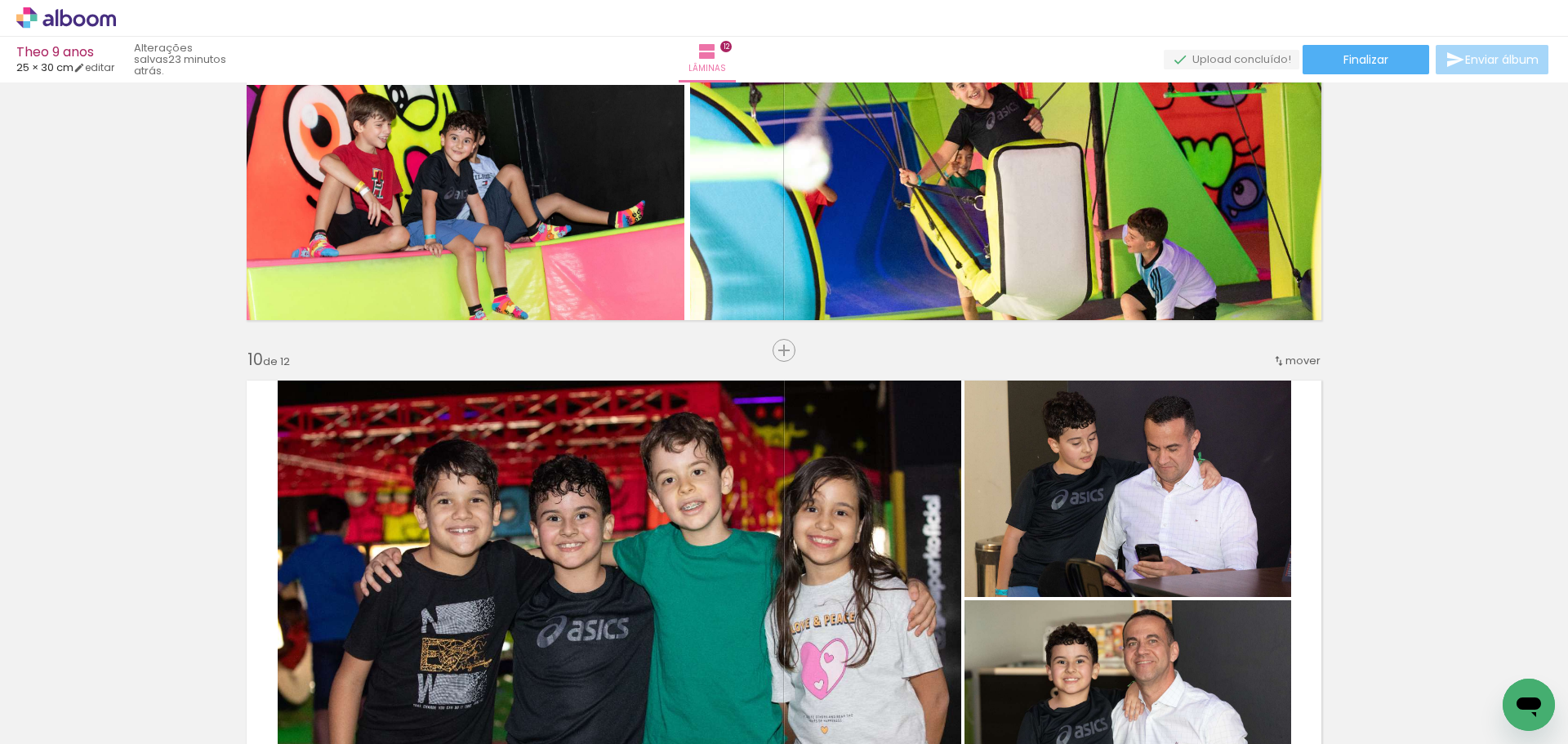
scroll to position [4231, 0]
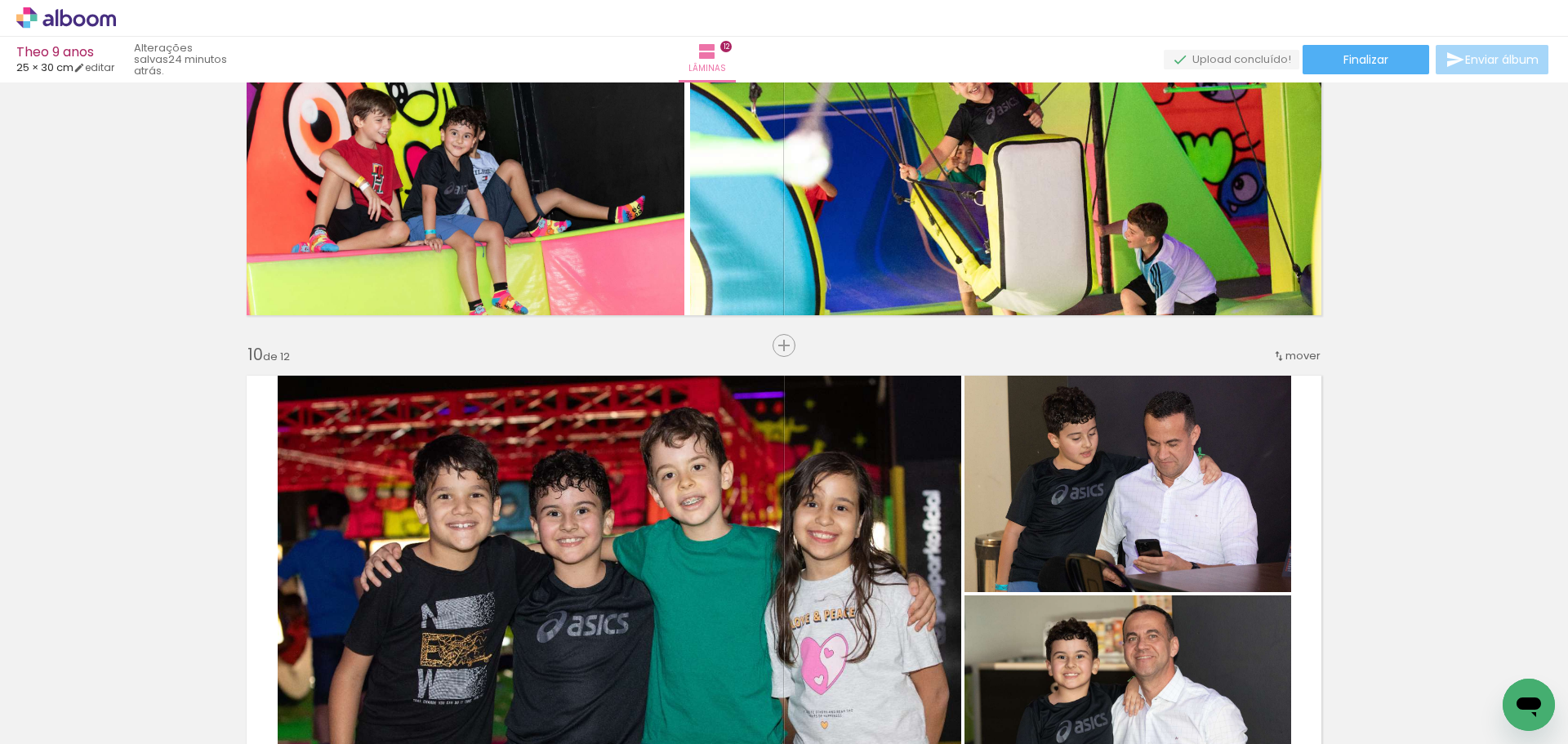
scroll to position [0, 5321]
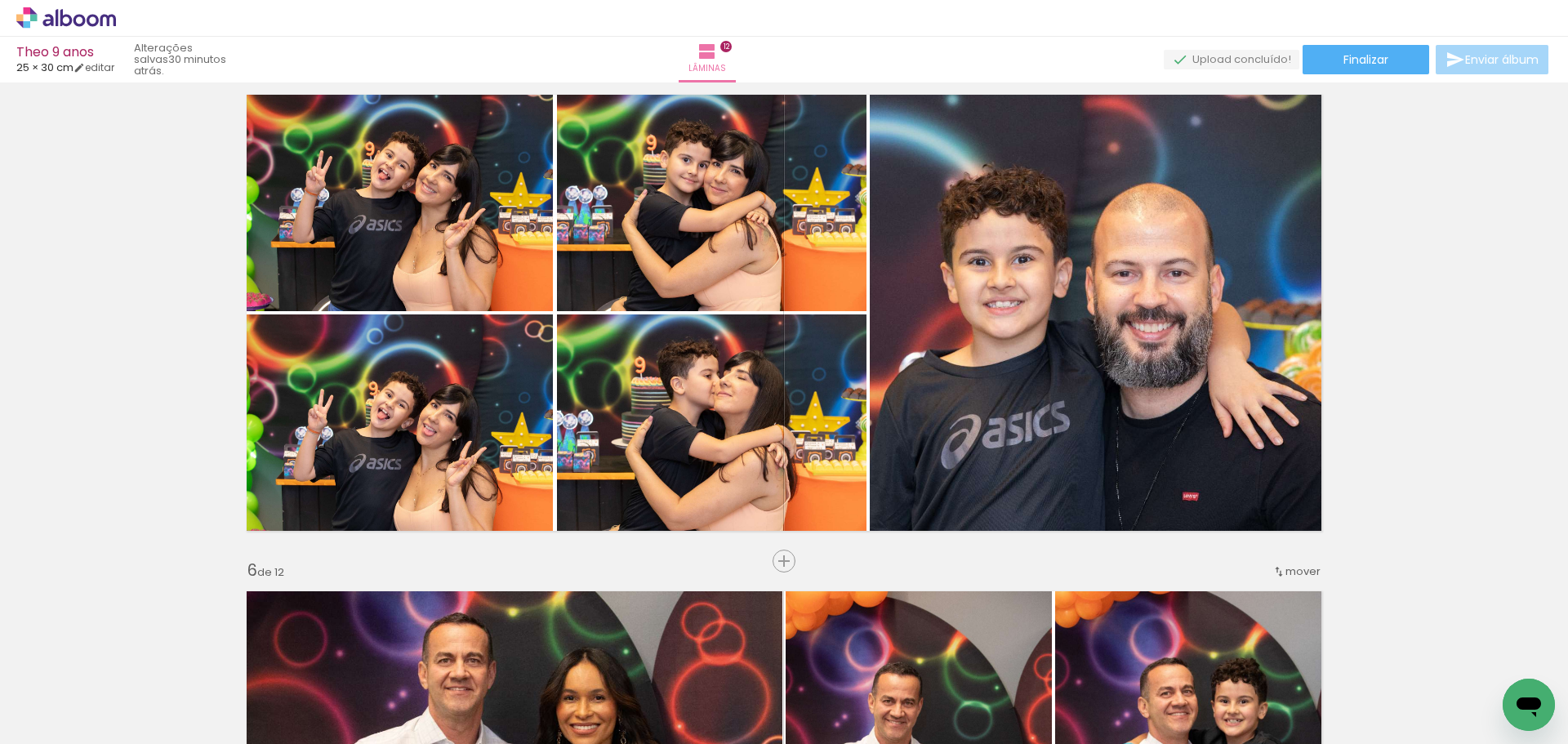
scroll to position [2027, 0]
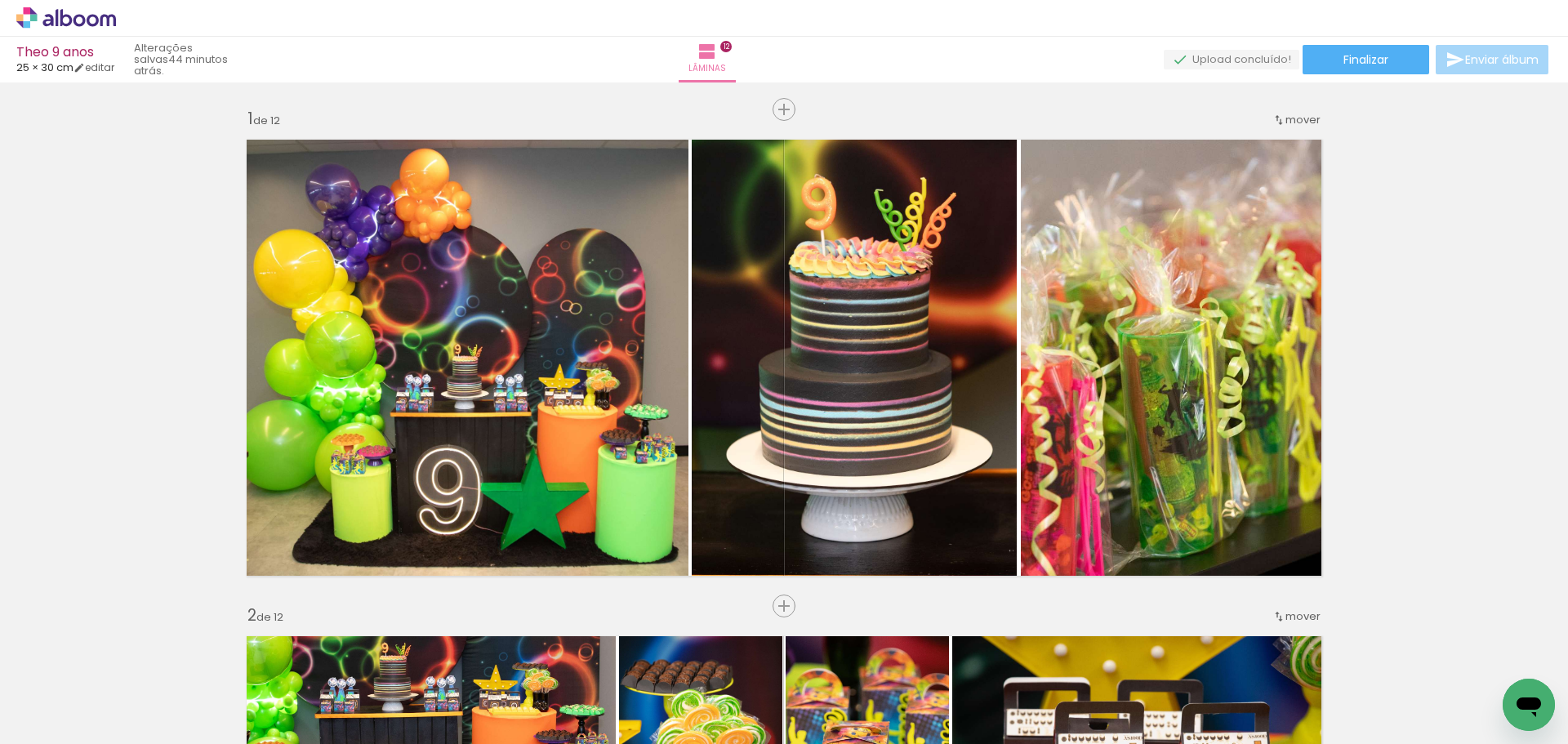
scroll to position [2027, 0]
